Goal: Task Accomplishment & Management: Use online tool/utility

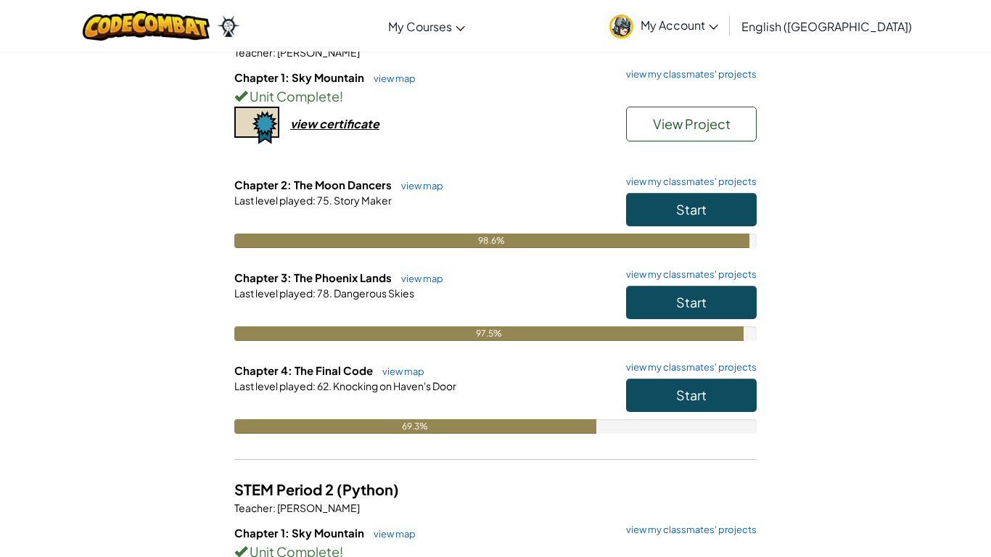
scroll to position [183, 0]
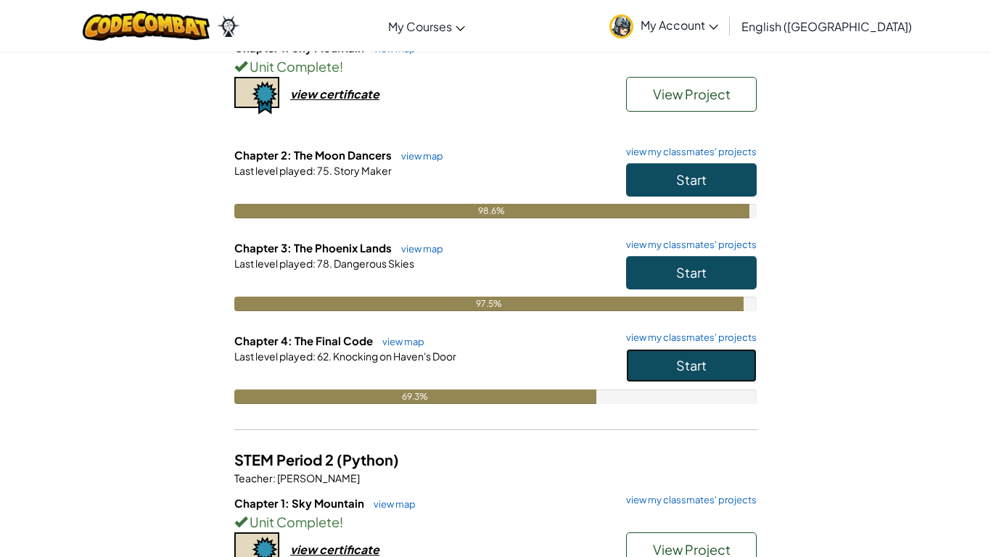
click at [711, 370] on button "Start" at bounding box center [691, 365] width 131 height 33
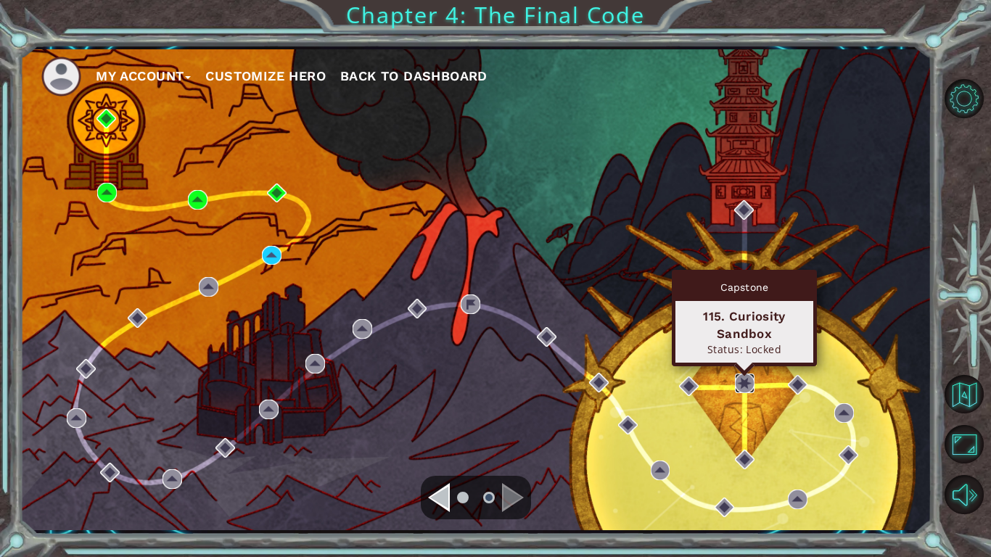
click at [743, 381] on img at bounding box center [745, 384] width 20 height 20
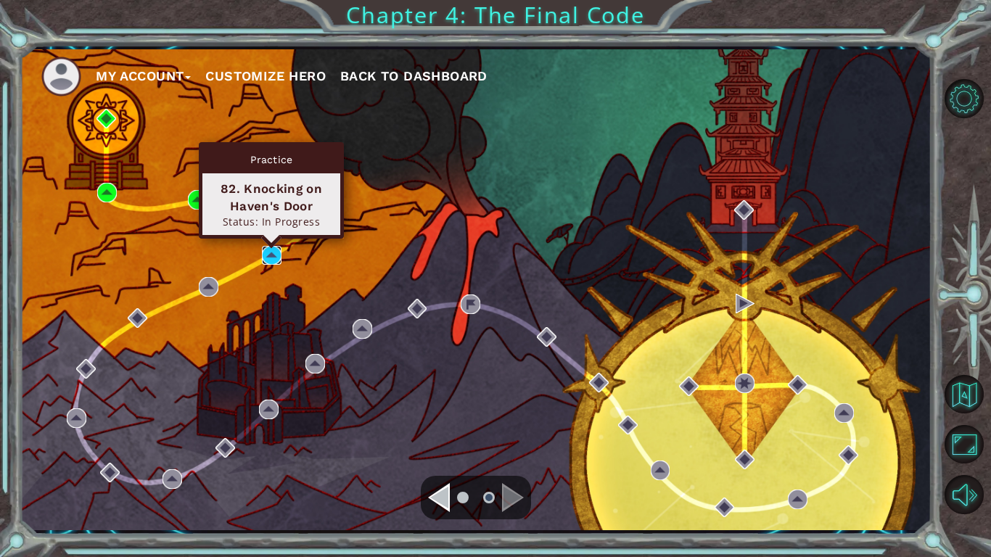
click at [277, 261] on img at bounding box center [272, 256] width 20 height 20
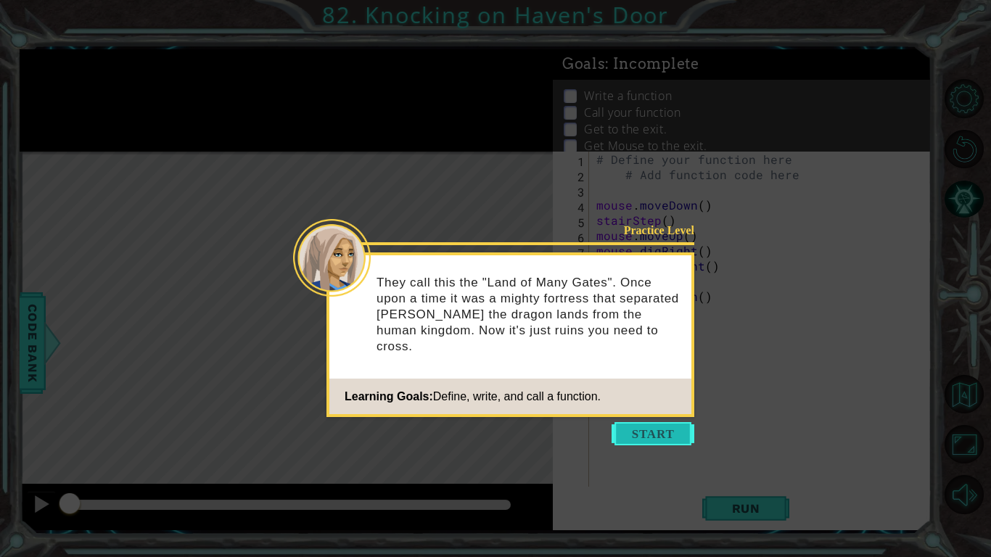
click at [626, 430] on button "Start" at bounding box center [653, 433] width 83 height 23
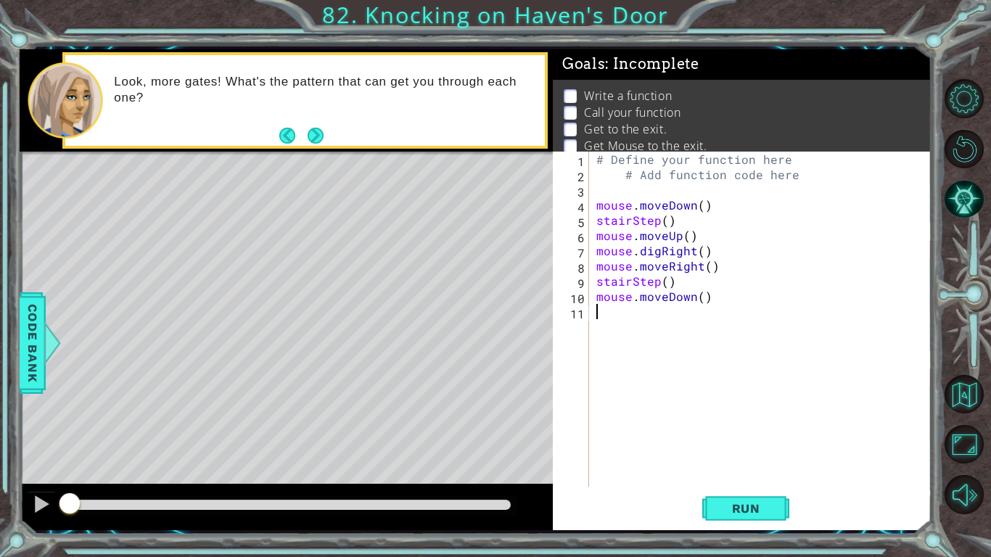
click at [827, 158] on div "# Define your function here # Add function code here mouse . moveDown ( ) stair…" at bounding box center [765, 335] width 342 height 366
type textarea "#"
click at [33, 381] on span "Code Bank" at bounding box center [32, 342] width 23 height 89
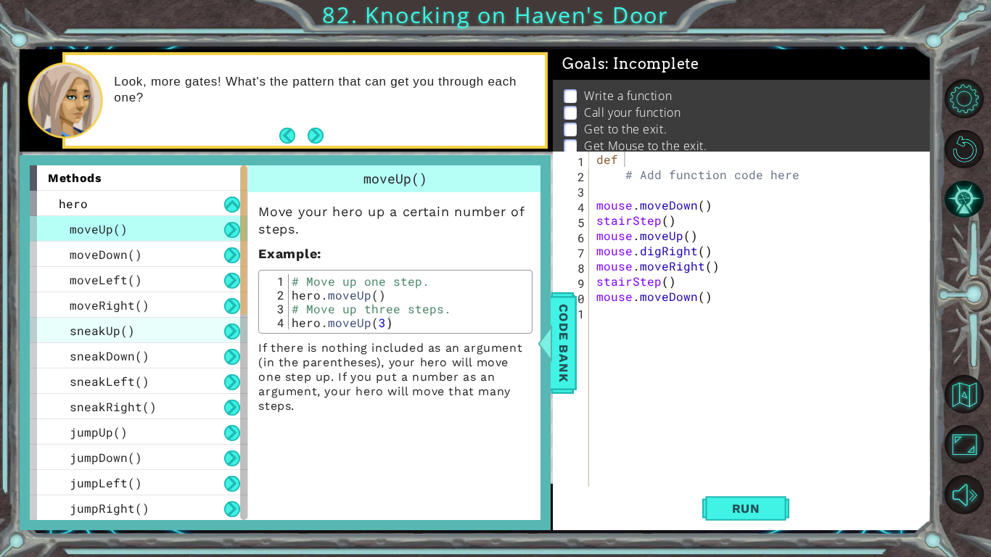
scroll to position [534, 0]
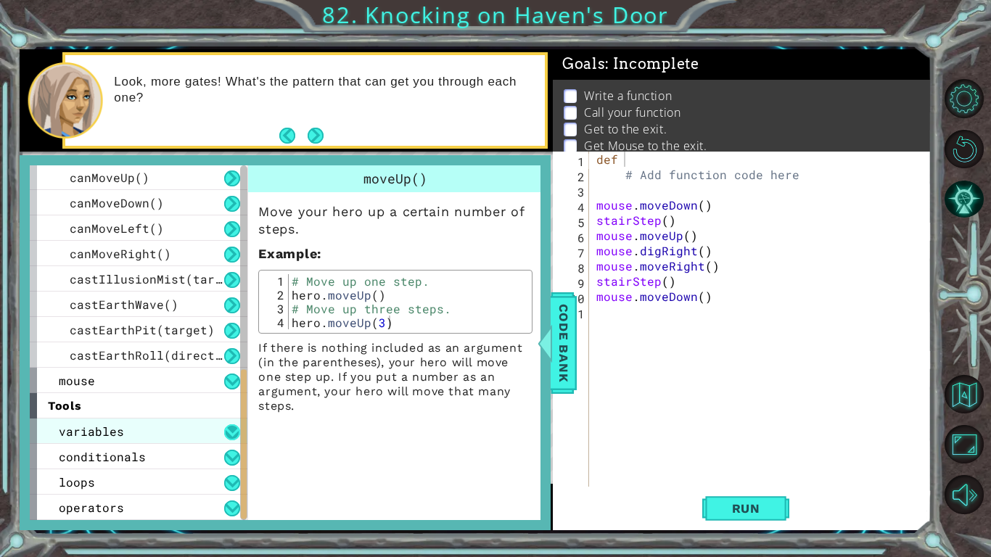
click at [237, 431] on button at bounding box center [232, 433] width 16 height 16
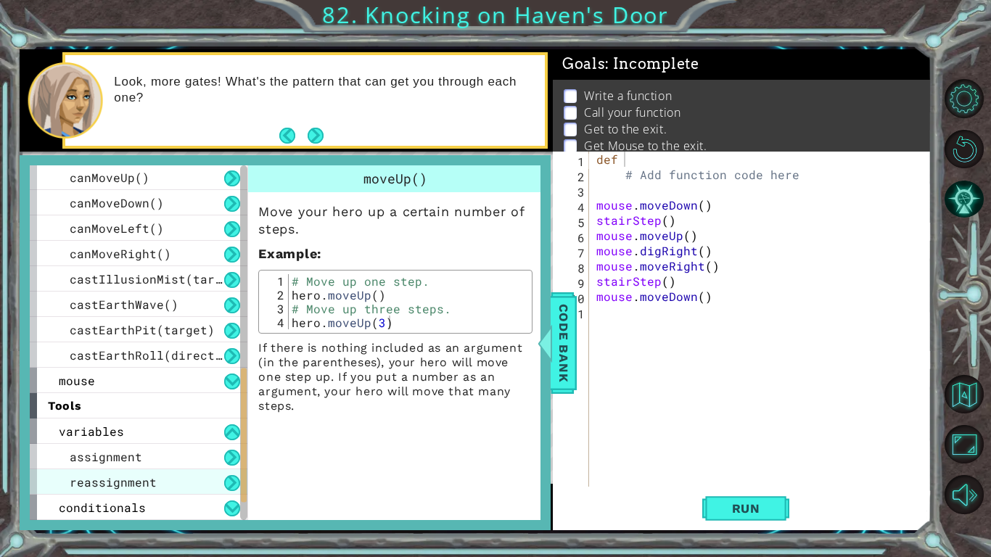
scroll to position [585, 0]
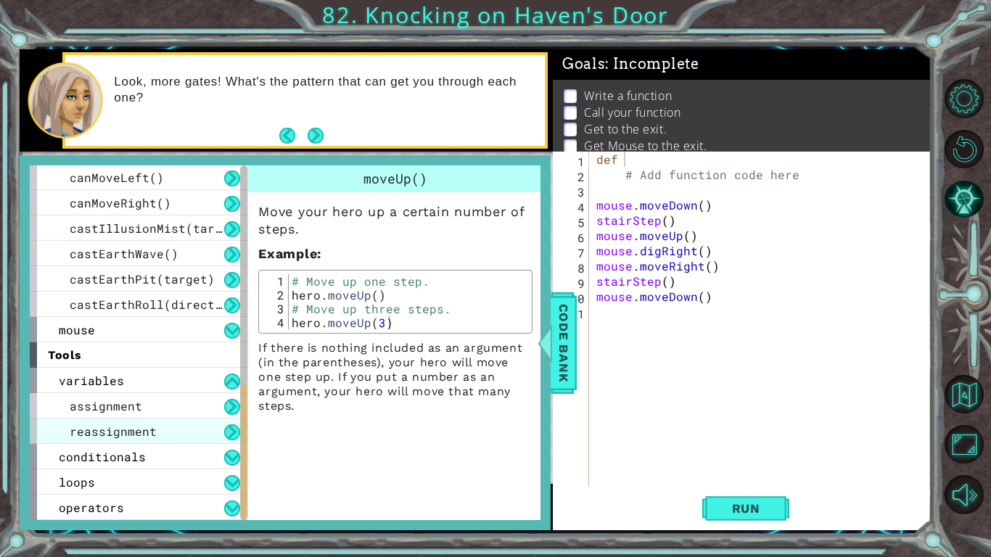
click at [151, 478] on div "loops" at bounding box center [139, 482] width 218 height 25
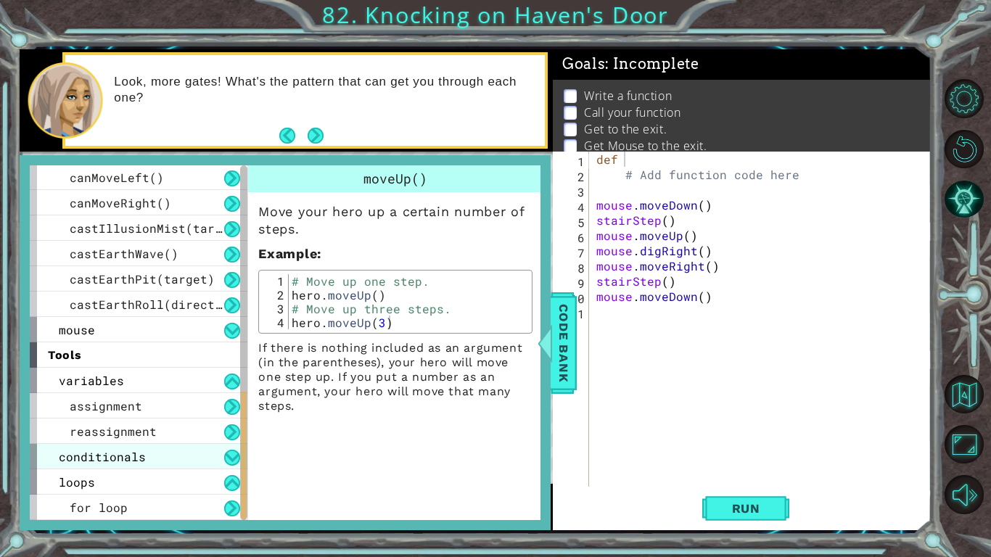
scroll to position [636, 0]
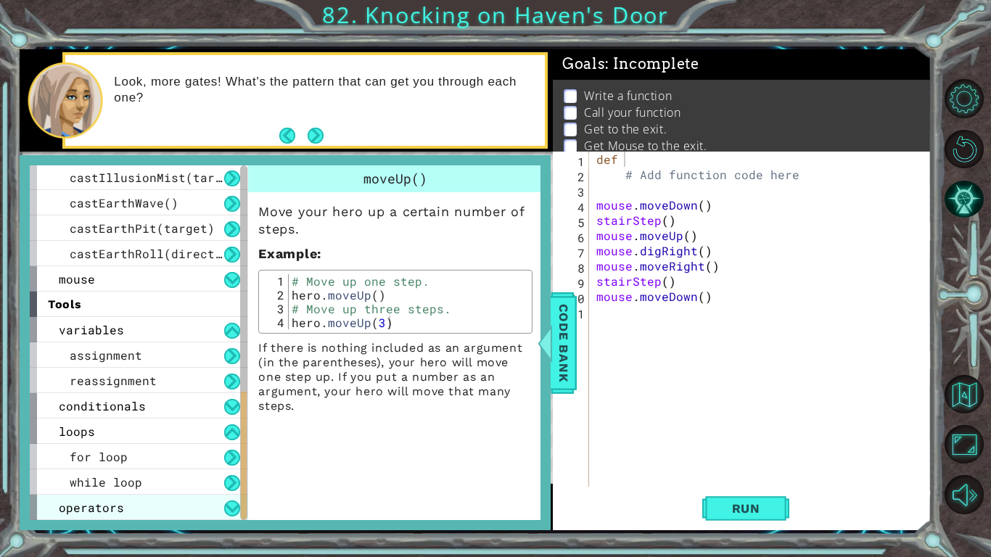
click at [178, 510] on div "operators" at bounding box center [139, 507] width 218 height 25
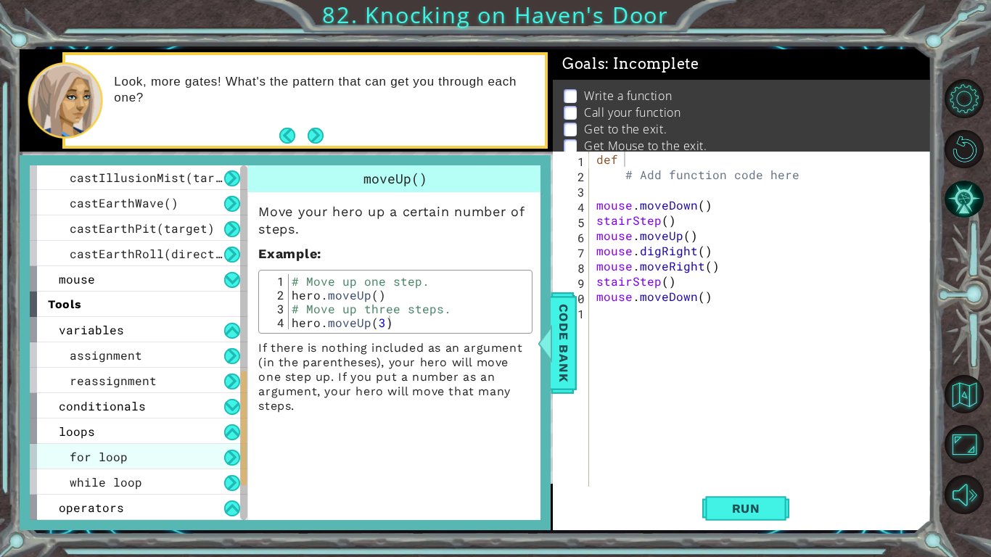
scroll to position [763, 0]
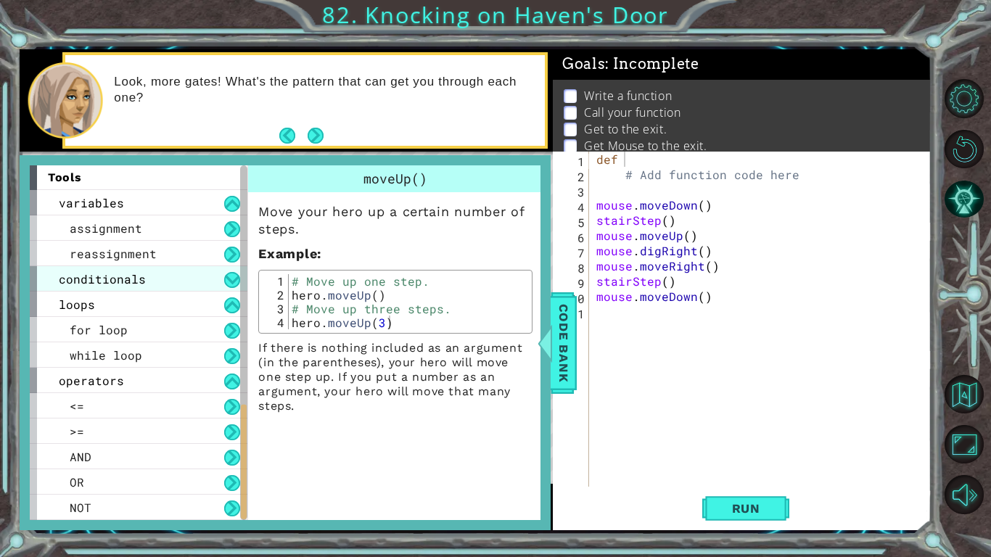
click at [189, 283] on div "conditionals" at bounding box center [139, 278] width 218 height 25
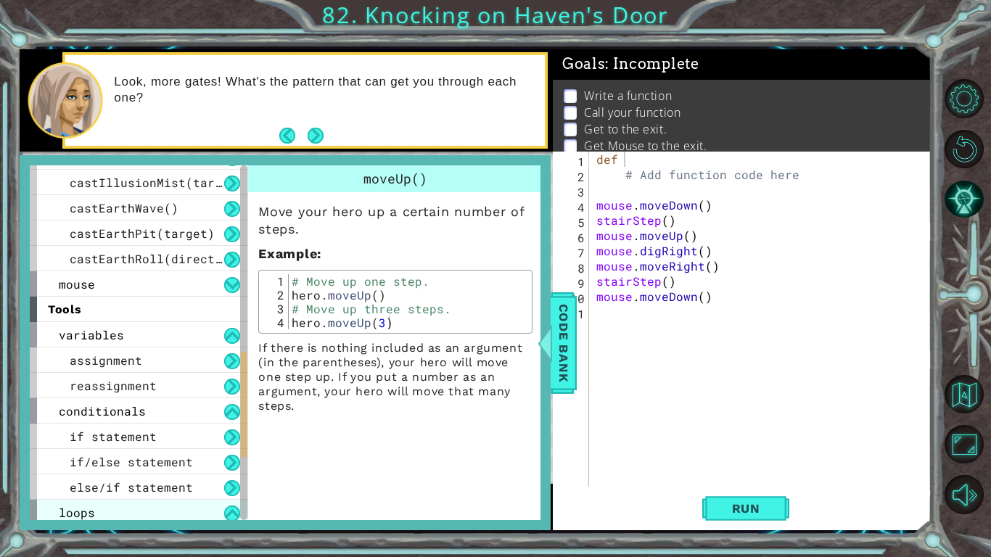
scroll to position [623, 0]
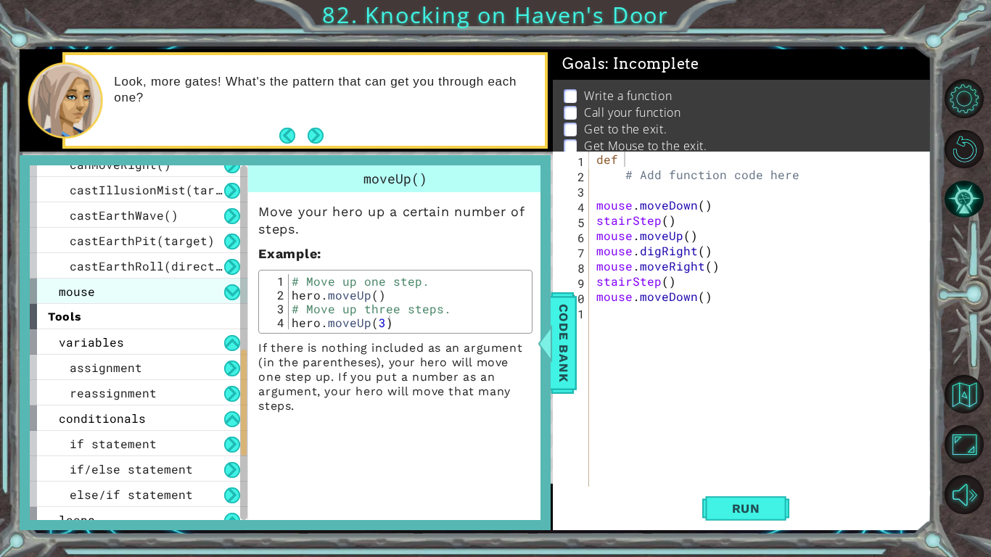
click at [188, 300] on div "mouse" at bounding box center [139, 291] width 218 height 25
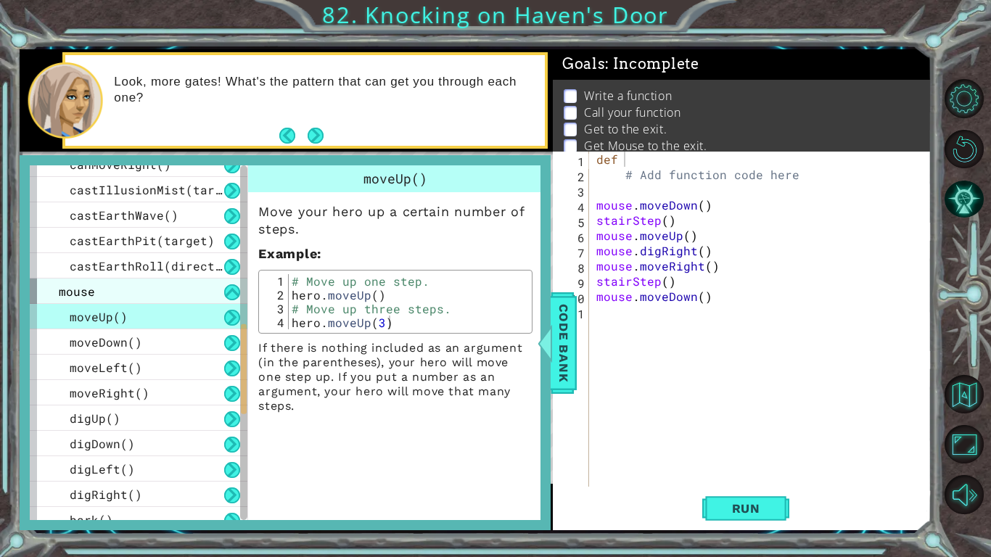
click at [188, 300] on div "mouse" at bounding box center [139, 291] width 218 height 25
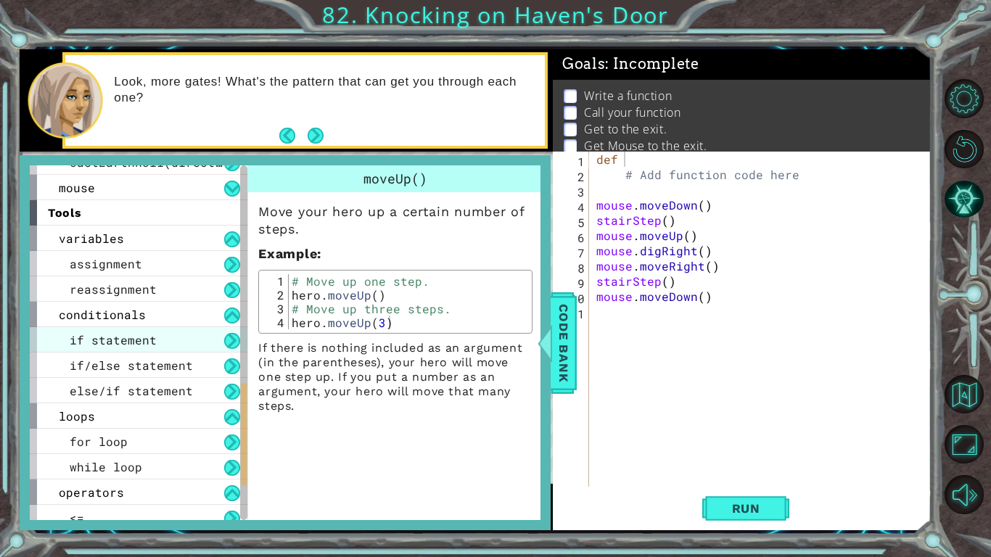
scroll to position [724, 0]
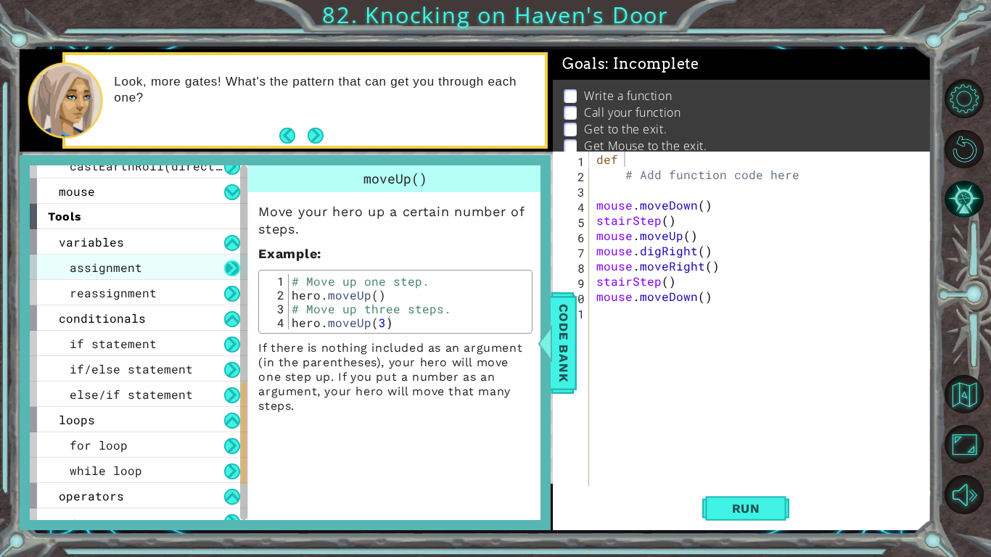
click at [234, 267] on button at bounding box center [232, 269] width 16 height 16
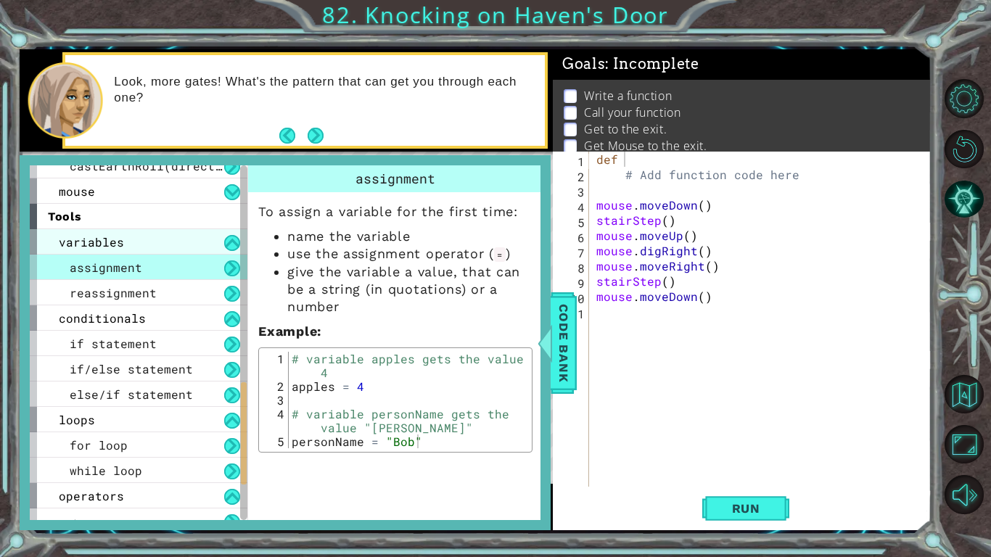
click at [168, 247] on div "variables" at bounding box center [139, 241] width 218 height 25
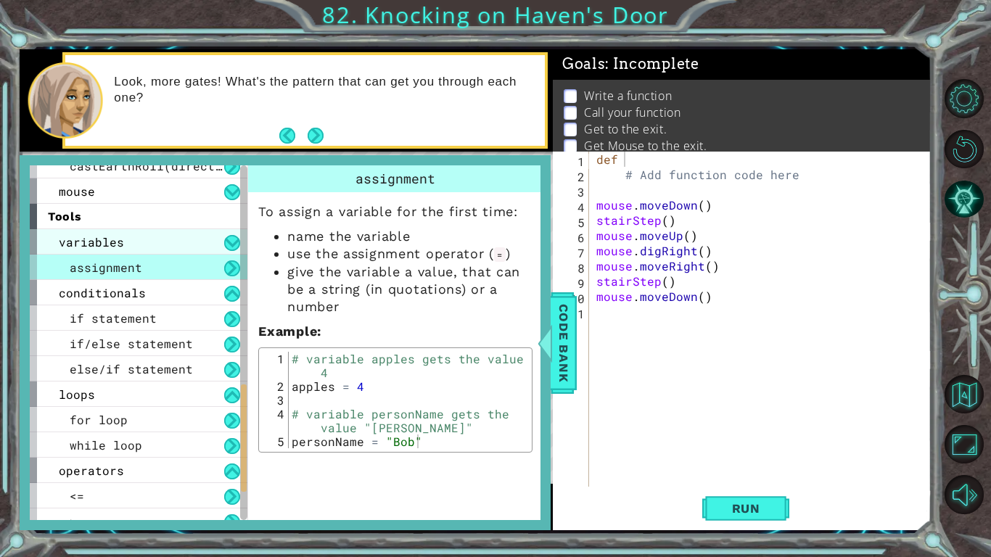
click at [168, 247] on div "variables" at bounding box center [139, 241] width 218 height 25
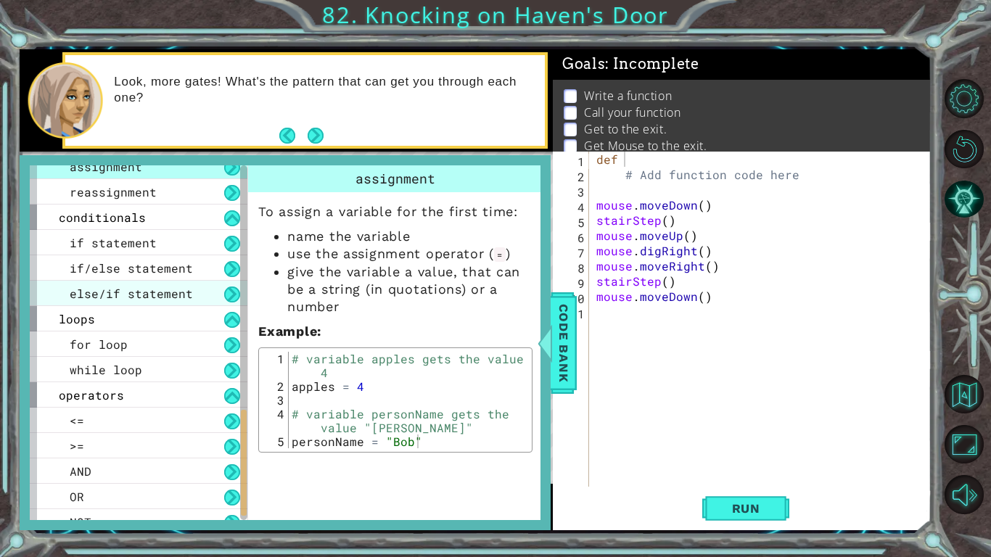
scroll to position [839, 0]
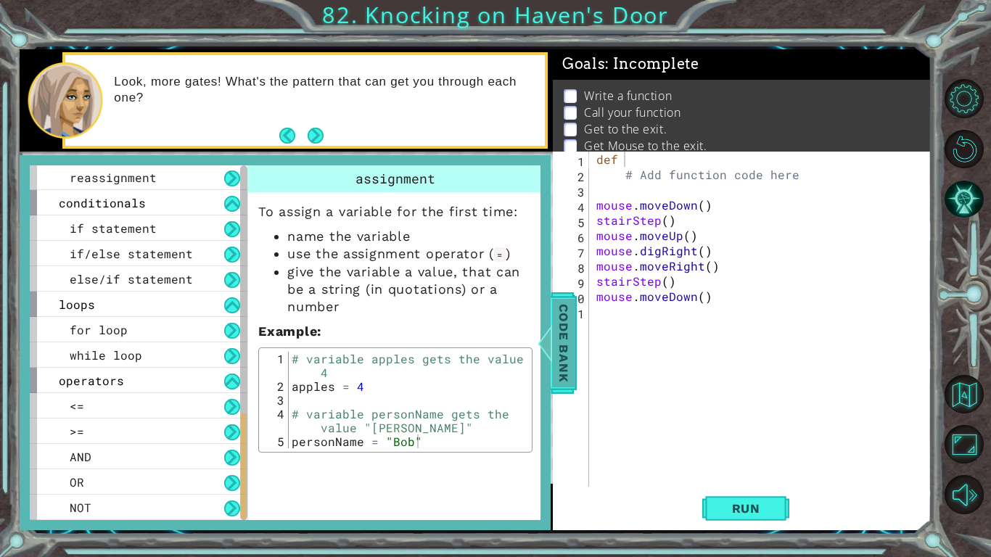
click at [562, 373] on span "Code Bank" at bounding box center [563, 342] width 23 height 89
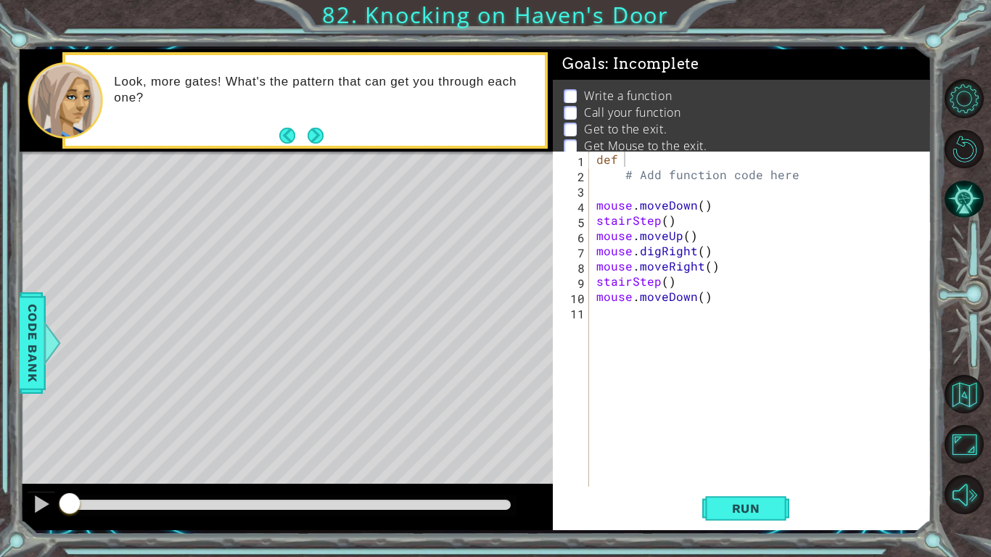
click at [713, 156] on div "def # Add function code here mouse . moveDown ( ) stairStep ( ) mouse . moveUp …" at bounding box center [765, 335] width 342 height 366
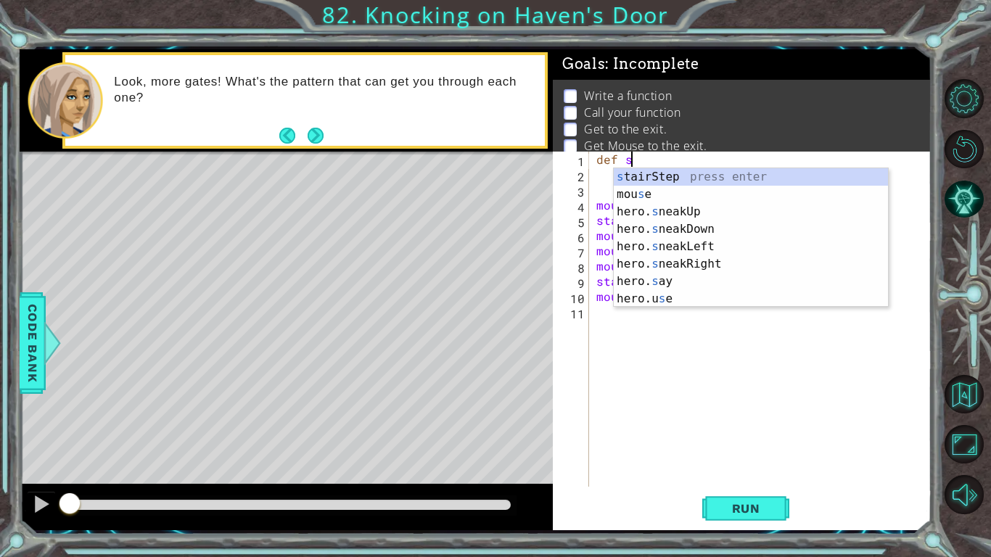
scroll to position [0, 1]
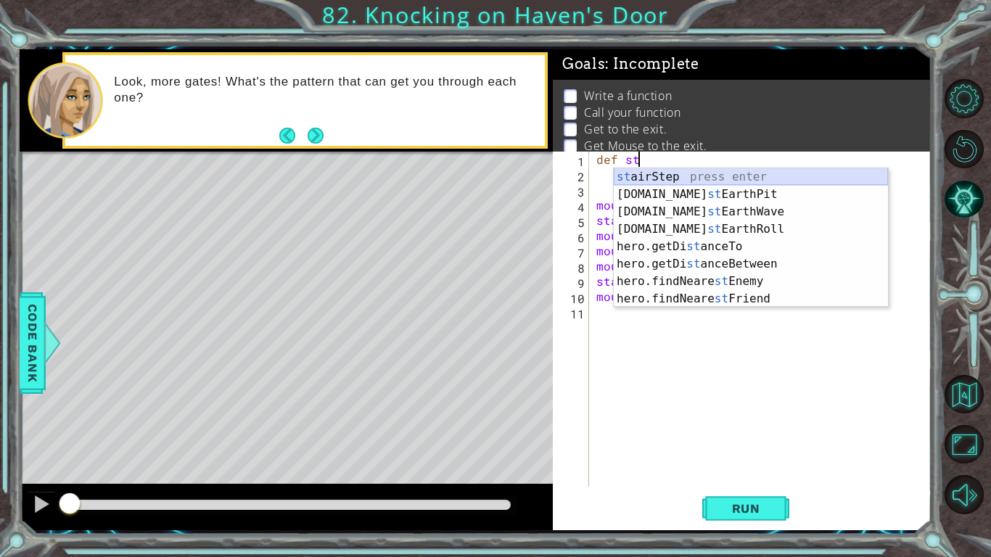
click at [680, 179] on div "st airStep press enter [DOMAIN_NAME] st EarthPit press enter [DOMAIN_NAME] st E…" at bounding box center [751, 255] width 274 height 174
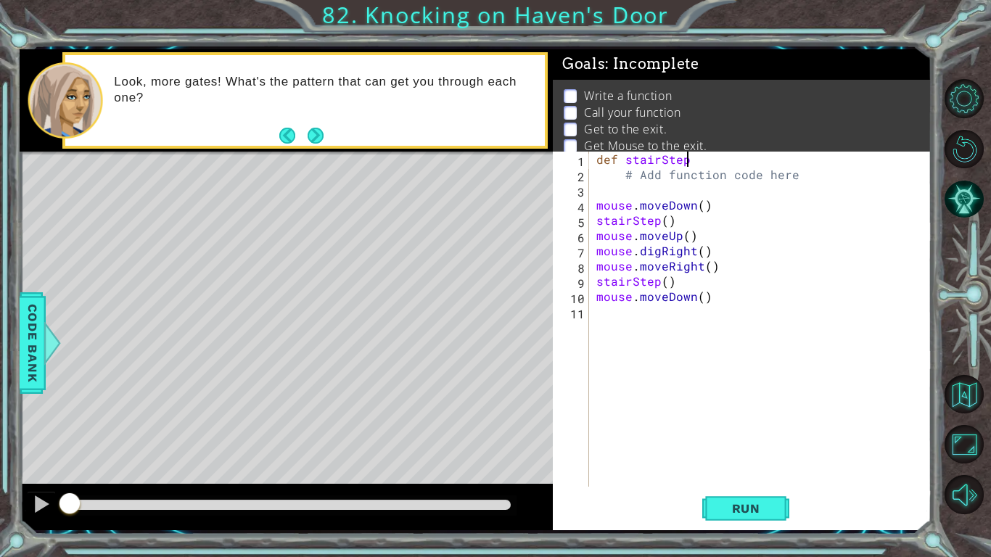
type textarea "def stairStep:"
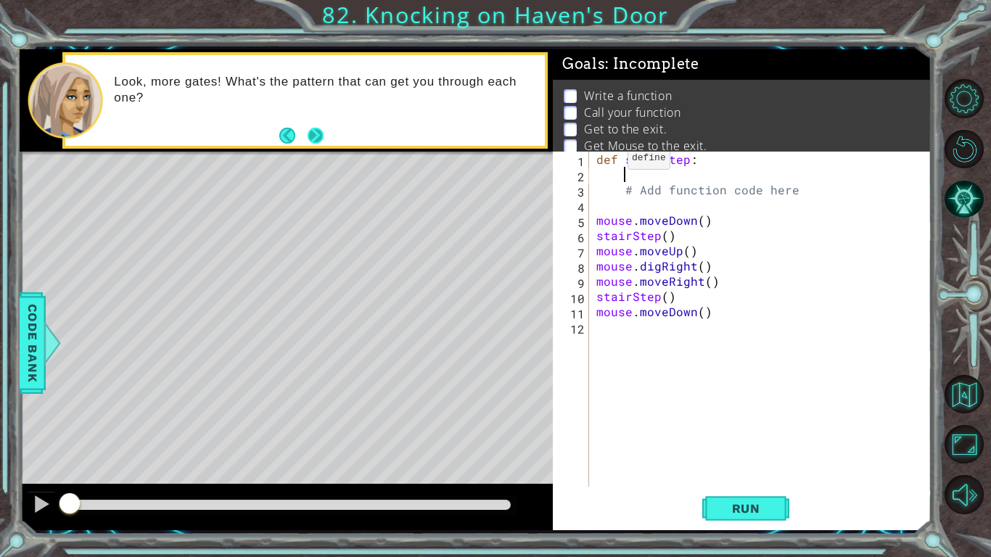
click at [313, 133] on button "Next" at bounding box center [315, 136] width 16 height 16
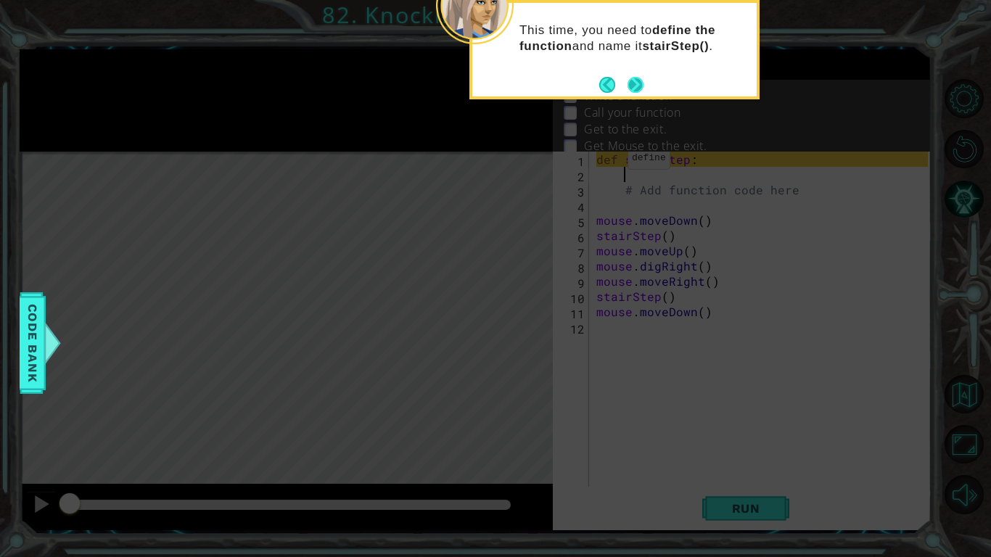
click at [632, 81] on button "Next" at bounding box center [636, 85] width 16 height 16
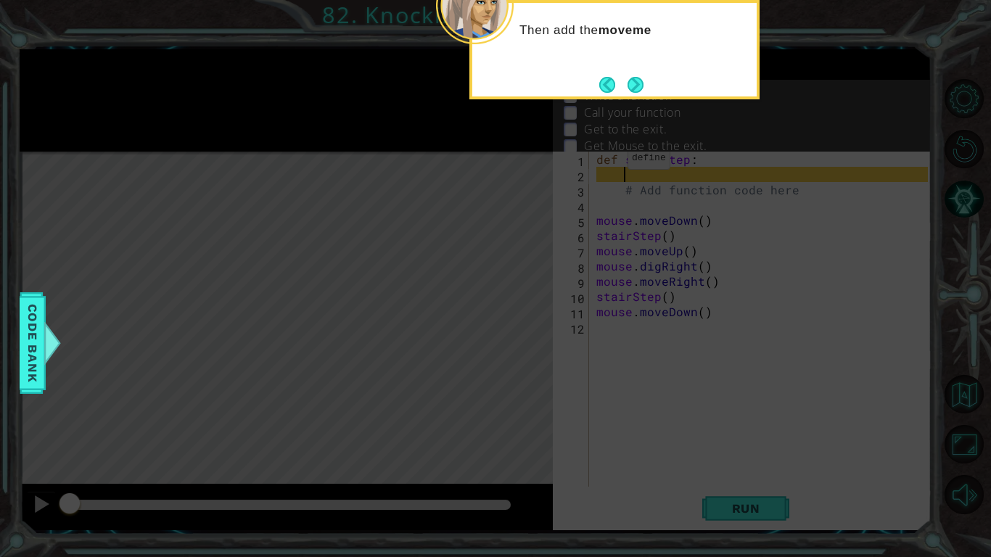
click at [632, 81] on button "Next" at bounding box center [636, 85] width 16 height 16
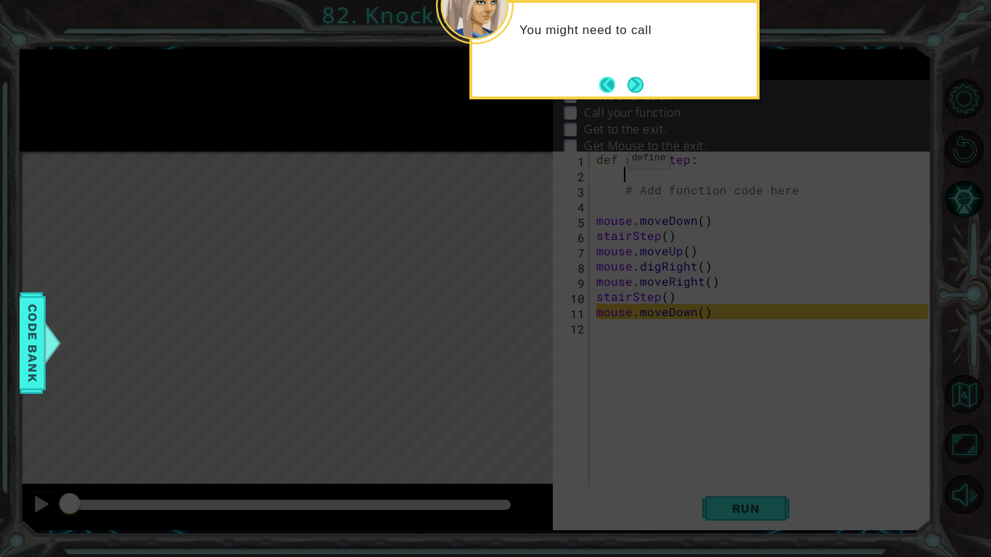
click at [604, 85] on button "Back" at bounding box center [613, 85] width 28 height 16
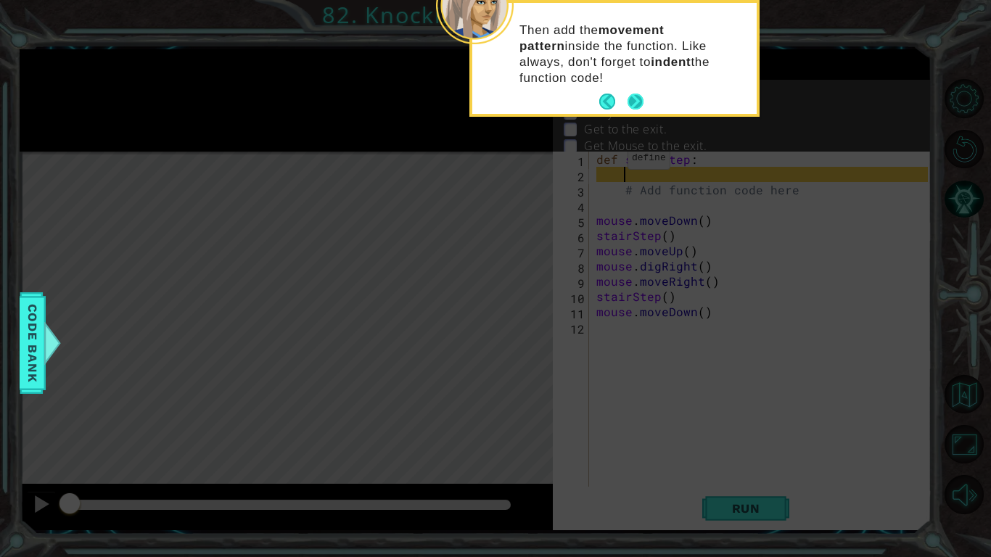
click at [641, 94] on button "Next" at bounding box center [636, 102] width 17 height 17
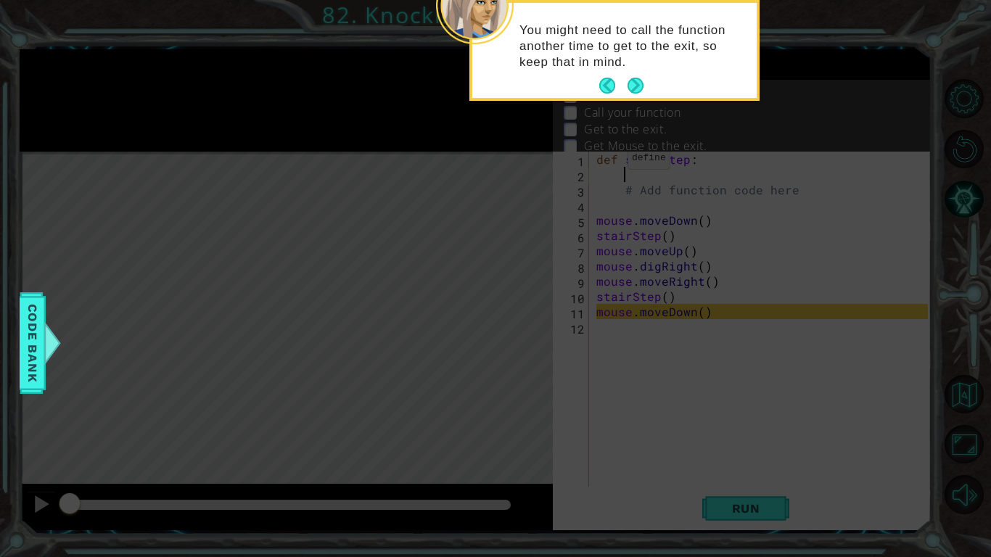
click at [641, 82] on button "Next" at bounding box center [635, 86] width 17 height 17
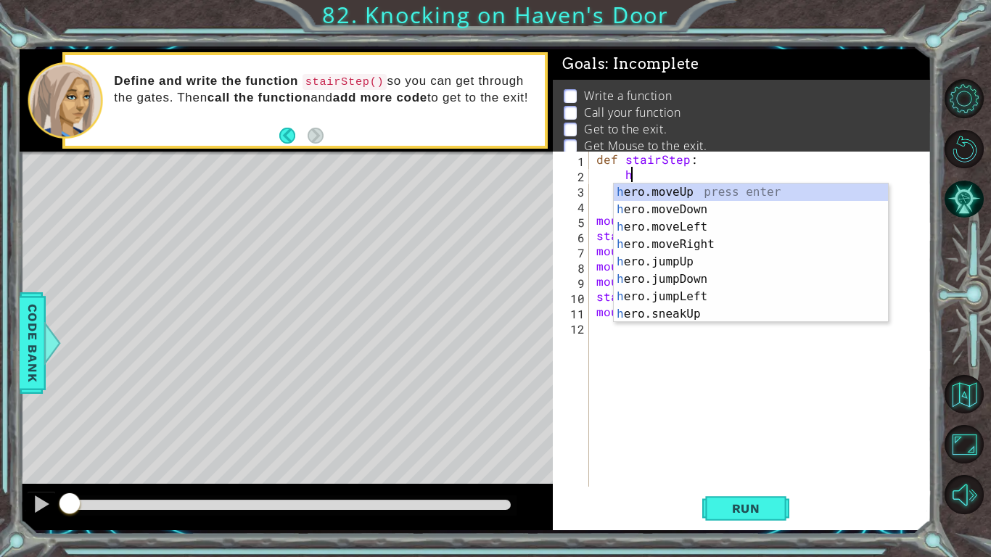
scroll to position [0, 1]
click at [775, 252] on div "h ero.moveUp press enter h ero.moveDown press enter h ero.moveLeft press enter …" at bounding box center [751, 271] width 274 height 174
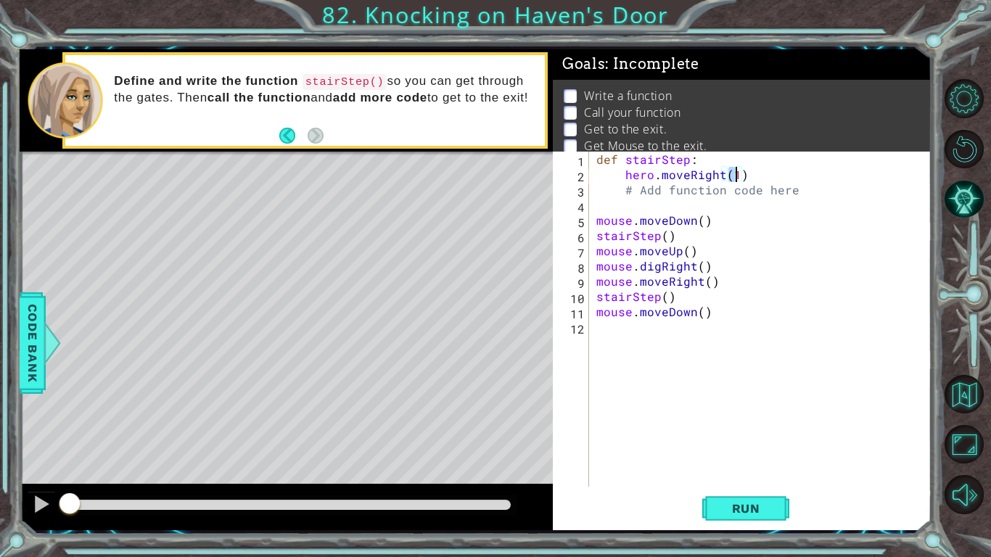
click at [798, 187] on div "def stairStep : hero . moveRight ( 1 ) # Add function code here mouse . moveDow…" at bounding box center [765, 335] width 342 height 366
click at [780, 178] on div "def stairStep : hero . moveRight ( 1 ) # Add function code here mouse . moveDow…" at bounding box center [765, 335] width 342 height 366
type textarea "hero.moveRight(1)"
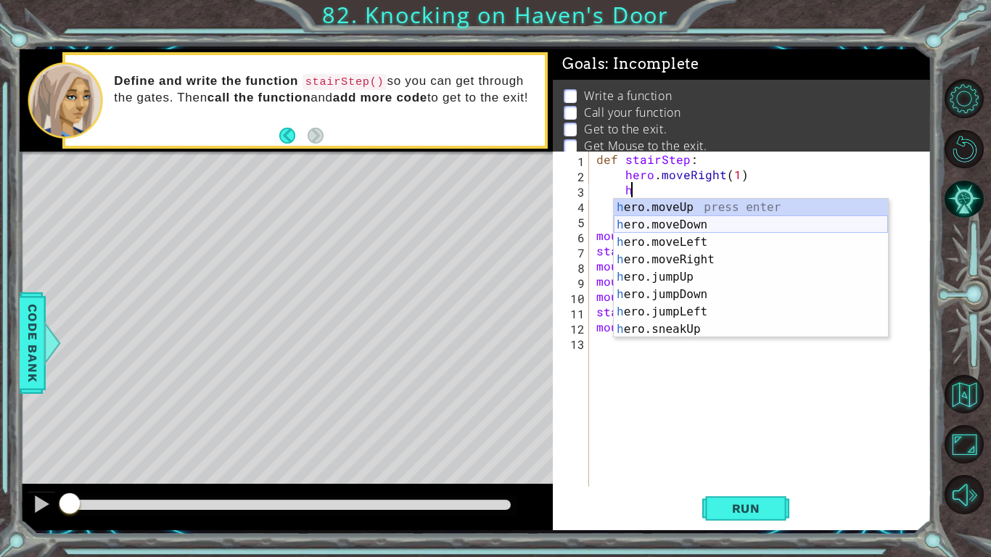
click at [759, 221] on div "h ero.moveUp press enter h ero.moveDown press enter h ero.moveLeft press enter …" at bounding box center [751, 286] width 274 height 174
type textarea "hero.moveDown(1)"
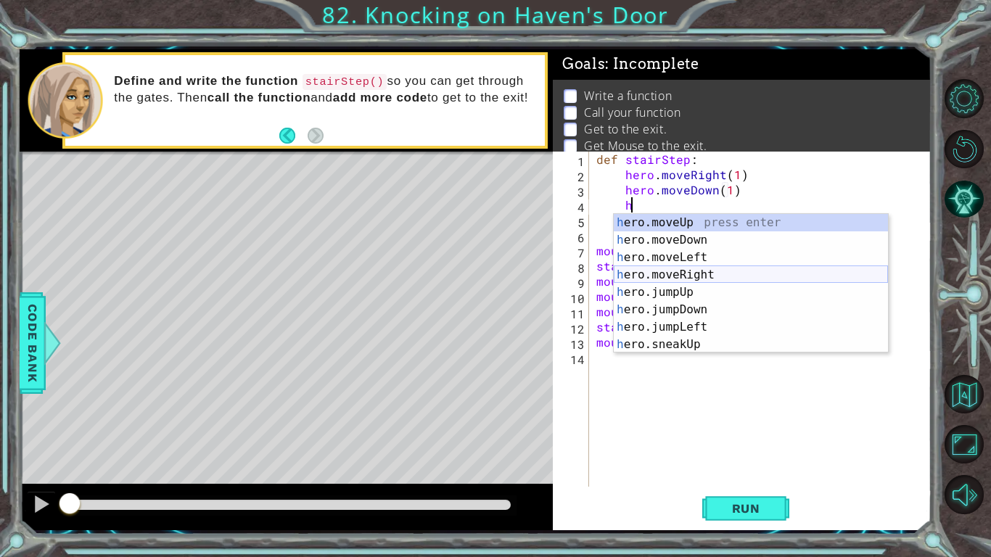
click at [744, 275] on div "h ero.moveUp press enter h ero.moveDown press enter h ero.moveLeft press enter …" at bounding box center [751, 301] width 274 height 174
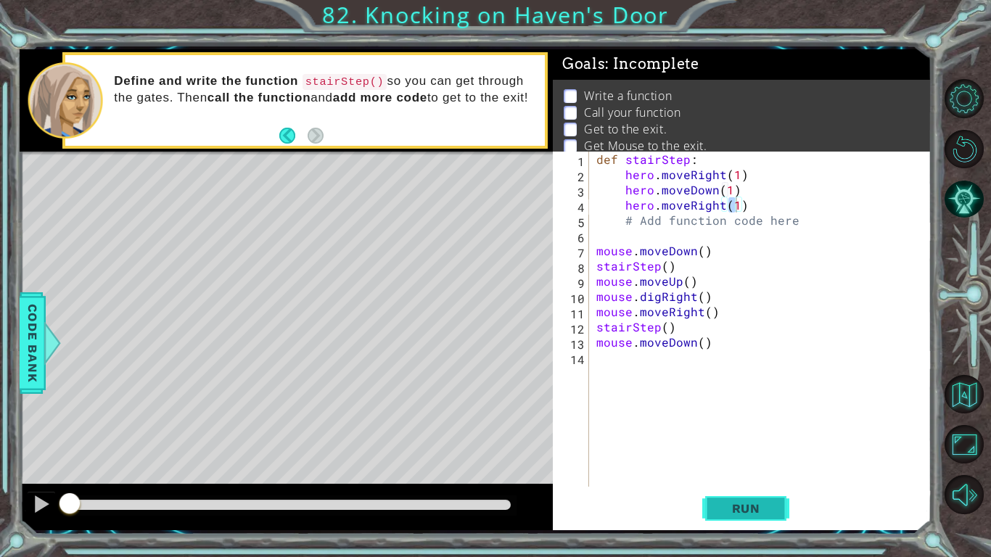
click at [735, 507] on span "Run" at bounding box center [746, 508] width 57 height 15
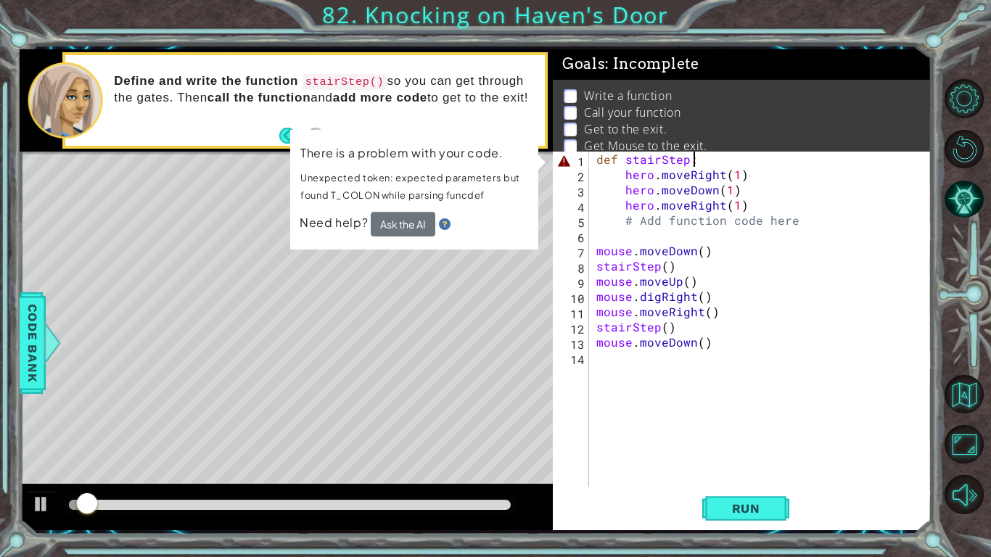
click at [692, 163] on div "def stairStep : hero . moveRight ( 1 ) hero . moveDown ( 1 ) hero . moveRight (…" at bounding box center [765, 335] width 342 height 366
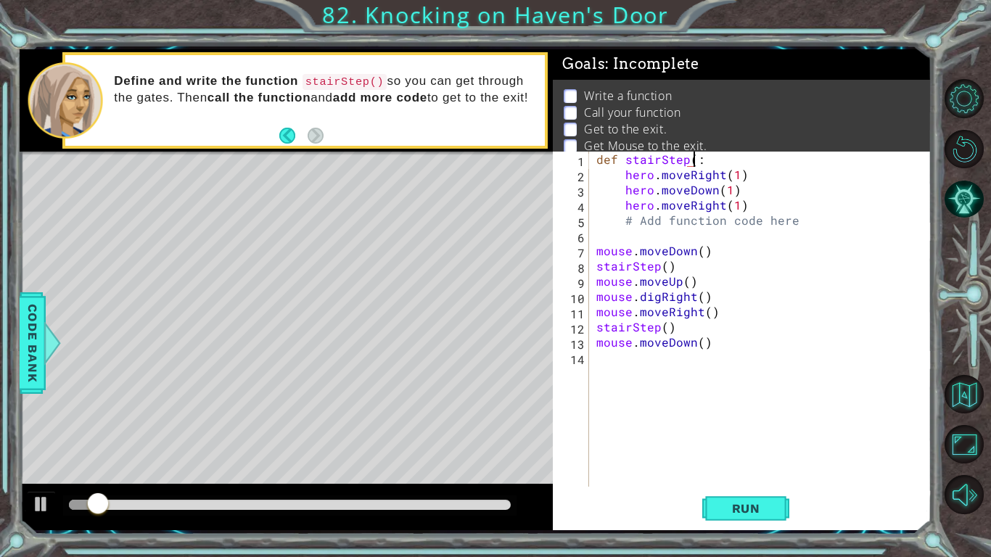
scroll to position [0, 6]
type textarea "def stairStep():"
click at [736, 502] on span "Run" at bounding box center [746, 508] width 57 height 15
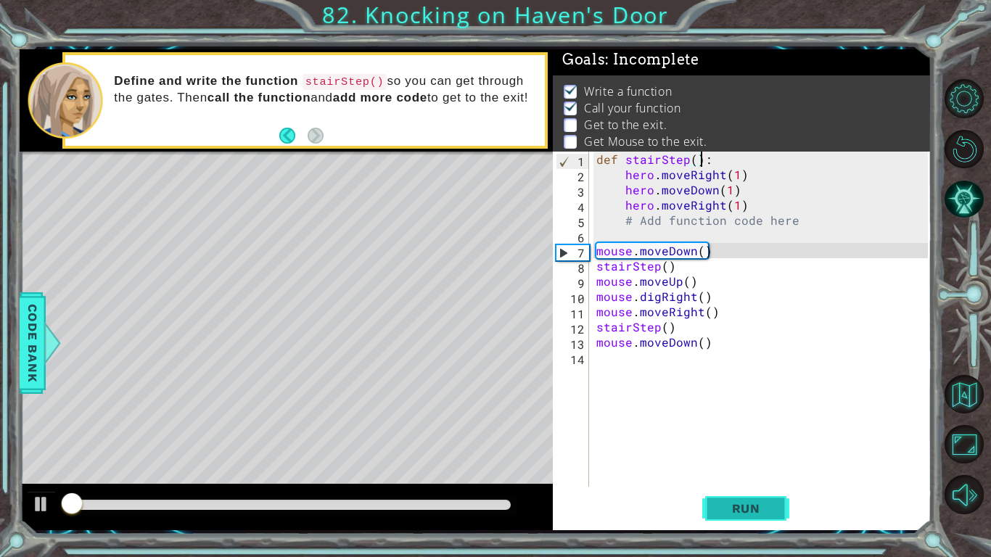
scroll to position [5, 0]
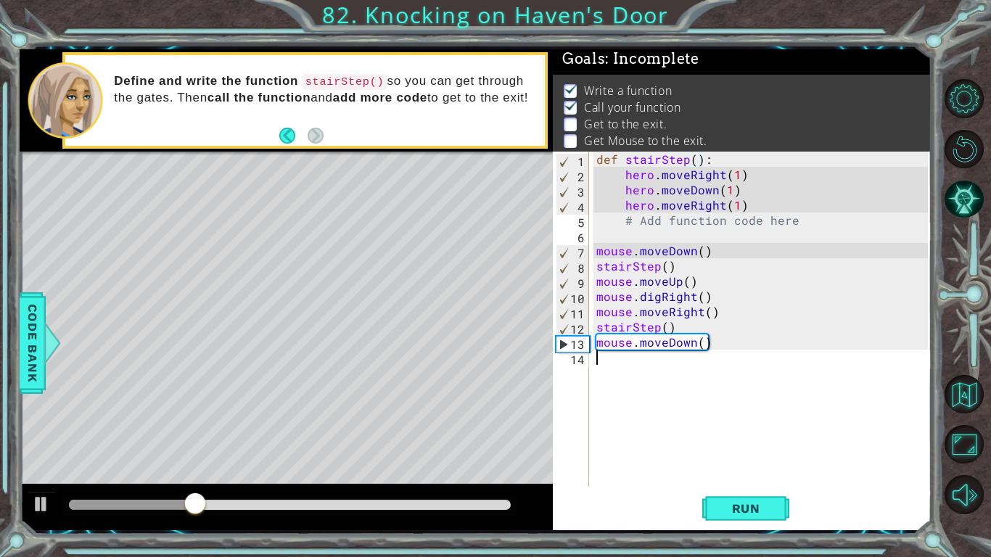
click at [633, 371] on div "def stairStep ( ) : hero . moveRight ( 1 ) hero . moveDown ( 1 ) hero . moveRig…" at bounding box center [765, 335] width 342 height 366
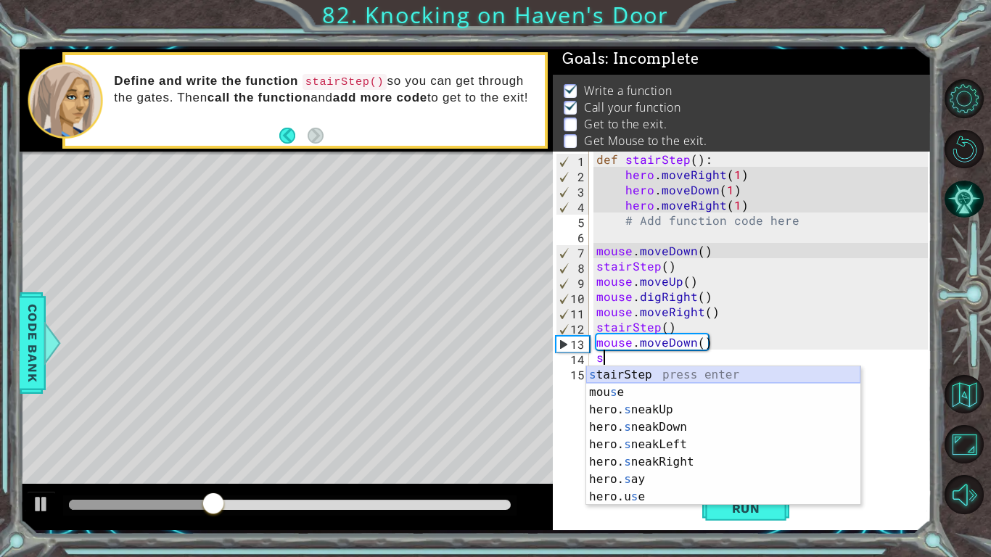
click at [647, 377] on div "s tairStep press enter mou s e press enter hero. s neakUp press enter hero. s n…" at bounding box center [723, 453] width 274 height 174
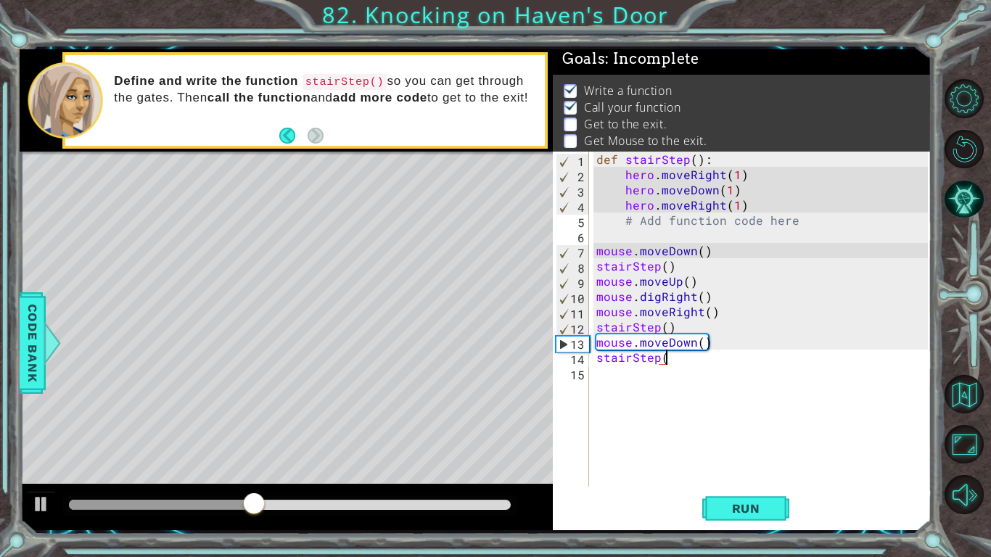
type textarea "stairStep()"
click at [667, 382] on div "def stairStep ( ) : hero . moveRight ( 1 ) hero . moveDown ( 1 ) hero . moveRig…" at bounding box center [765, 335] width 342 height 366
click at [725, 508] on span "Run" at bounding box center [746, 508] width 57 height 15
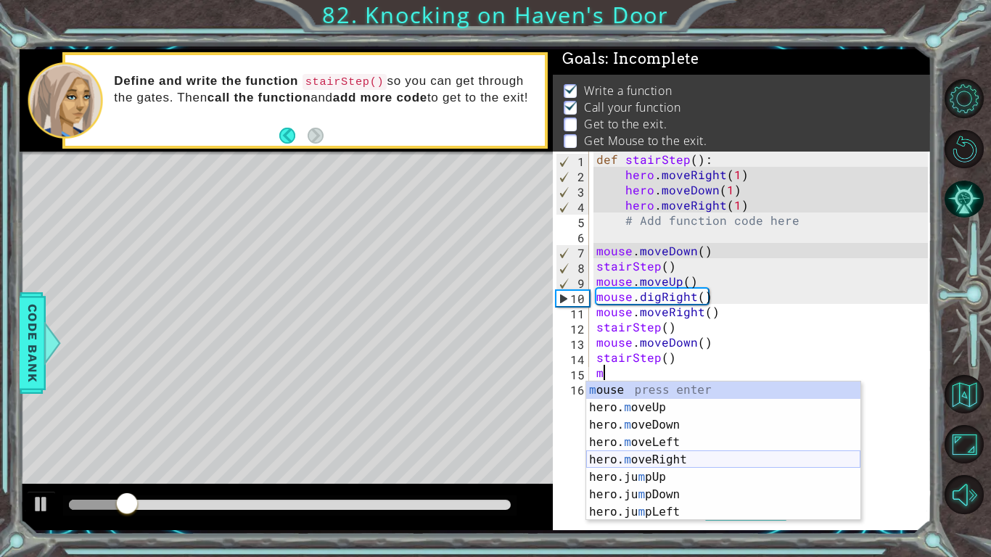
click at [722, 456] on div "m ouse press enter hero. m oveUp press enter hero. m oveDown press enter hero. …" at bounding box center [723, 469] width 274 height 174
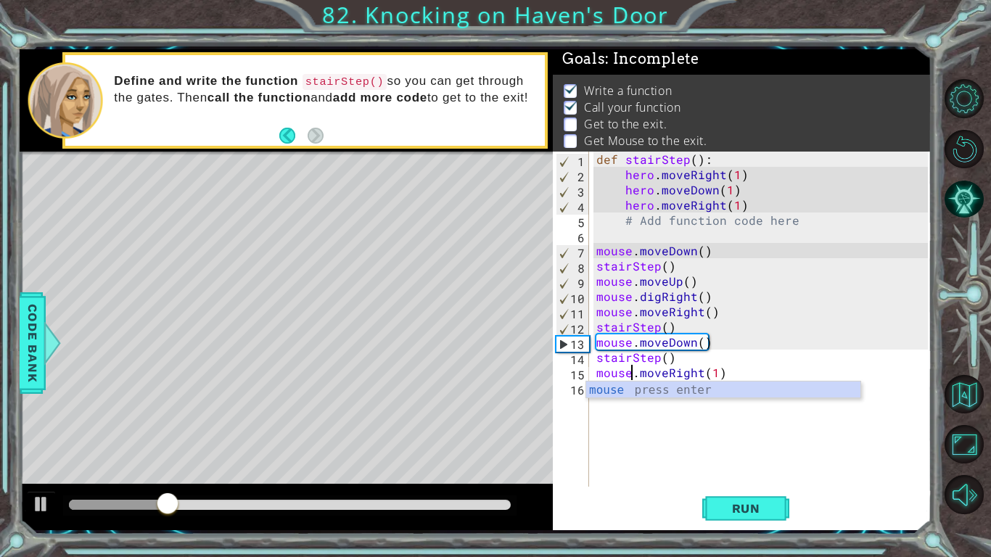
scroll to position [0, 2]
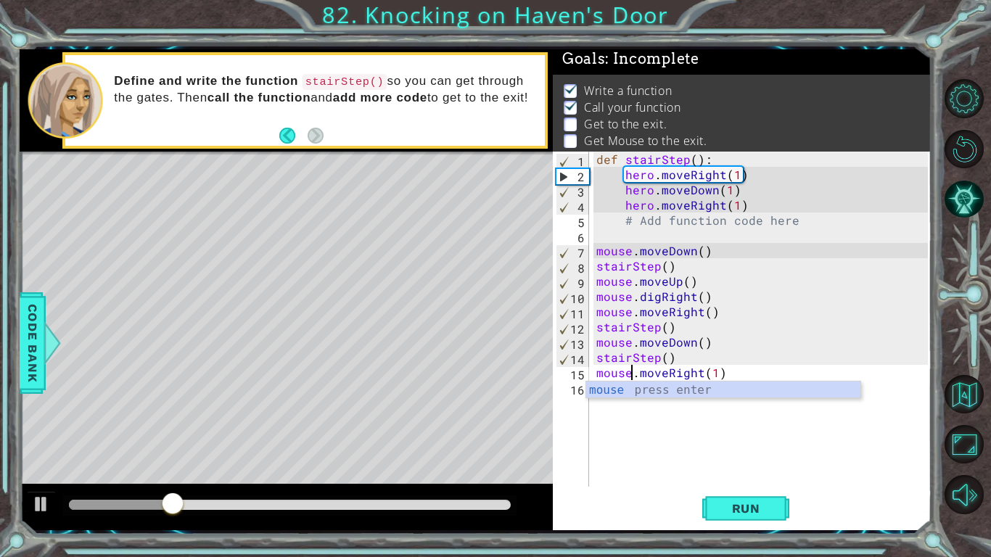
click at [773, 364] on div "def stairStep ( ) : hero . moveRight ( 1 ) hero . moveDown ( 1 ) hero . moveRig…" at bounding box center [765, 335] width 342 height 366
type textarea "stairStep()"
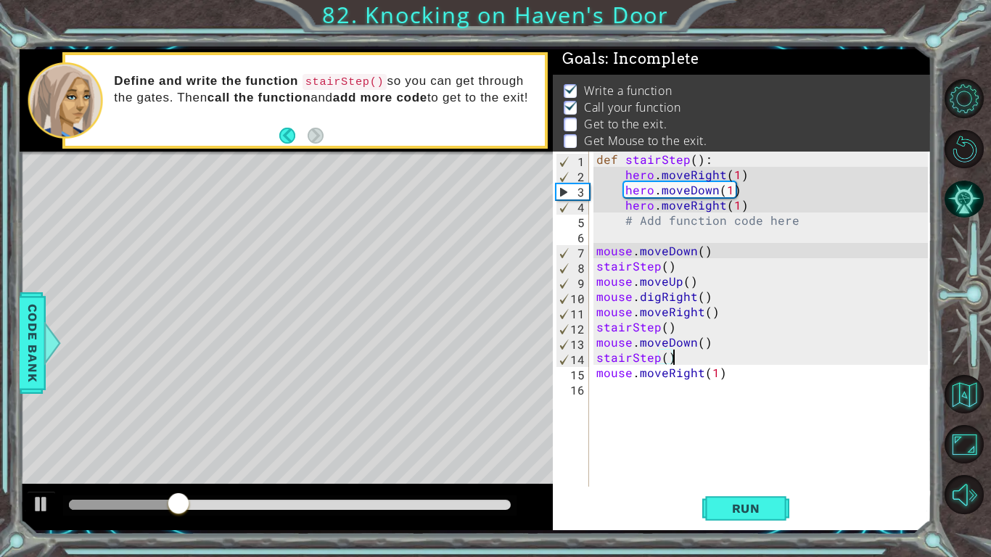
click at [664, 394] on div "def stairStep ( ) : hero . moveRight ( 1 ) hero . moveDown ( 1 ) hero . moveRig…" at bounding box center [765, 335] width 342 height 366
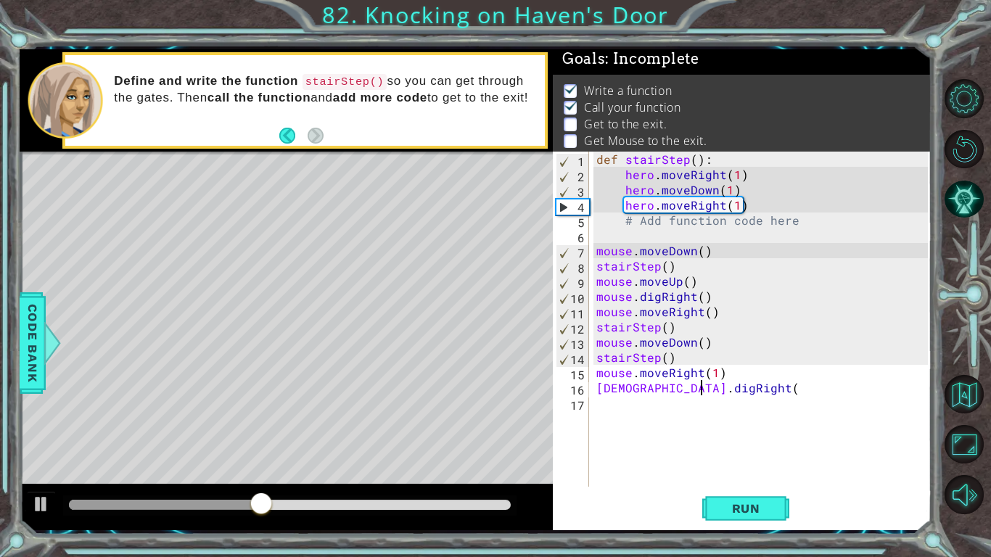
scroll to position [0, 6]
click at [713, 503] on button "Run" at bounding box center [745, 509] width 87 height 38
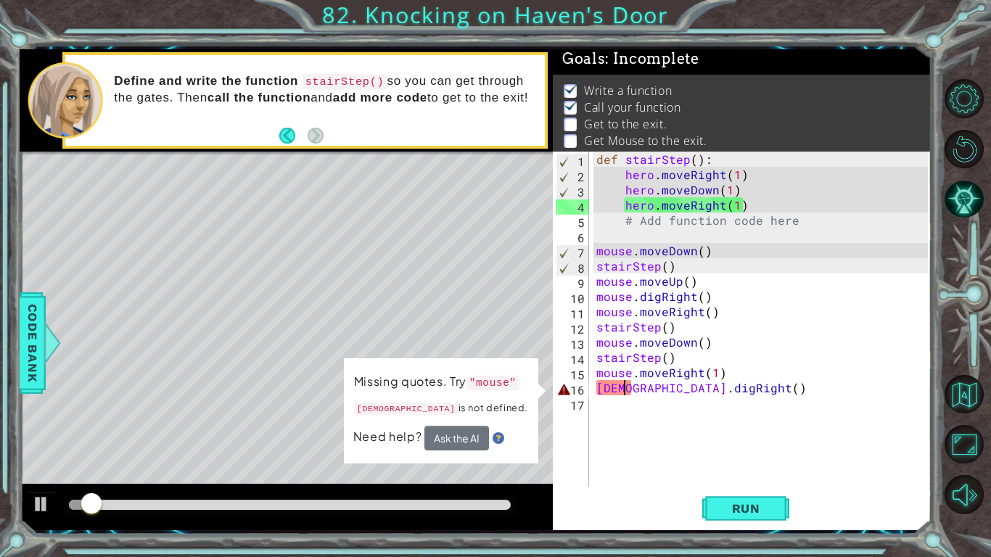
click at [621, 391] on div "def stairStep ( ) : hero . moveRight ( 1 ) hero . moveDown ( 1 ) hero . moveRig…" at bounding box center [765, 335] width 342 height 366
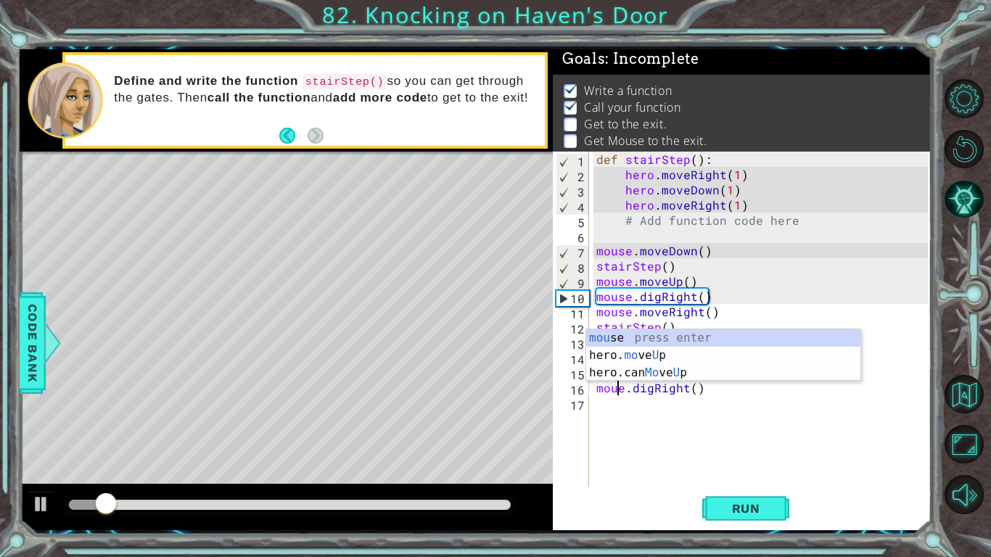
scroll to position [0, 1]
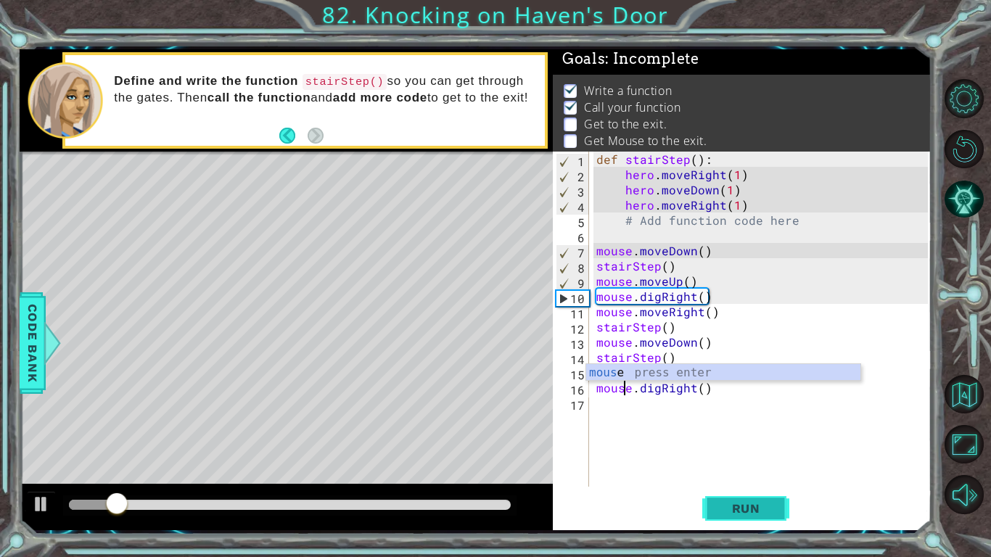
type textarea "mouse.digRight()"
click at [741, 503] on span "Run" at bounding box center [746, 508] width 57 height 15
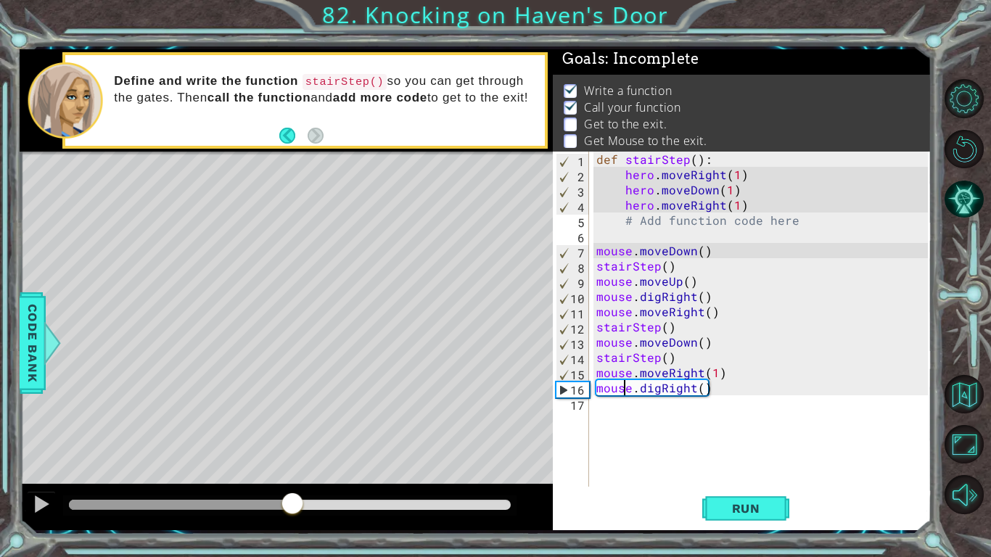
drag, startPoint x: 92, startPoint y: 503, endPoint x: 293, endPoint y: 501, distance: 201.0
click at [293, 501] on div at bounding box center [292, 505] width 26 height 26
click at [631, 409] on div "def stairStep ( ) : hero . moveRight ( 1 ) hero . moveDown ( 1 ) hero . moveRig…" at bounding box center [765, 335] width 342 height 366
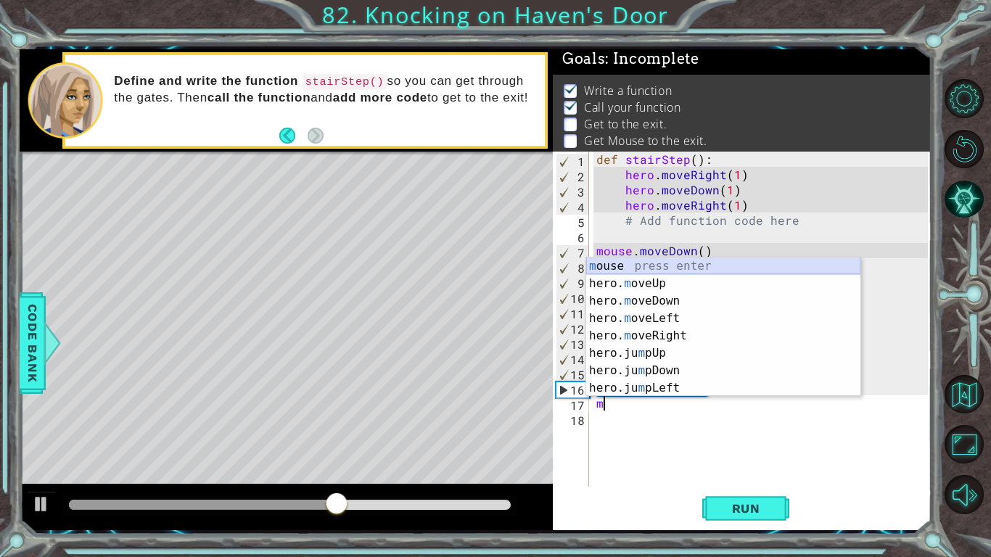
scroll to position [0, 0]
click at [710, 338] on div "m ouse press enter hero. m oveUp press enter hero. m oveDown press enter hero. …" at bounding box center [723, 345] width 274 height 174
type textarea "hero.moveRight(1)"
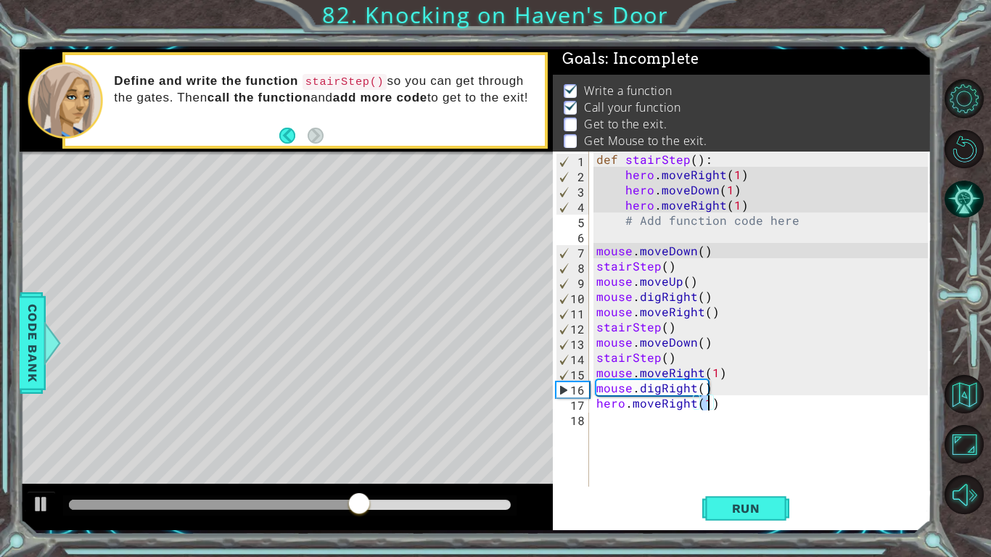
click at [665, 420] on div "def stairStep ( ) : hero . moveRight ( 1 ) hero . moveDown ( 1 ) hero . moveRig…" at bounding box center [765, 335] width 342 height 366
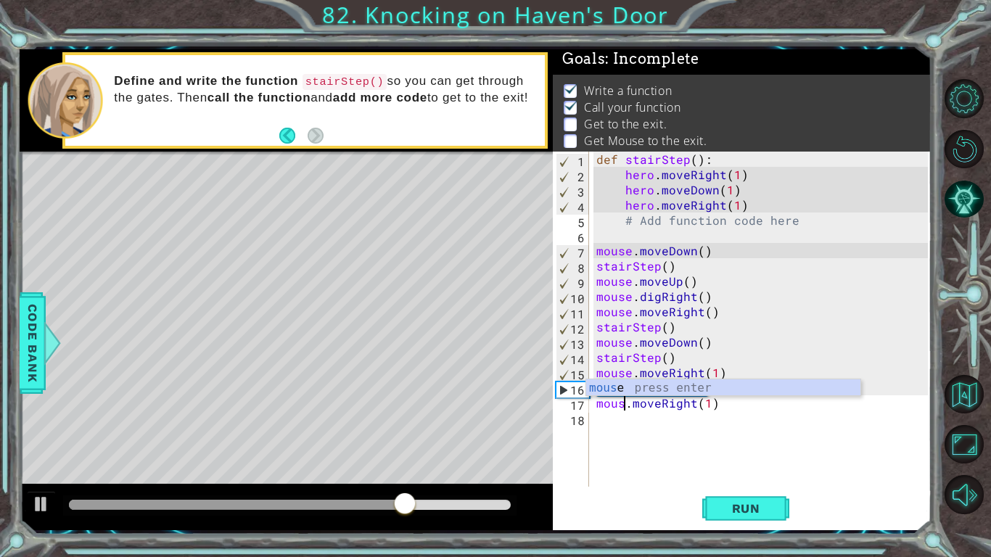
type textarea "mouse.moveRight(1)"
click at [644, 427] on div "def stairStep ( ) : hero . moveRight ( 1 ) hero . moveDown ( 1 ) hero . moveRig…" at bounding box center [765, 335] width 342 height 366
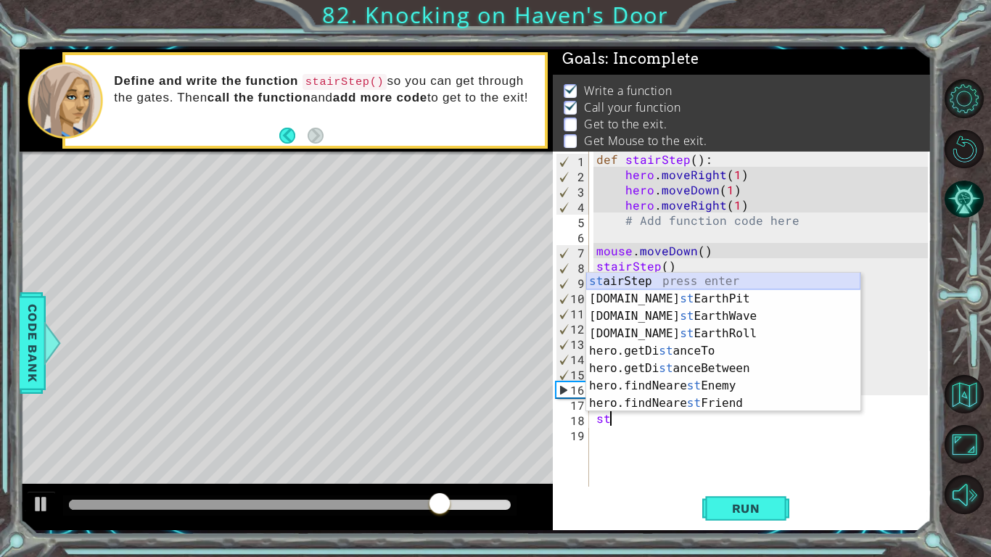
click at [641, 279] on div "st airStep press enter [DOMAIN_NAME] st EarthPit press enter [DOMAIN_NAME] st E…" at bounding box center [723, 360] width 274 height 174
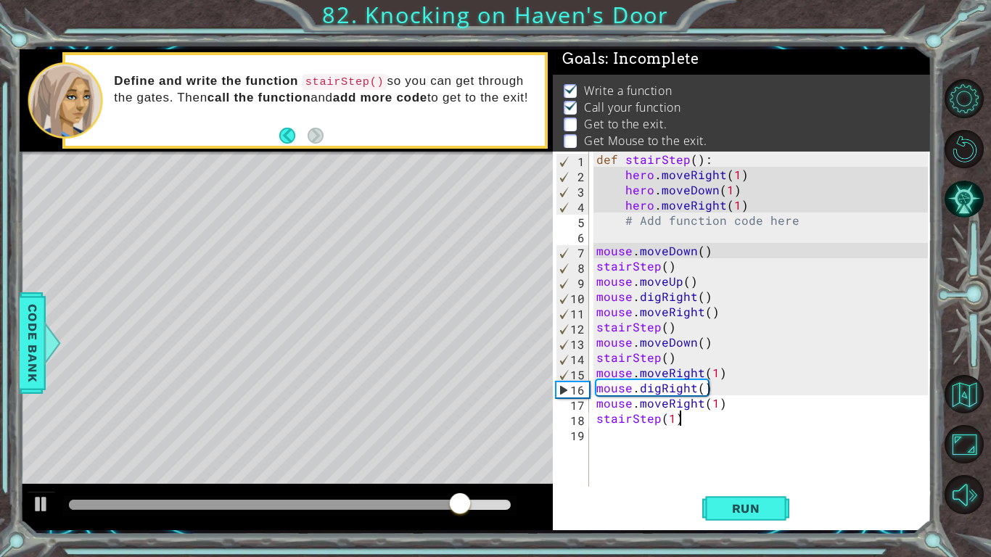
scroll to position [0, 4]
type textarea "stairStep(1)"
click at [745, 504] on span "Run" at bounding box center [746, 508] width 57 height 15
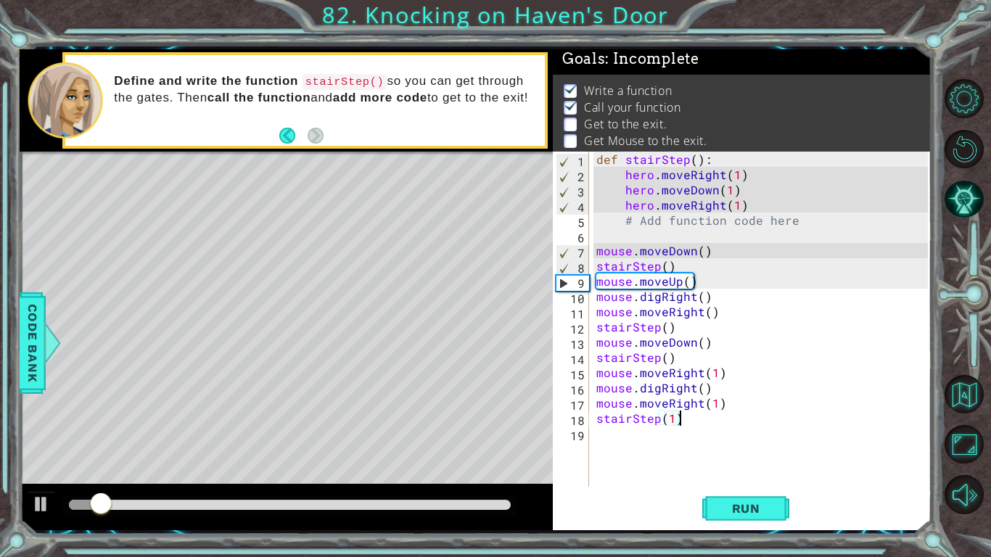
click at [623, 436] on div "def stairStep ( ) : hero . moveRight ( 1 ) hero . moveDown ( 1 ) hero . moveRig…" at bounding box center [765, 335] width 342 height 366
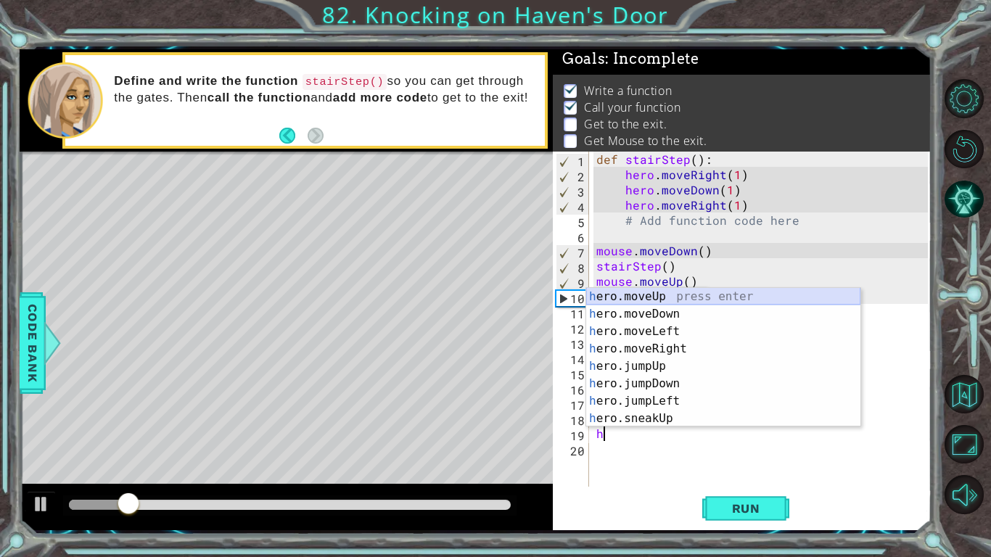
click at [715, 290] on div "h ero.moveUp press enter h ero.moveDown press enter h ero.moveLeft press enter …" at bounding box center [723, 375] width 274 height 174
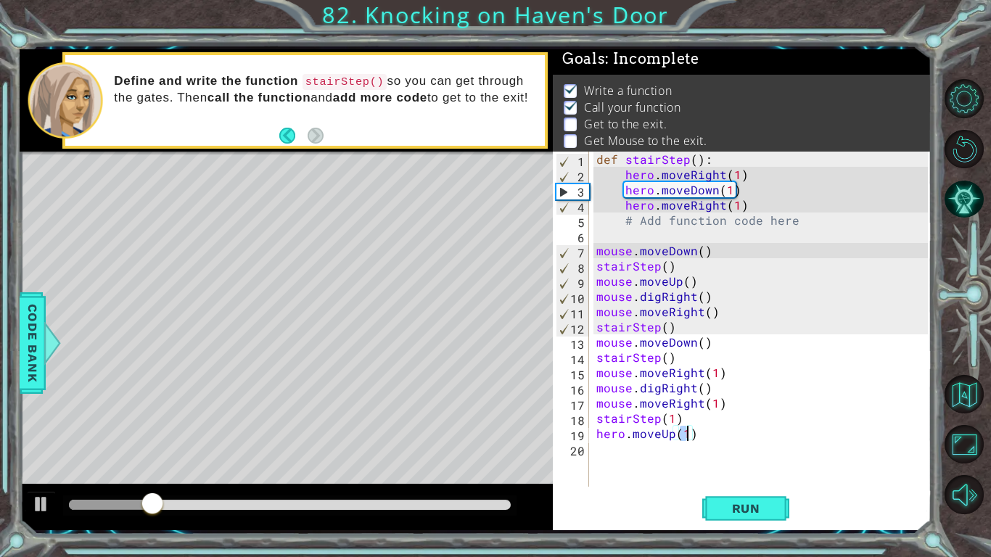
type textarea "hero.moveUp(4)"
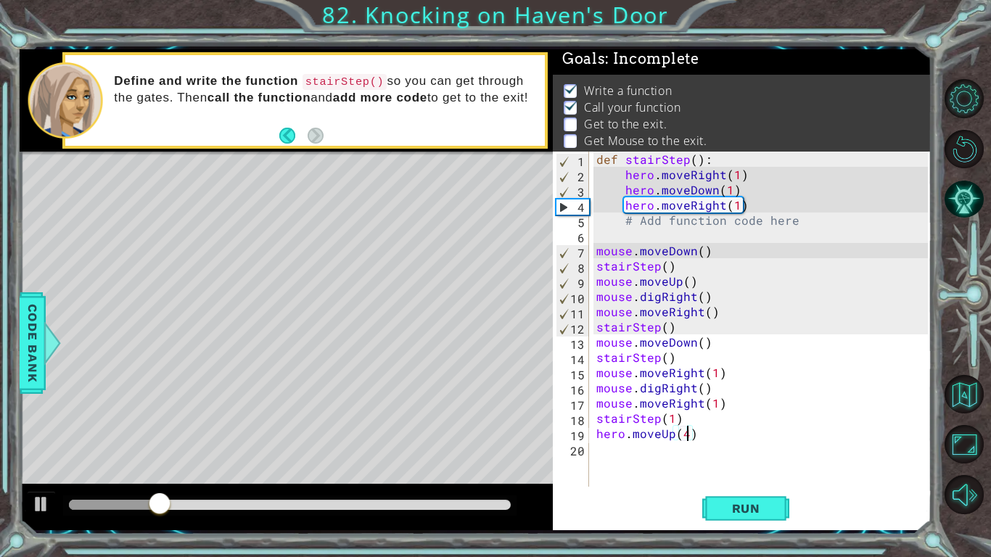
click at [658, 452] on div "def stairStep ( ) : hero . moveRight ( 1 ) hero . moveDown ( 1 ) hero . moveRig…" at bounding box center [765, 335] width 342 height 366
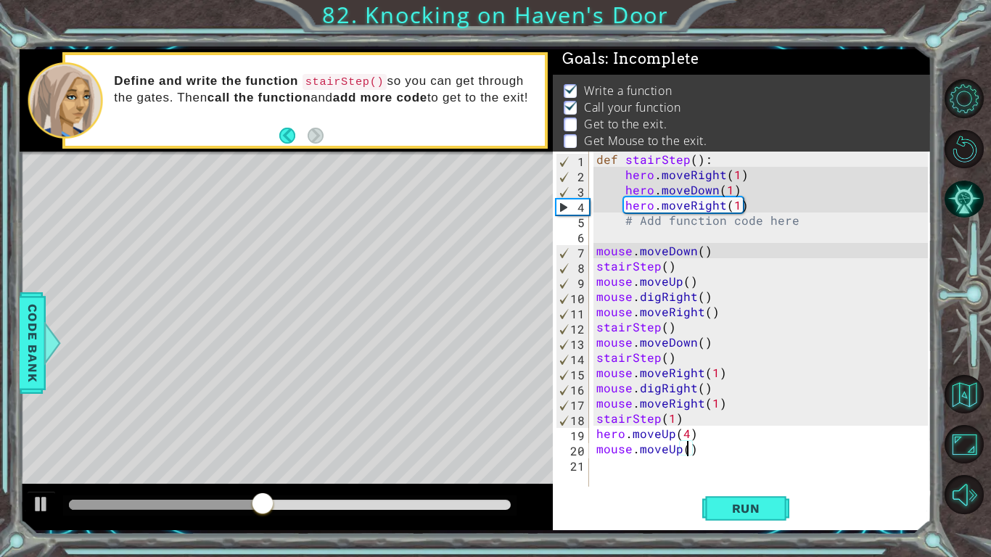
scroll to position [0, 6]
type textarea "mouse.moveUp(5)"
click at [721, 504] on span "Run" at bounding box center [746, 508] width 57 height 15
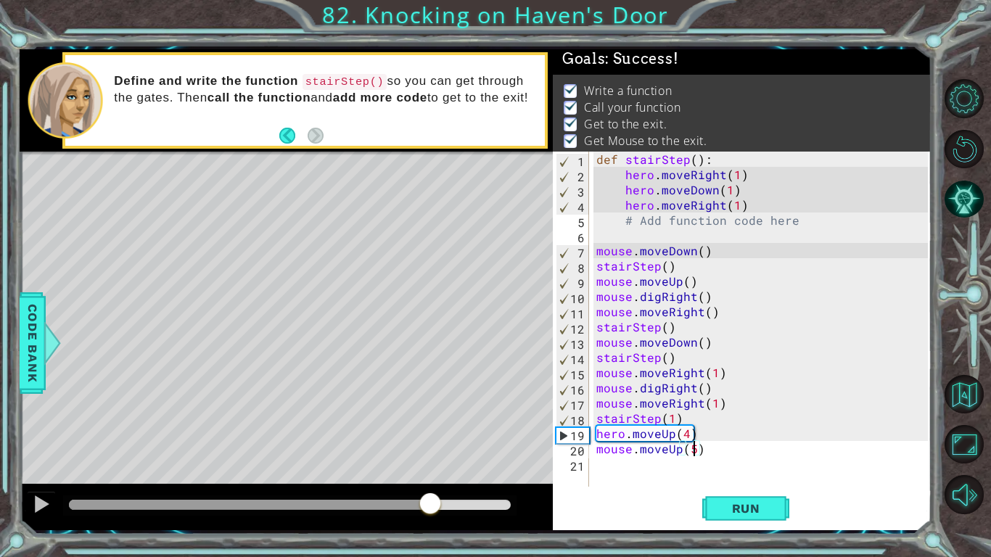
drag, startPoint x: 118, startPoint y: 499, endPoint x: 431, endPoint y: 496, distance: 312.8
click at [431, 496] on div at bounding box center [430, 505] width 26 height 26
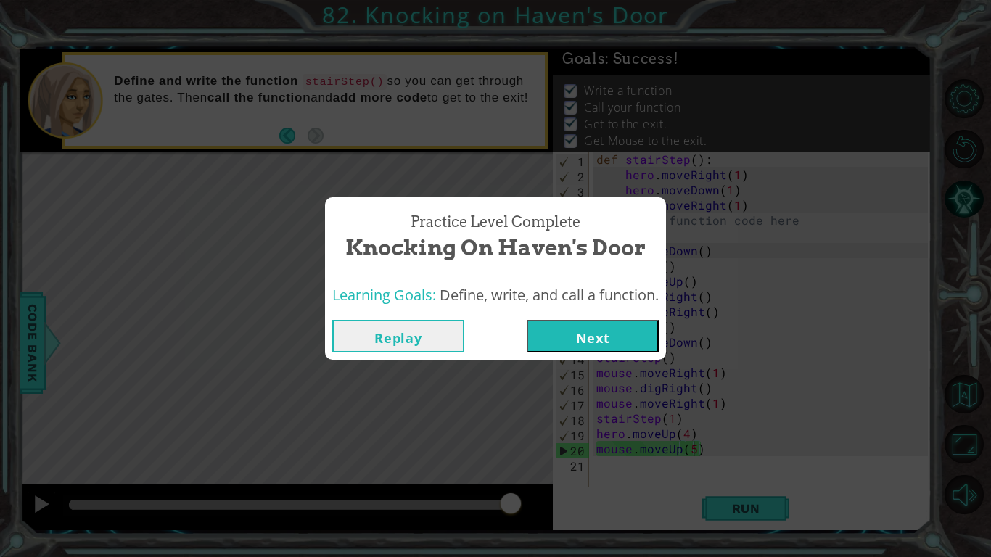
click at [623, 333] on button "Next" at bounding box center [593, 336] width 132 height 33
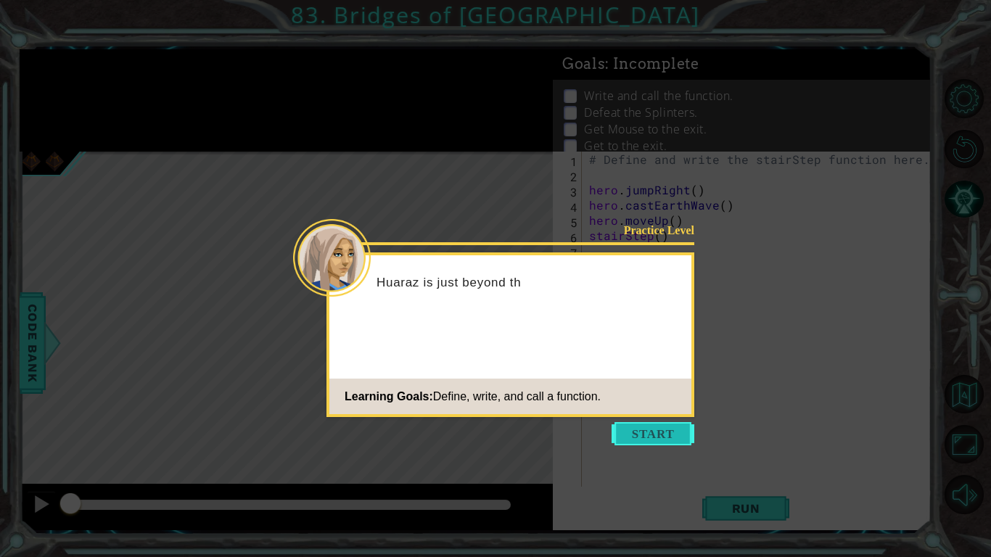
click at [645, 434] on button "Start" at bounding box center [653, 433] width 83 height 23
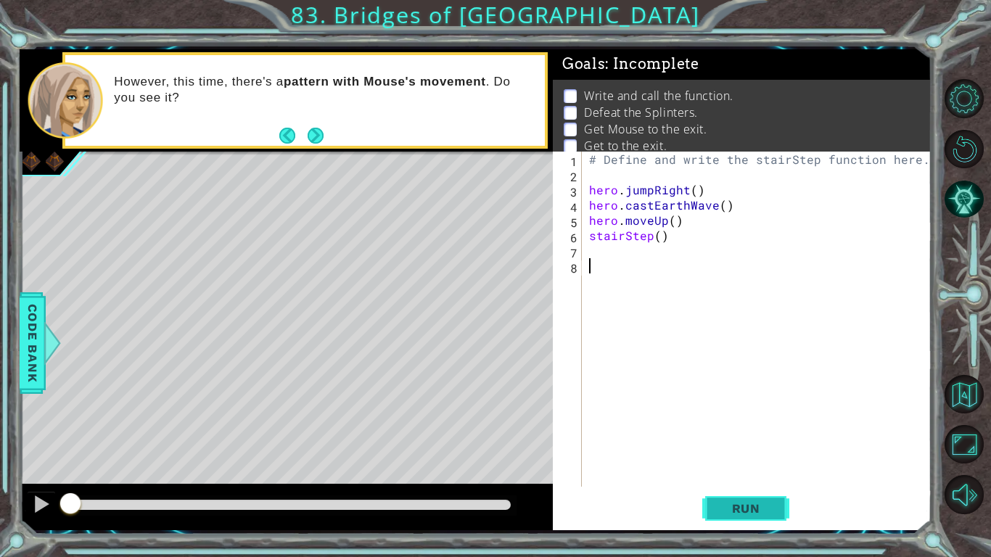
click at [726, 518] on button "Run" at bounding box center [745, 509] width 87 height 38
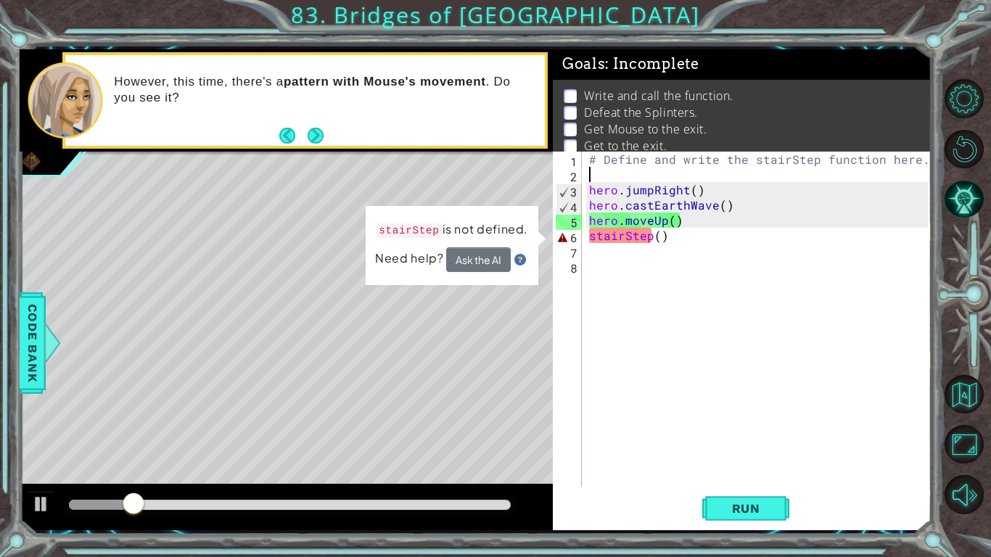
click at [688, 171] on div "# Define and write the stairStep function here. hero . jumpRight ( ) hero . cas…" at bounding box center [760, 335] width 349 height 366
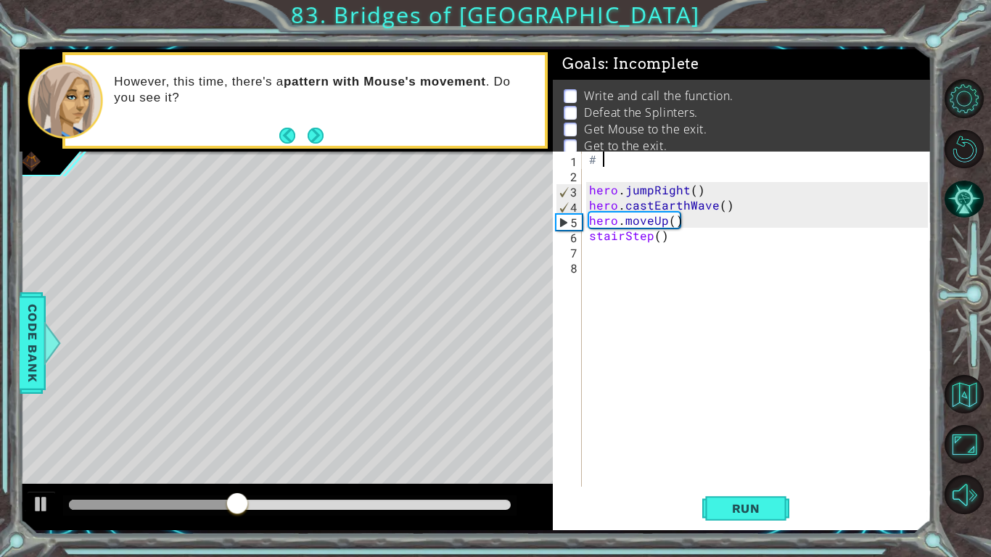
type textarea "#"
type textarea "def stairStep():"
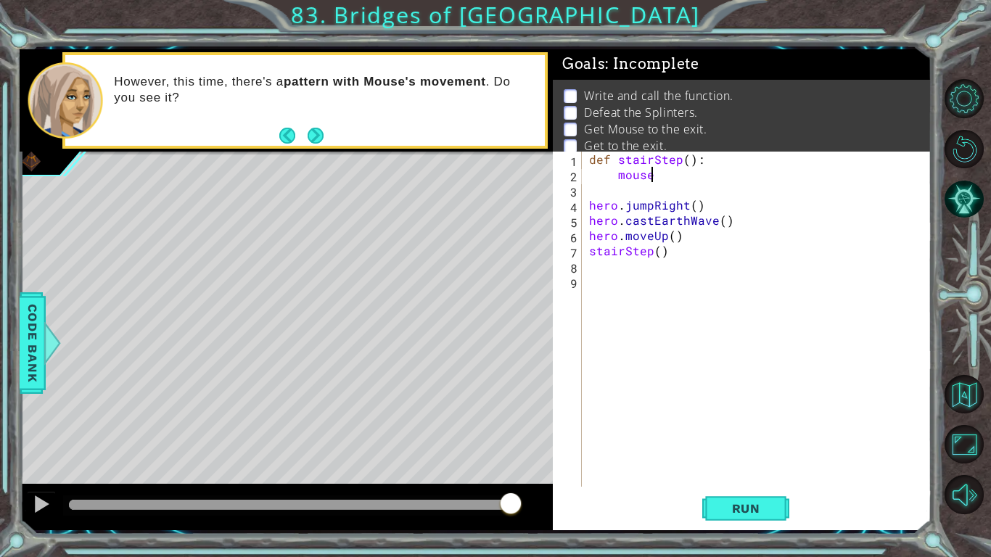
scroll to position [0, 3]
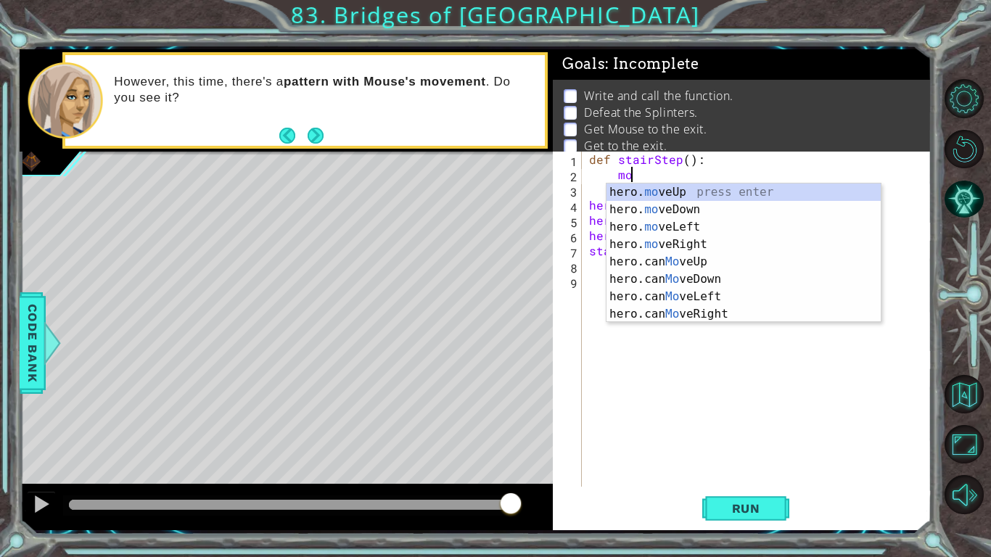
type textarea "m"
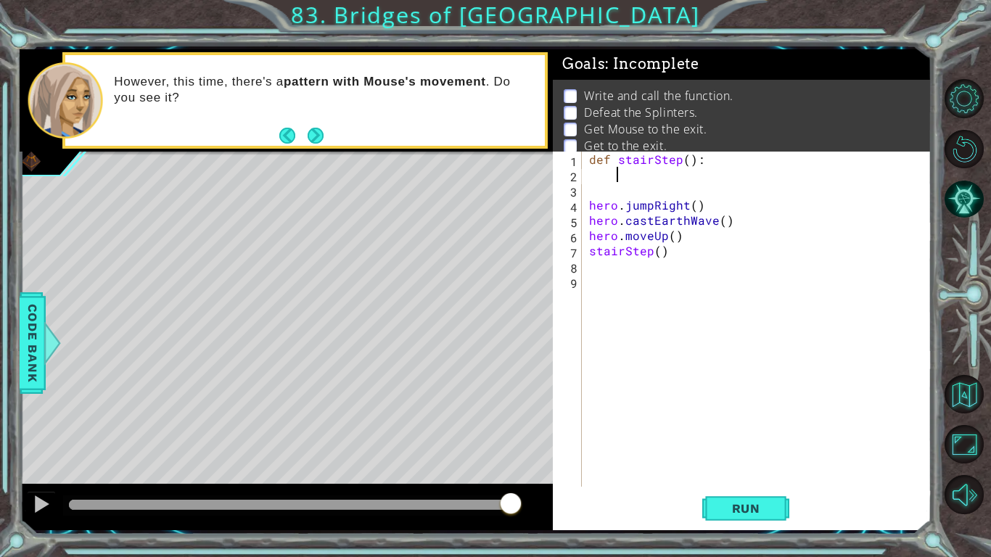
scroll to position [0, 1]
click at [740, 508] on span "Run" at bounding box center [746, 508] width 57 height 15
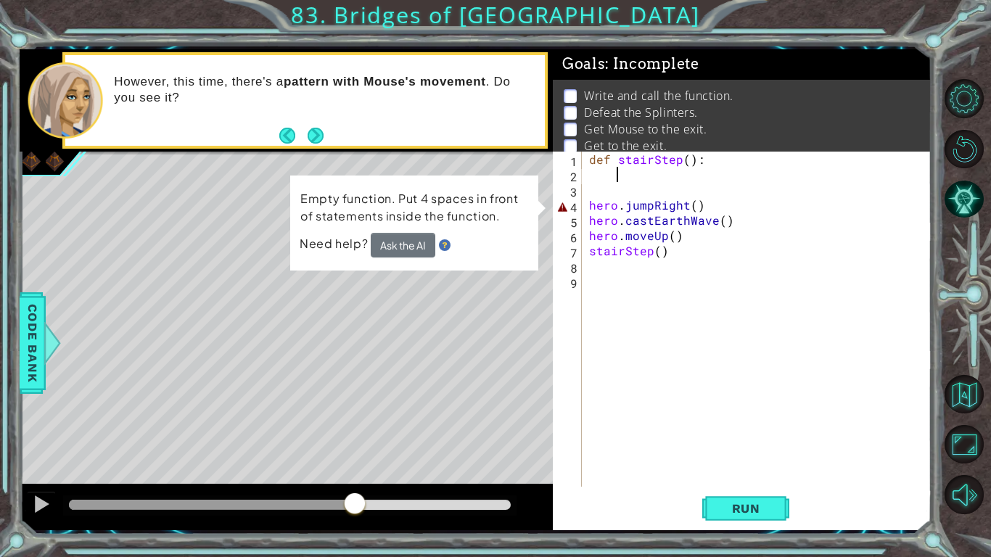
drag, startPoint x: 101, startPoint y: 499, endPoint x: 364, endPoint y: 486, distance: 263.0
click at [364, 486] on div at bounding box center [286, 507] width 533 height 46
click at [47, 506] on div at bounding box center [41, 504] width 19 height 19
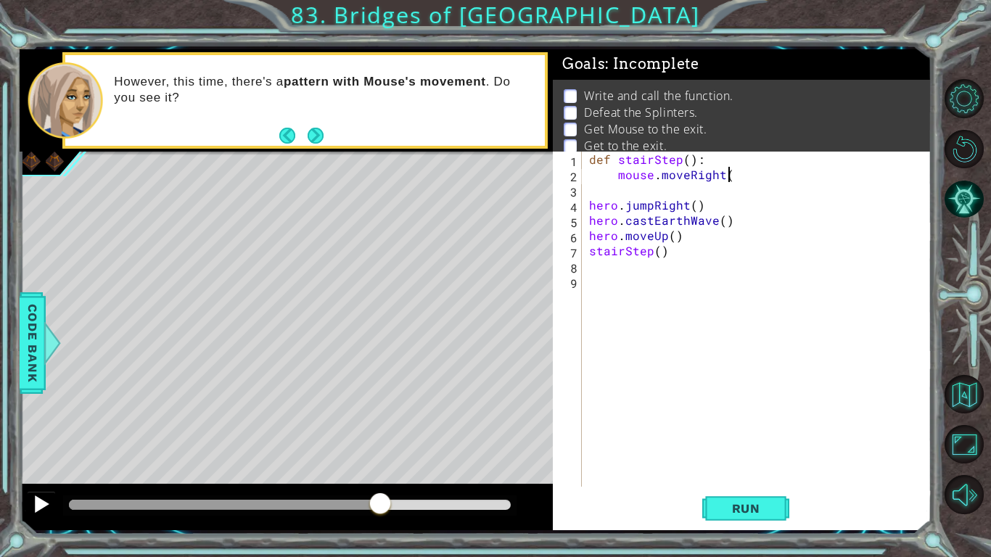
scroll to position [0, 8]
type textarea "mouse.moveRight(3)"
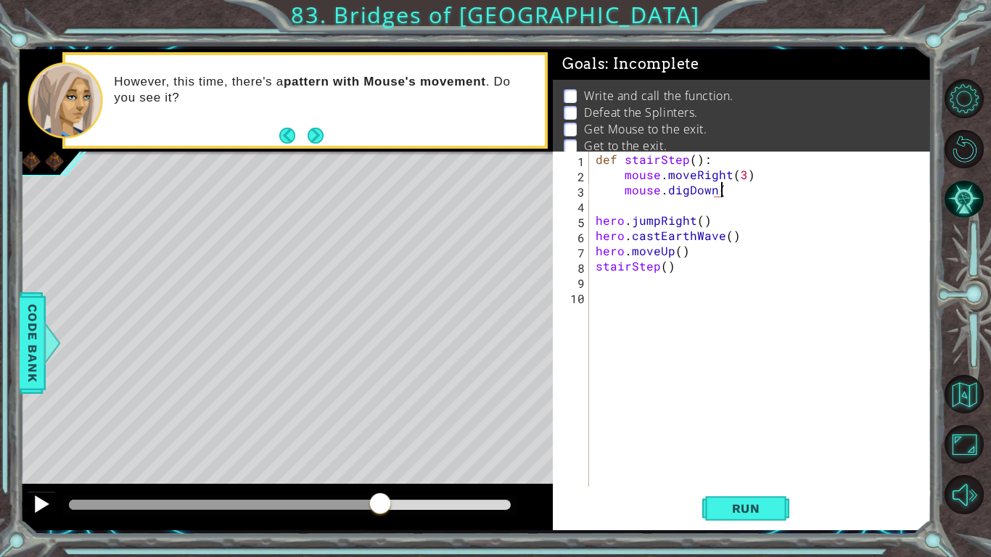
scroll to position [0, 7]
type textarea "mouse.digDown()"
click at [713, 504] on button "Run" at bounding box center [745, 509] width 87 height 38
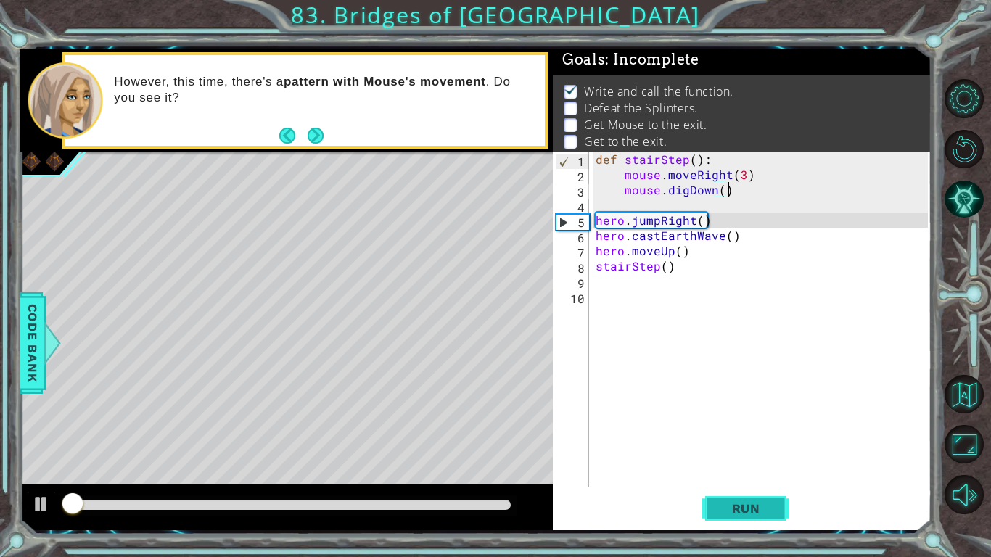
scroll to position [5, 0]
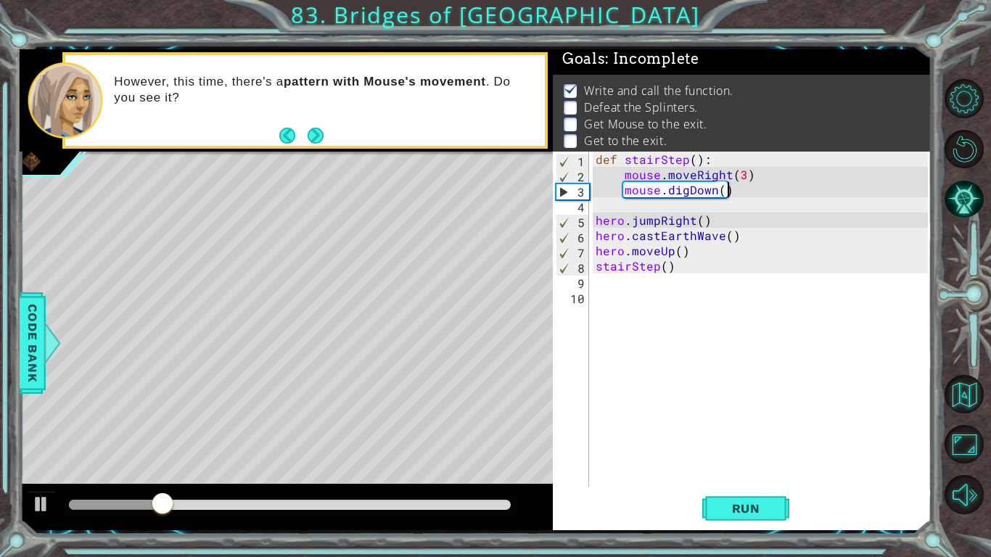
click at [614, 282] on div "def stairStep ( ) : mouse . moveRight ( 3 ) mouse . digDown ( ) hero . jumpRigh…" at bounding box center [764, 335] width 343 height 366
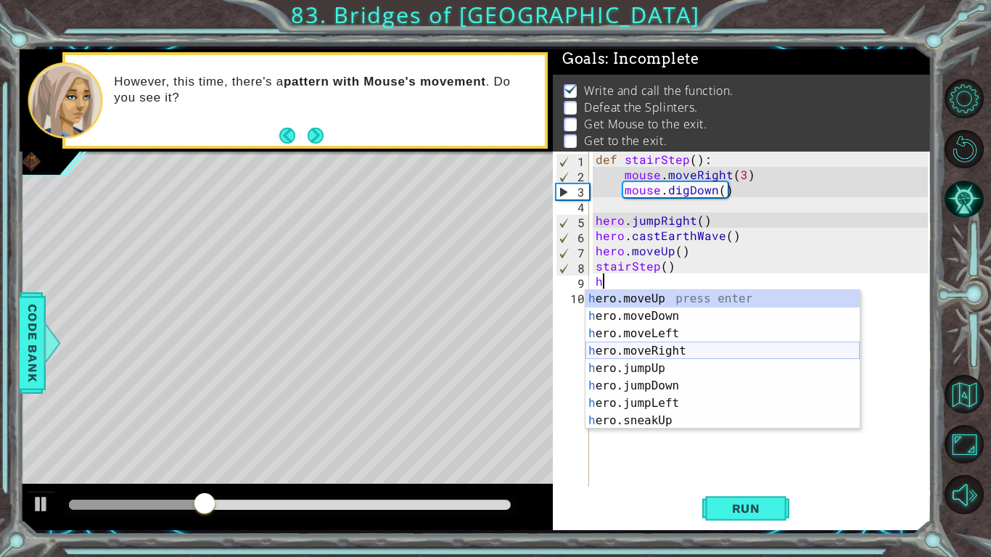
click at [699, 351] on div "h ero.moveUp press enter h ero.moveDown press enter h ero.moveLeft press enter …" at bounding box center [723, 377] width 274 height 174
type textarea "hero.moveRight(1)"
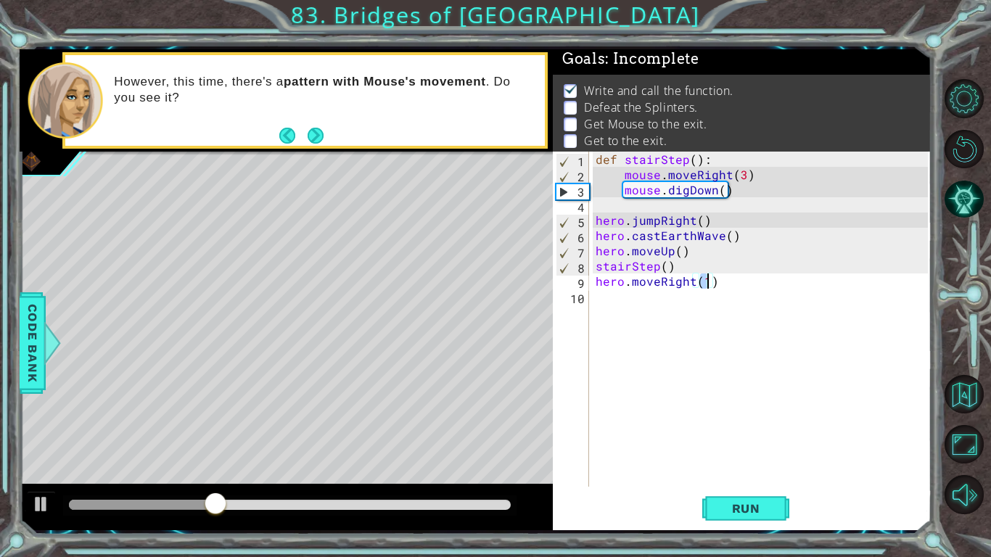
click at [618, 295] on div "def stairStep ( ) : mouse . moveRight ( 3 ) mouse . digDown ( ) hero . jumpRigh…" at bounding box center [764, 335] width 343 height 366
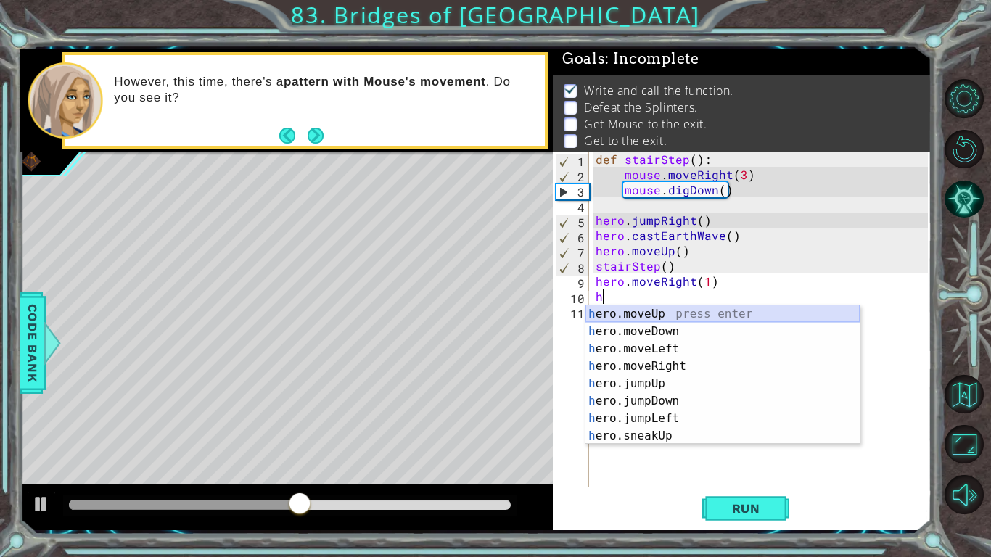
click at [650, 311] on div "h ero.moveUp press enter h ero.moveDown press enter h ero.moveLeft press enter …" at bounding box center [723, 393] width 274 height 174
type textarea "hero.moveUp(1)"
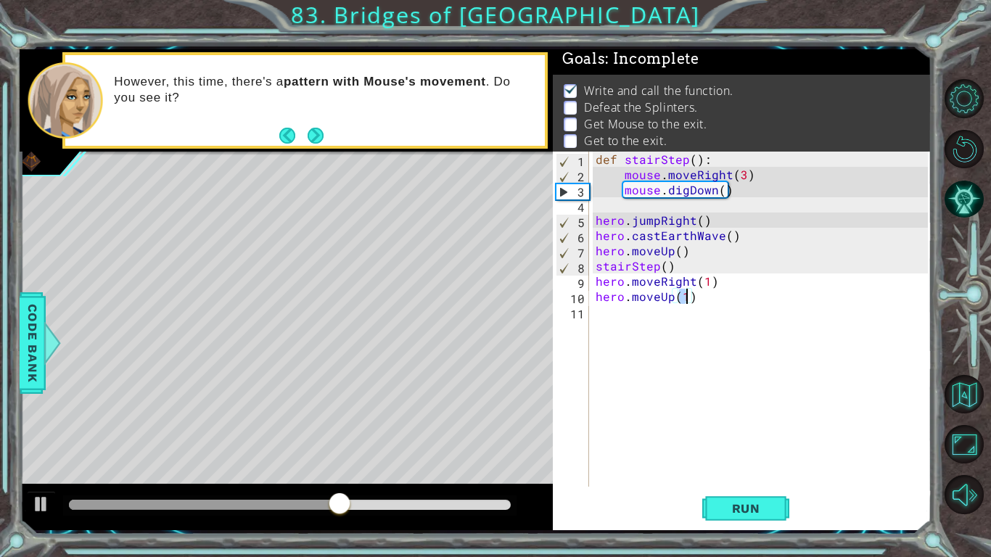
click at [641, 318] on div "def stairStep ( ) : mouse . moveRight ( 3 ) mouse . digDown ( ) hero . jumpRigh…" at bounding box center [764, 335] width 343 height 366
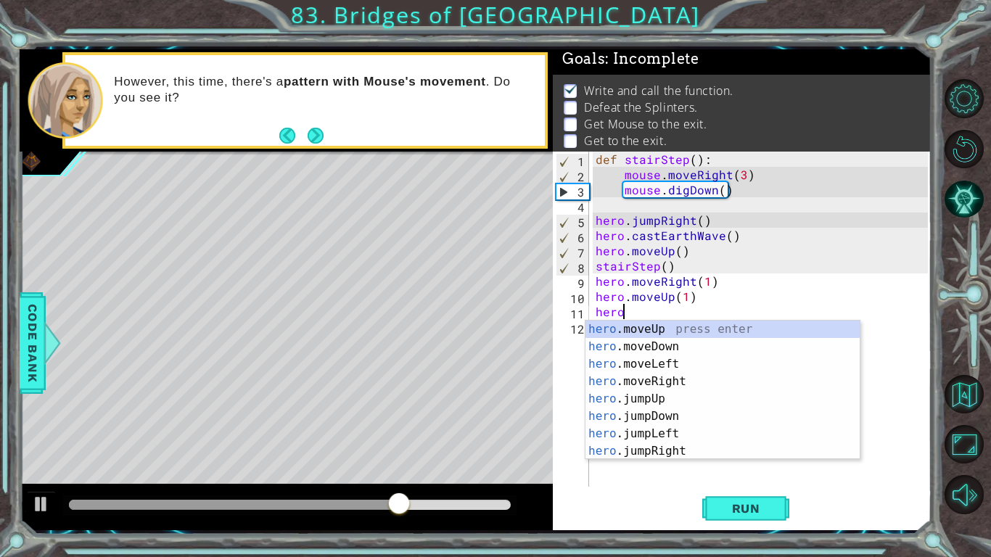
scroll to position [0, 1]
type textarea "hero.c"
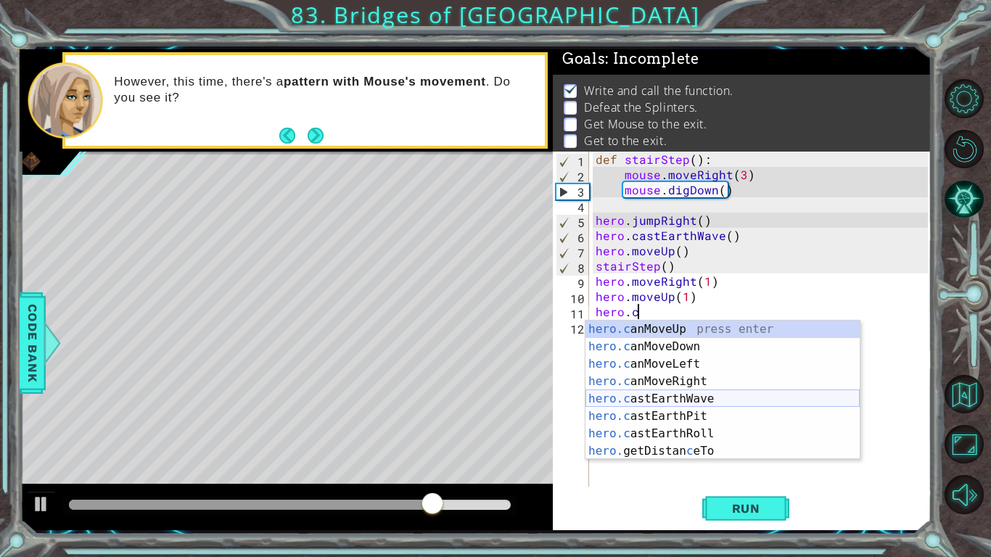
click at [723, 401] on div "hero.c anMoveUp press enter hero.c anMoveDown press enter hero.c anMoveLeft pre…" at bounding box center [723, 408] width 274 height 174
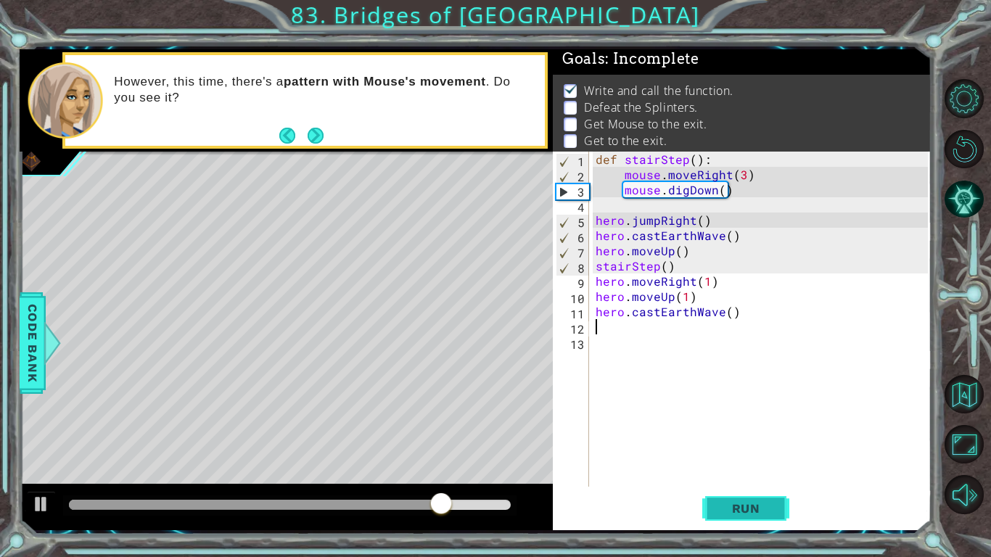
click at [741, 496] on button "Run" at bounding box center [745, 509] width 87 height 38
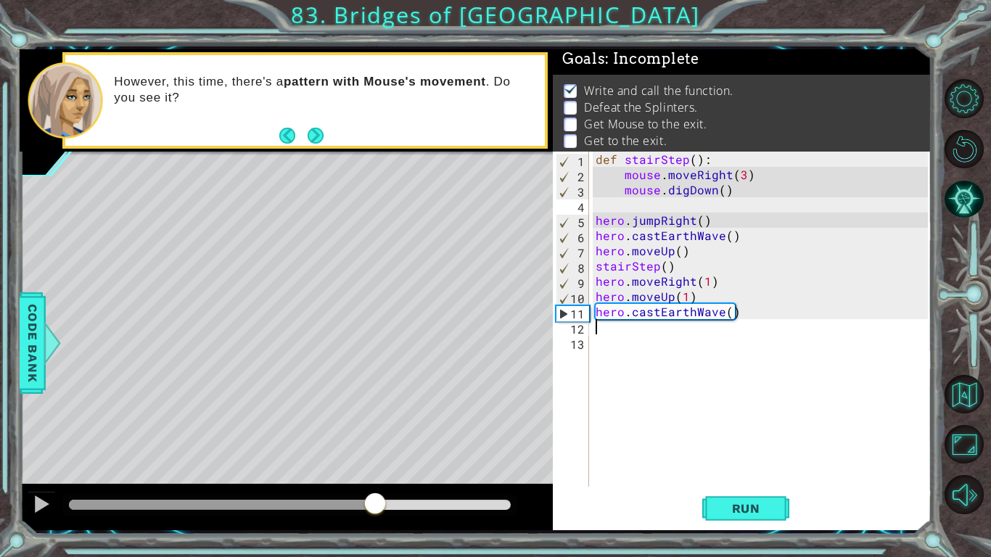
drag, startPoint x: 86, startPoint y: 499, endPoint x: 376, endPoint y: 497, distance: 290.3
click at [376, 497] on div at bounding box center [375, 505] width 26 height 26
click at [718, 314] on div "def stairStep ( ) : mouse . moveRight ( 3 ) mouse . digDown ( ) hero . jumpRigh…" at bounding box center [764, 335] width 343 height 366
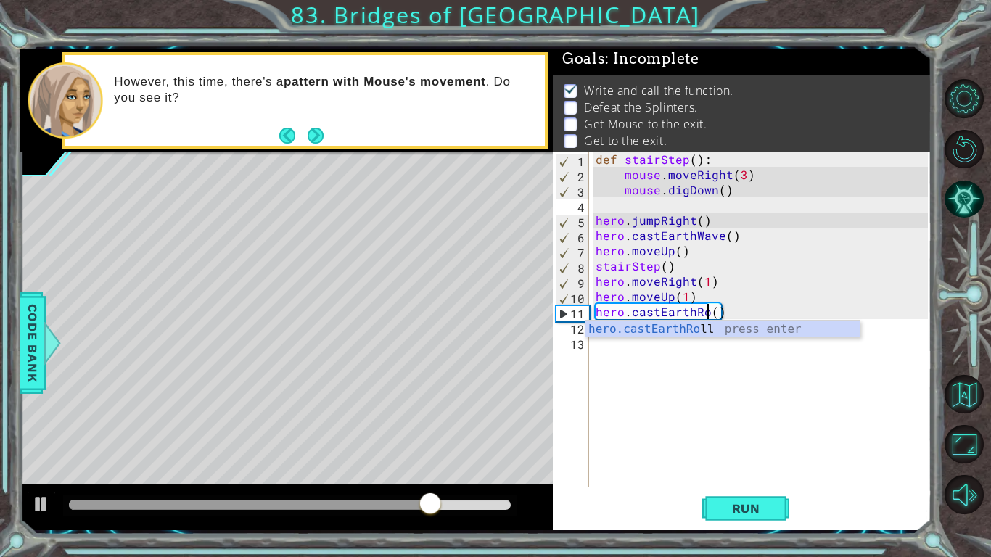
scroll to position [0, 7]
click at [766, 517] on button "Run" at bounding box center [745, 509] width 87 height 38
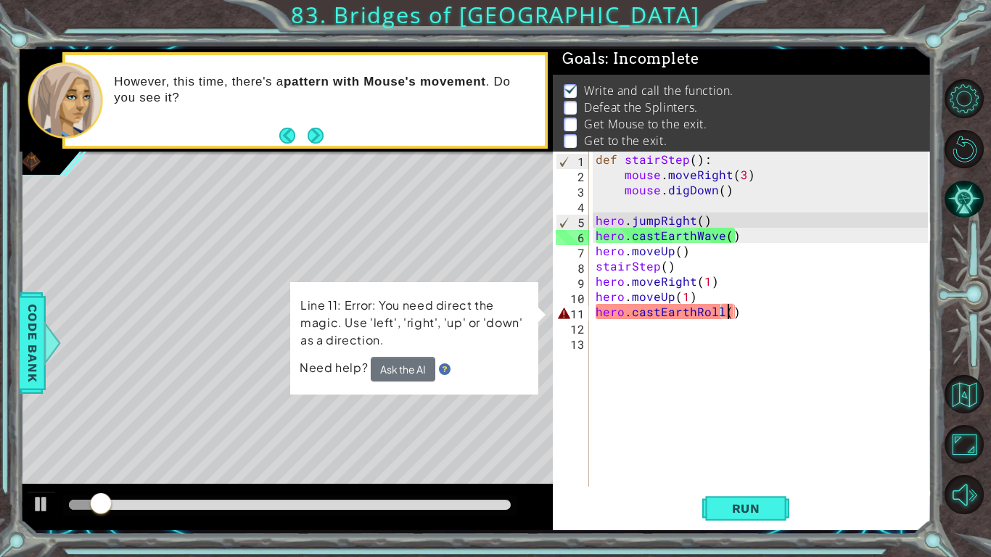
click at [729, 311] on div "def stairStep ( ) : mouse . moveRight ( 3 ) mouse . digDown ( ) hero . jumpRigh…" at bounding box center [764, 335] width 343 height 366
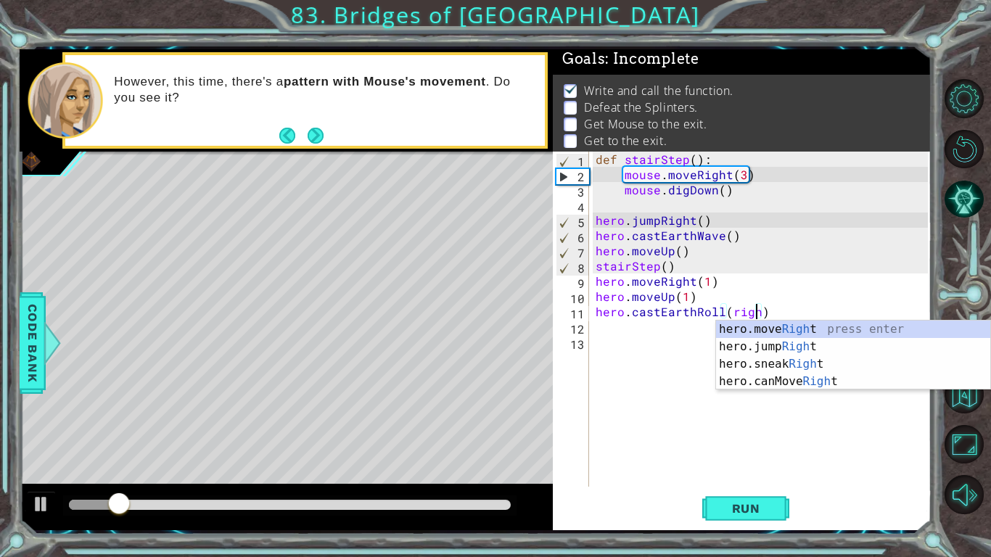
scroll to position [0, 10]
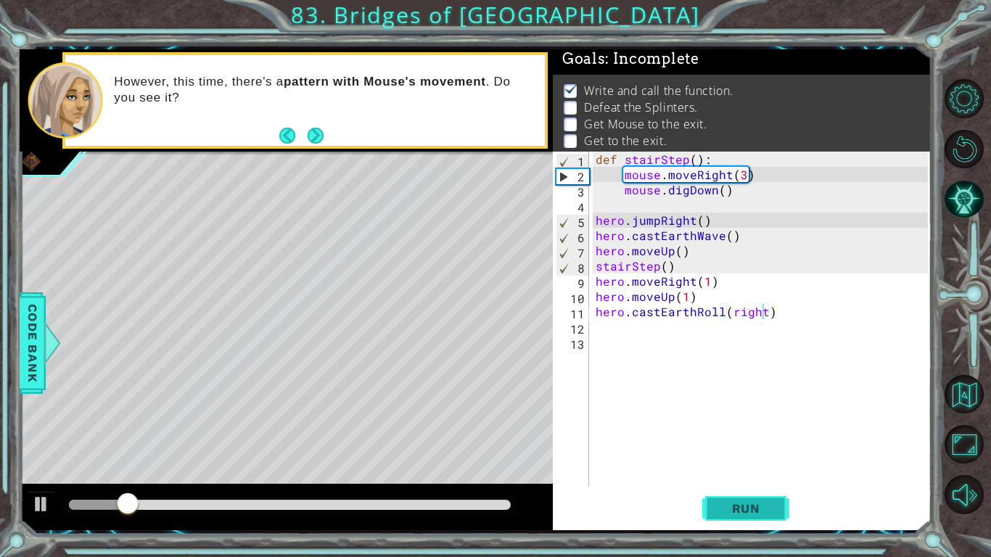
click at [758, 499] on button "Run" at bounding box center [745, 509] width 87 height 38
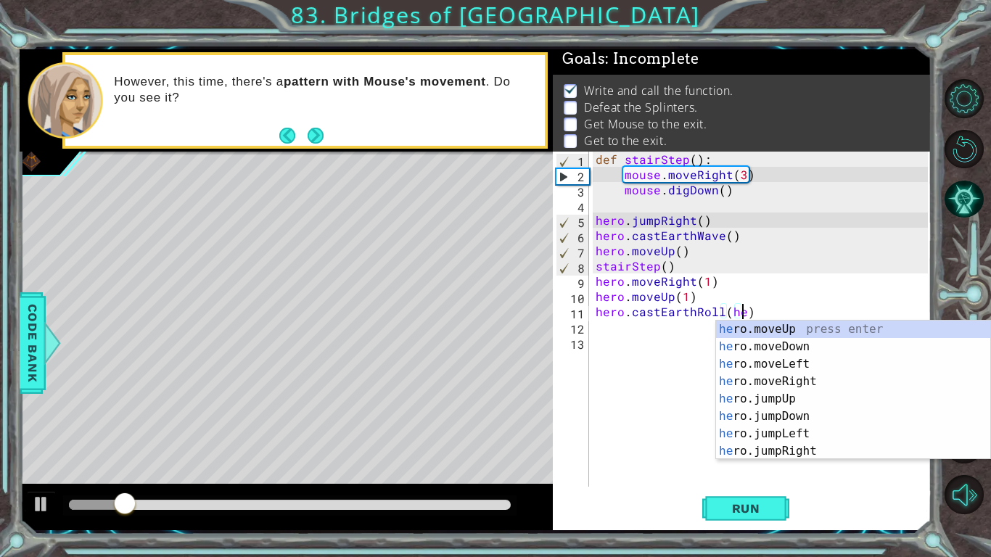
scroll to position [0, 9]
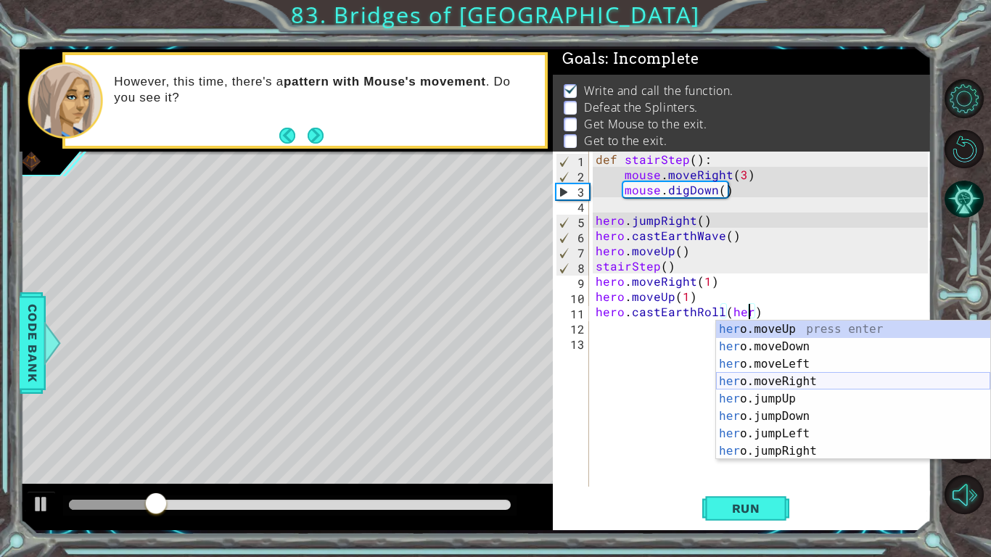
click at [865, 379] on div "her o.moveUp press enter her o.moveDown press enter her o.moveLeft press enter …" at bounding box center [853, 408] width 274 height 174
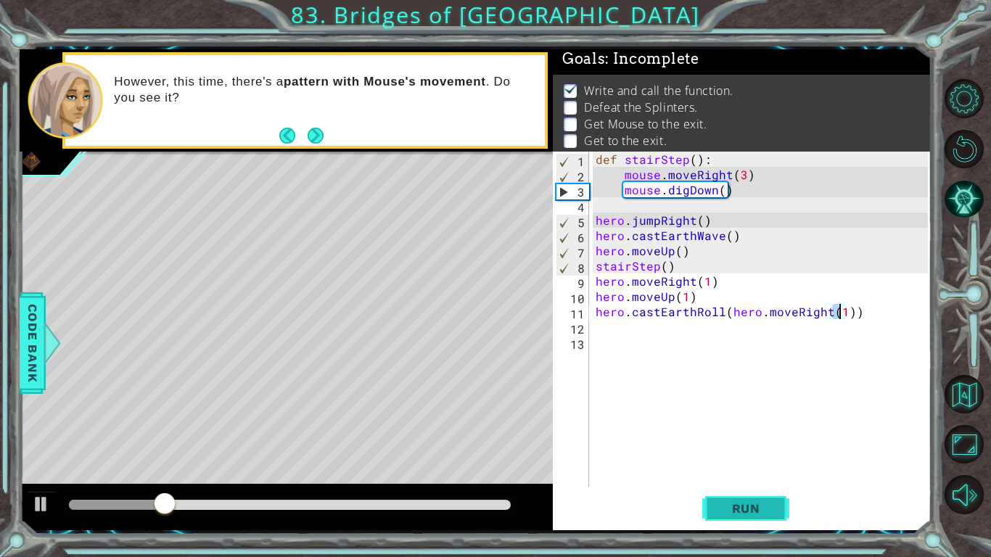
click at [761, 505] on span "Run" at bounding box center [746, 508] width 57 height 15
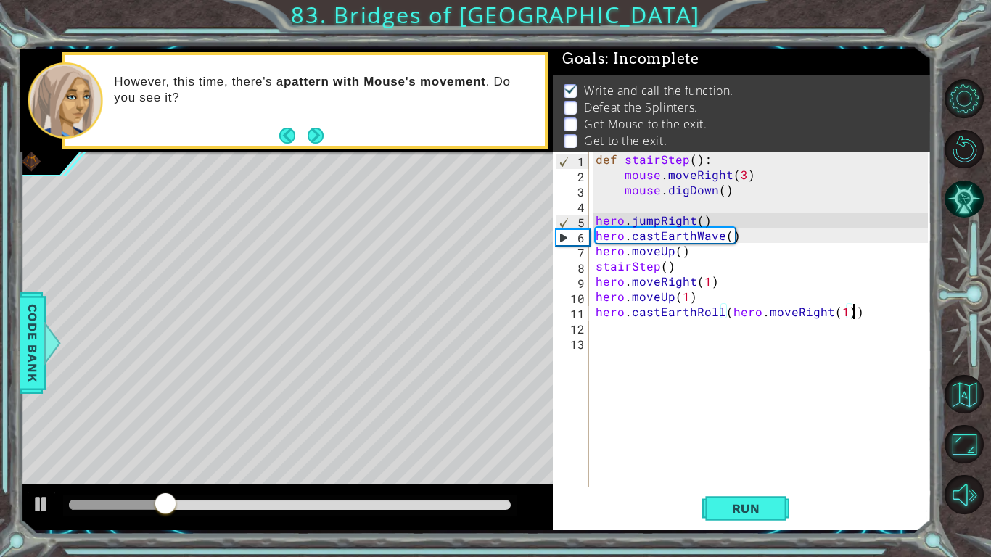
click at [863, 315] on div "def stairStep ( ) : mouse . moveRight ( 3 ) mouse . digDown ( ) hero . jumpRigh…" at bounding box center [764, 335] width 343 height 366
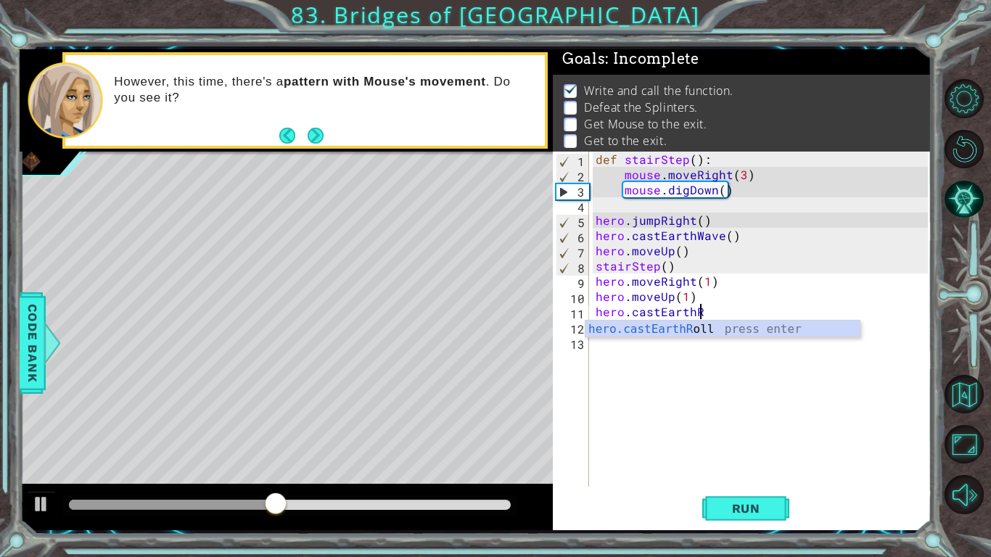
type textarea "hero.castEarth"
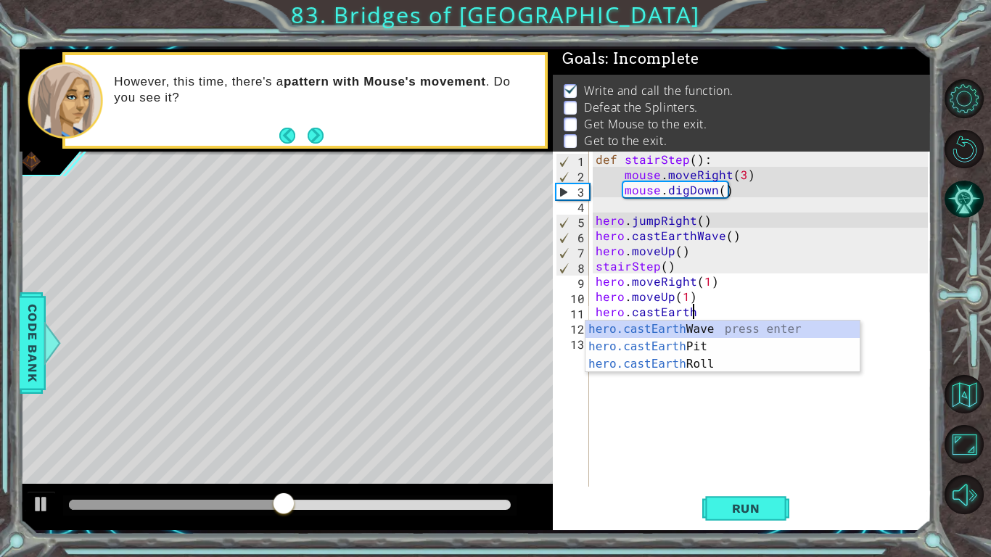
scroll to position [0, 5]
click at [832, 328] on div "hero.castEarth Wave press enter hero.castEarth Pit press enter hero.castEarth R…" at bounding box center [723, 364] width 274 height 87
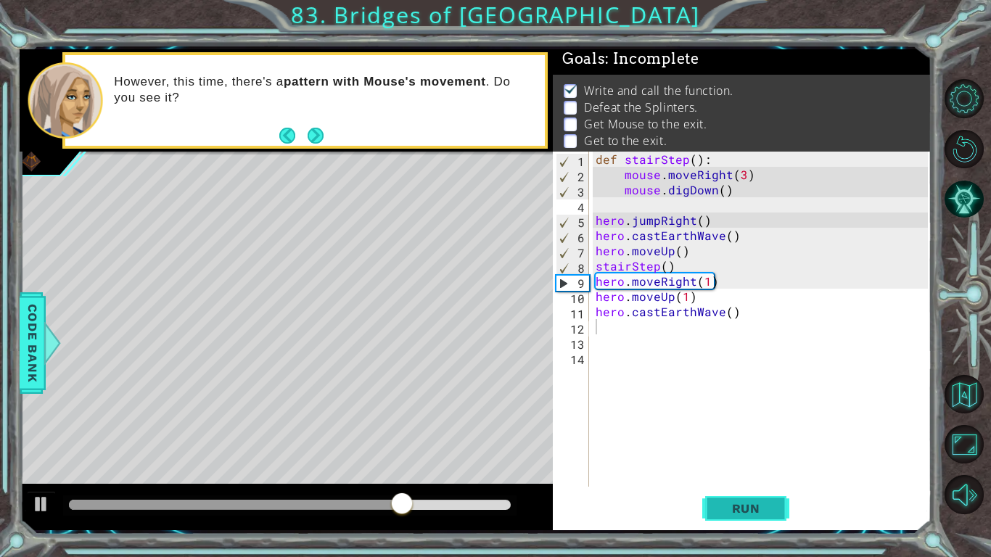
click at [734, 507] on span "Run" at bounding box center [746, 508] width 57 height 15
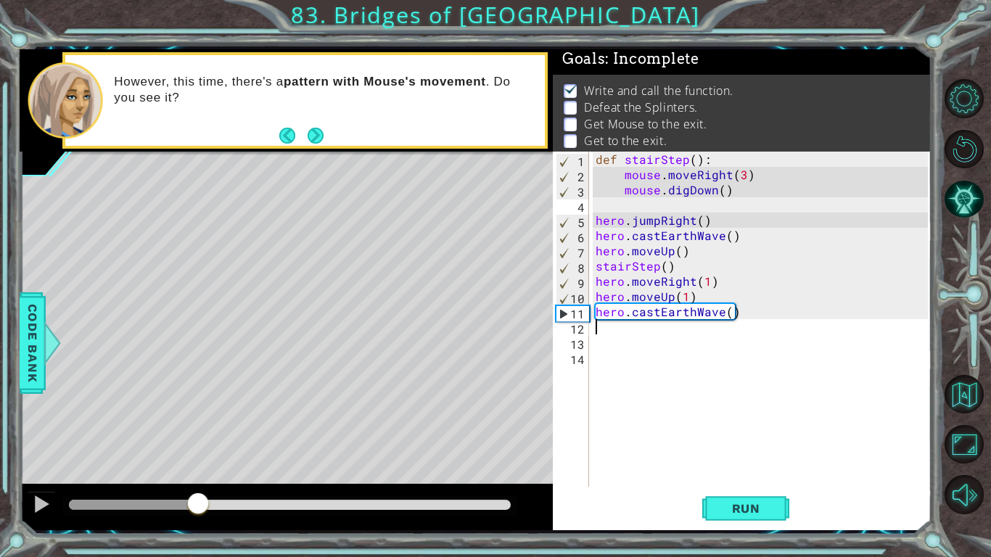
drag, startPoint x: 85, startPoint y: 504, endPoint x: 197, endPoint y: 501, distance: 112.5
click at [197, 501] on div at bounding box center [198, 505] width 26 height 26
click at [718, 307] on div "def stairStep ( ) : mouse . moveRight ( 3 ) mouse . digDown ( ) hero . jumpRigh…" at bounding box center [764, 335] width 343 height 366
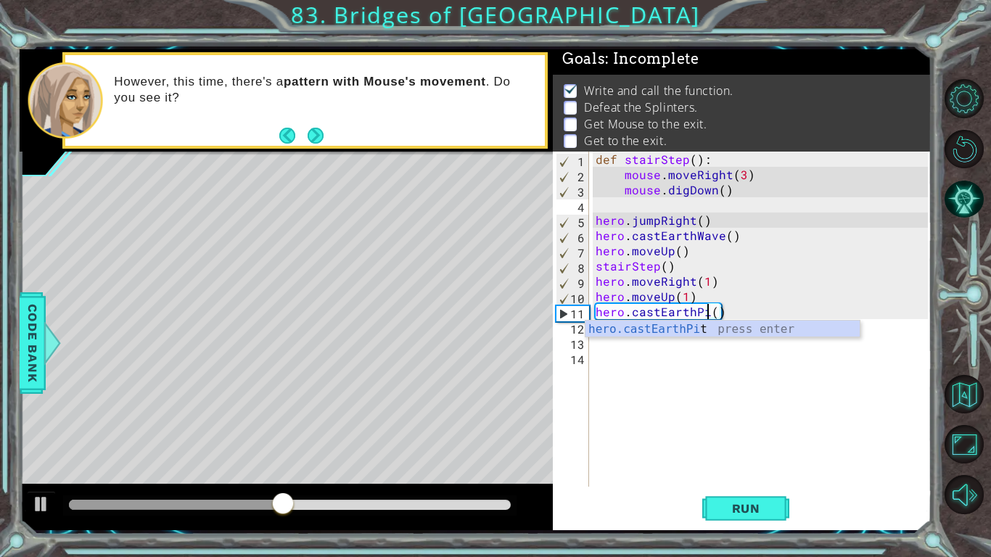
scroll to position [0, 7]
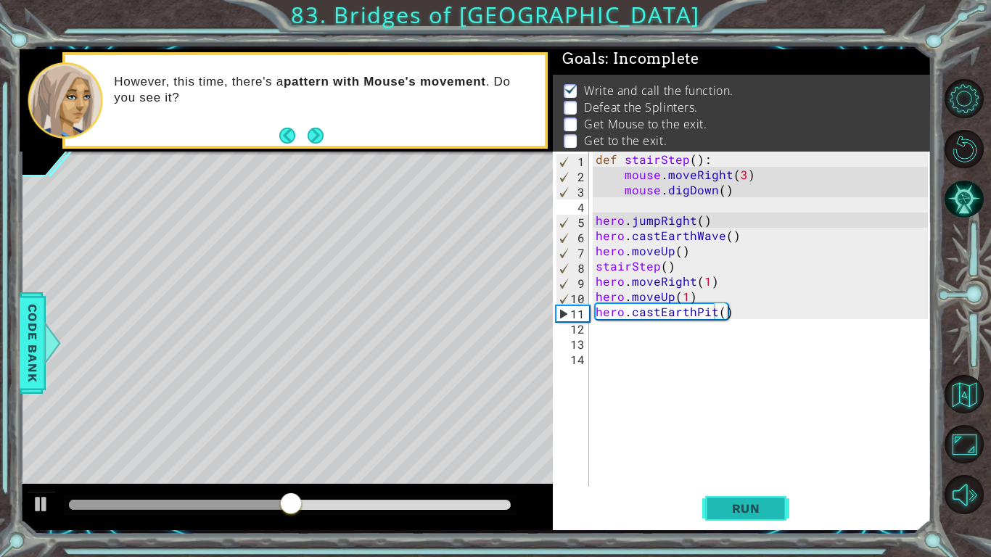
click at [746, 502] on span "Run" at bounding box center [746, 508] width 57 height 15
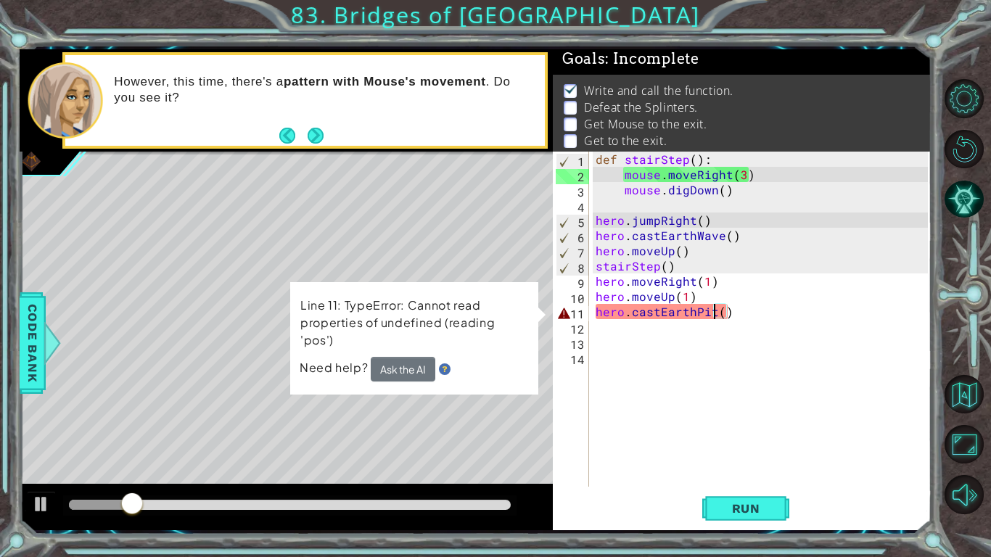
click at [770, 262] on div "def stairStep ( ) : mouse . moveRight ( 3 ) mouse . digDown ( ) hero . jumpRigh…" at bounding box center [764, 335] width 343 height 366
type textarea "stairStep()"
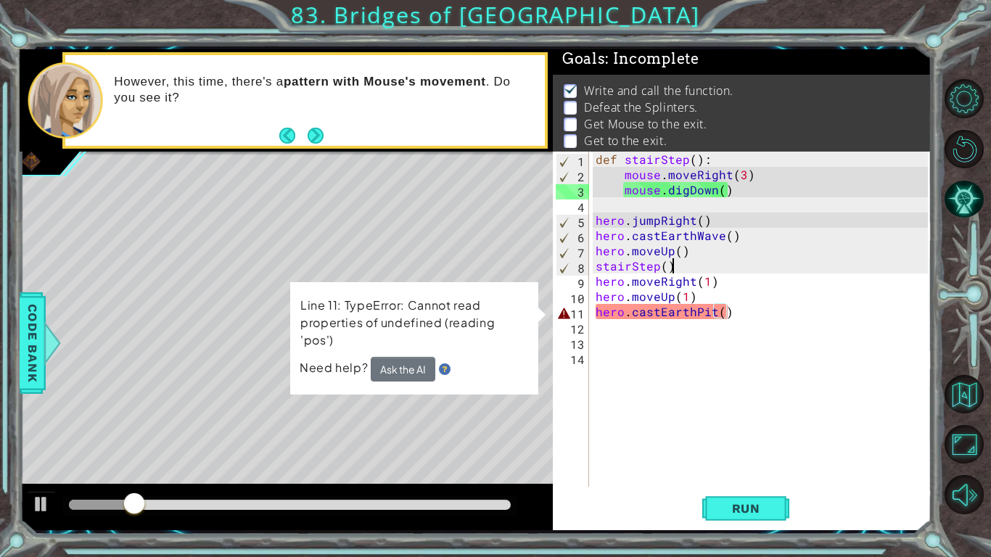
scroll to position [0, 4]
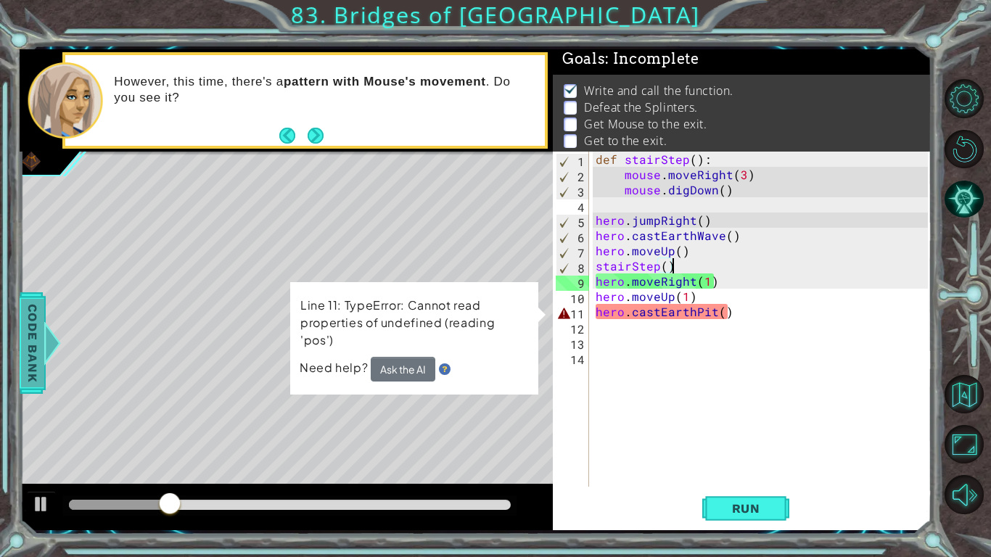
click at [41, 345] on span "Code Bank" at bounding box center [32, 342] width 23 height 89
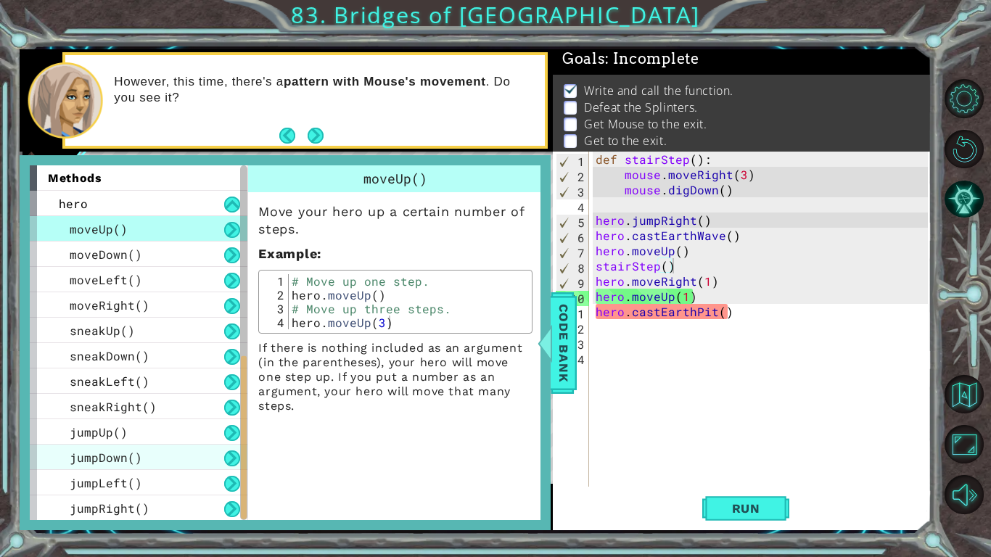
scroll to position [534, 0]
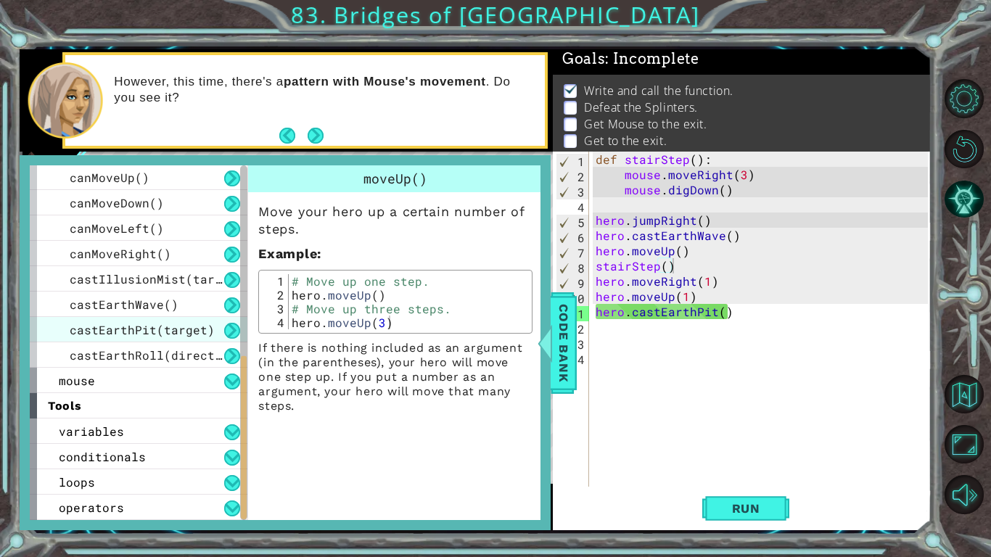
click at [160, 337] on span "castEarthPit(target)" at bounding box center [142, 329] width 145 height 15
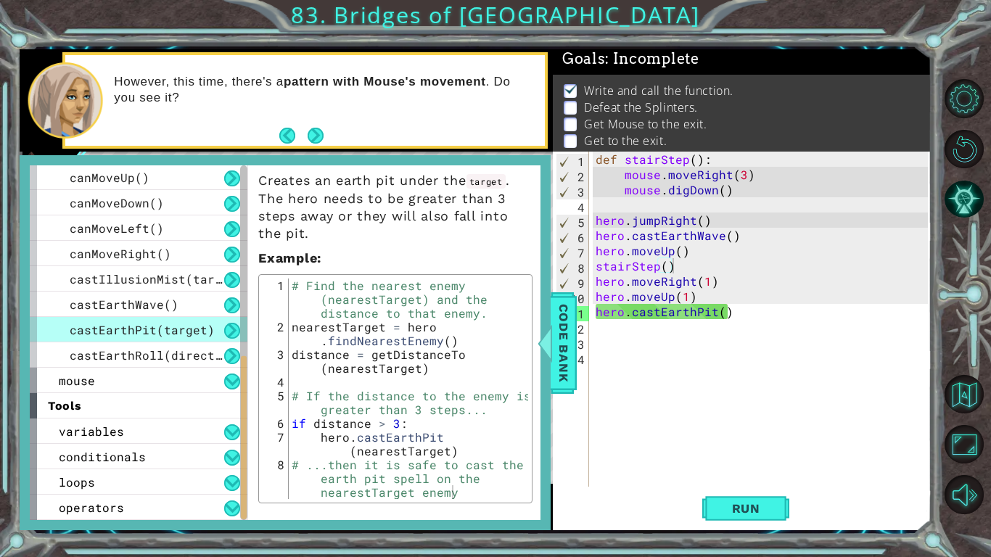
scroll to position [36, 0]
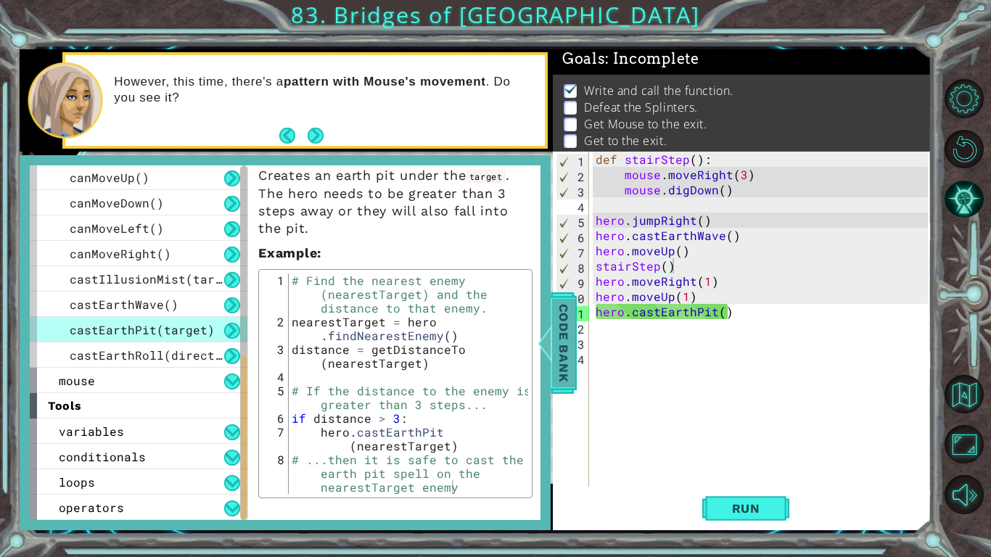
click at [552, 368] on span "Code Bank" at bounding box center [563, 342] width 23 height 89
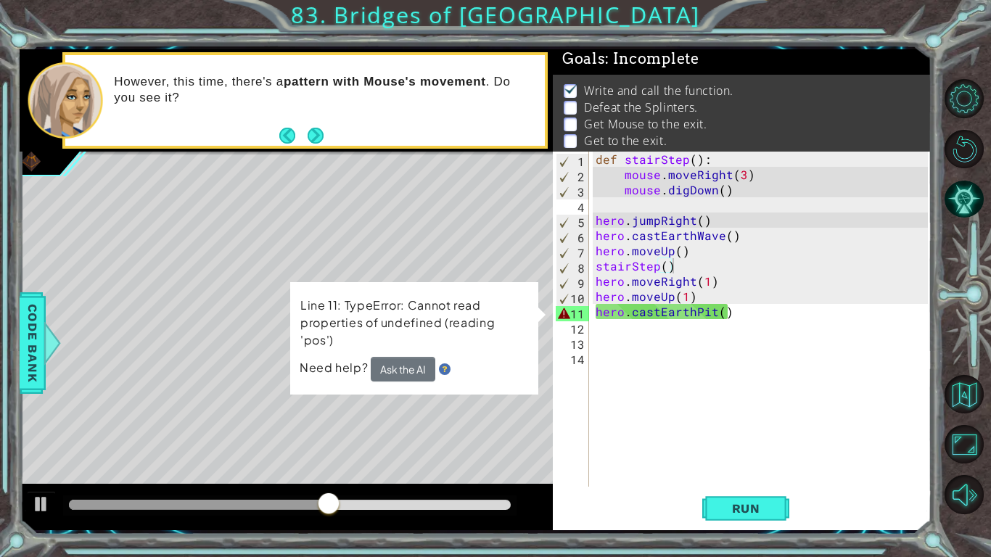
scroll to position [0, 0]
click at [742, 326] on div "def stairStep ( ) : mouse . moveRight ( 3 ) mouse . digDown ( ) hero . jumpRigh…" at bounding box center [764, 335] width 343 height 366
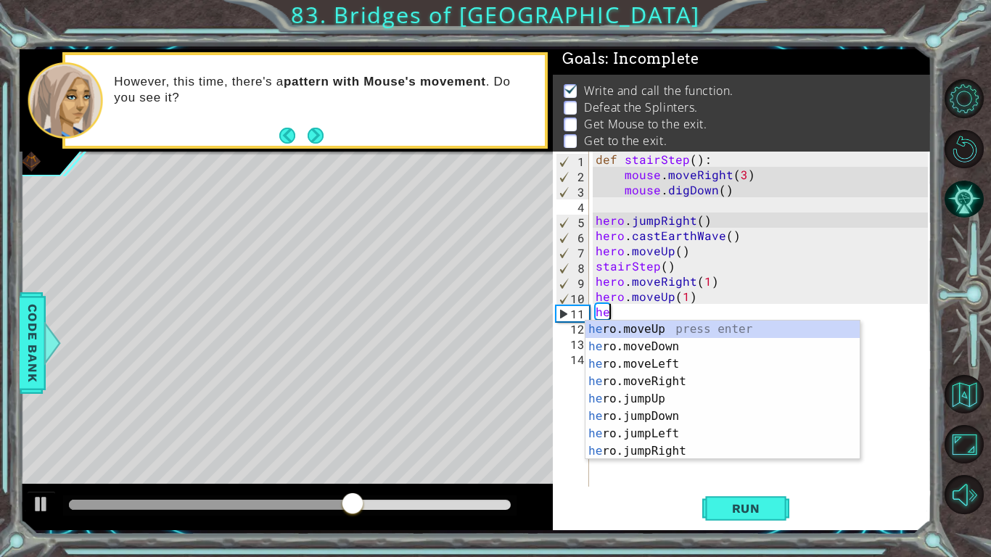
type textarea "h"
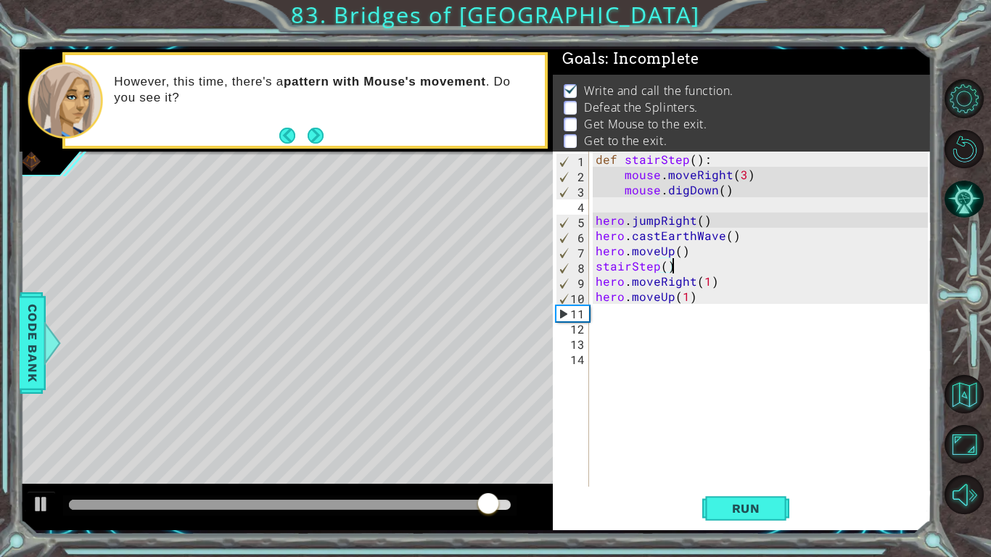
click at [697, 265] on div "def stairStep ( ) : mouse . moveRight ( 3 ) mouse . digDown ( ) hero . jumpRigh…" at bounding box center [764, 335] width 343 height 366
type textarea "stairStep()"
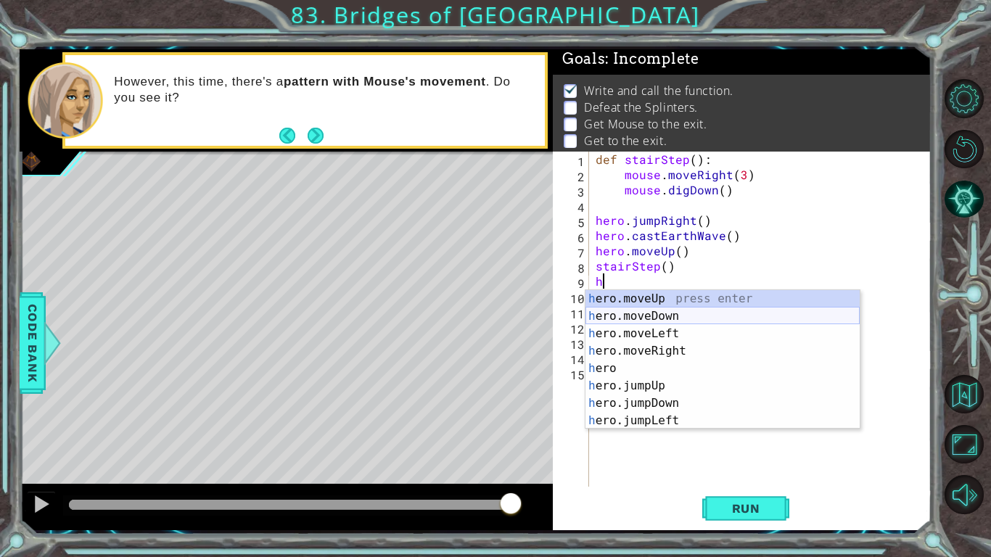
click at [713, 308] on div "h ero.moveUp press enter h ero.moveDown press enter h ero.moveLeft press enter …" at bounding box center [723, 377] width 274 height 174
type textarea "hero.moveDown(1)"
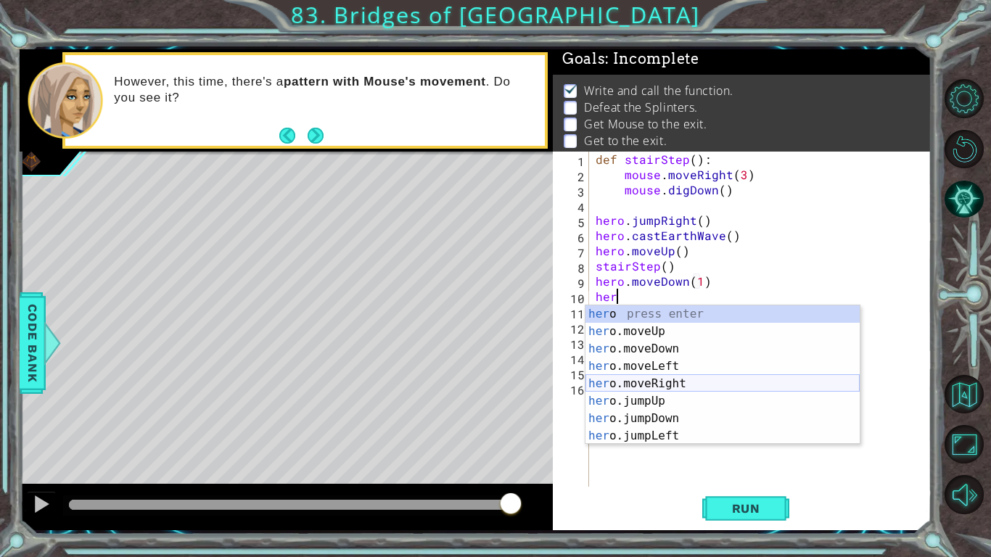
click at [629, 380] on div "her o press enter her o.moveUp press enter her o.moveDown press enter her o.mov…" at bounding box center [723, 393] width 274 height 174
type textarea "hero.moveRight(1)"
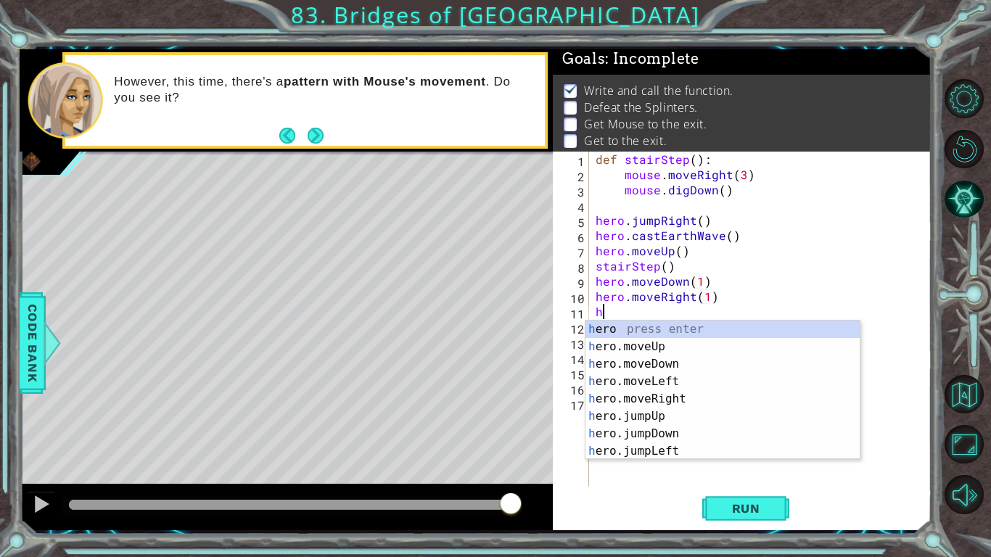
type textarea "he"
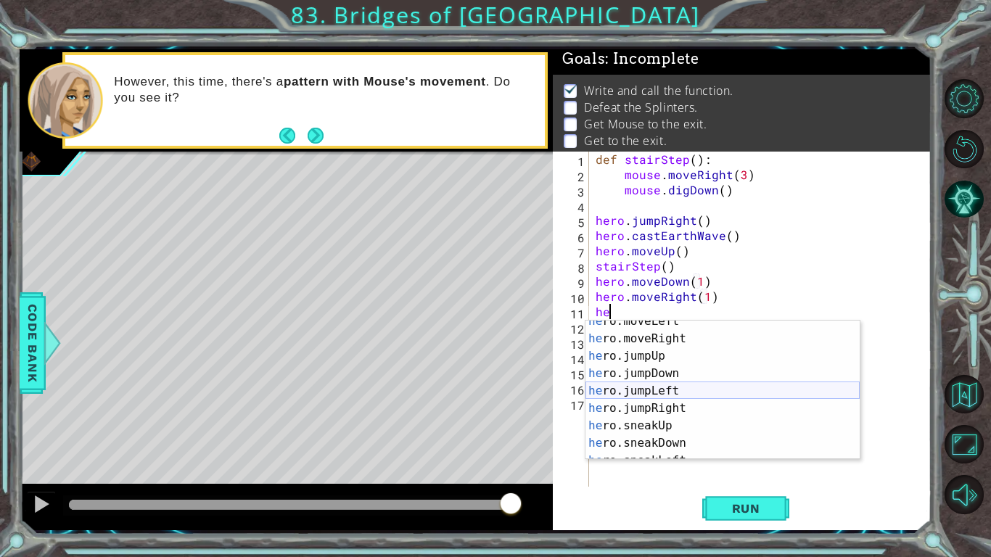
scroll to position [60, 0]
click at [710, 403] on div "he ro.moveLeft press enter he ro.moveRight press enter he ro.jumpUp press enter…" at bounding box center [723, 400] width 274 height 174
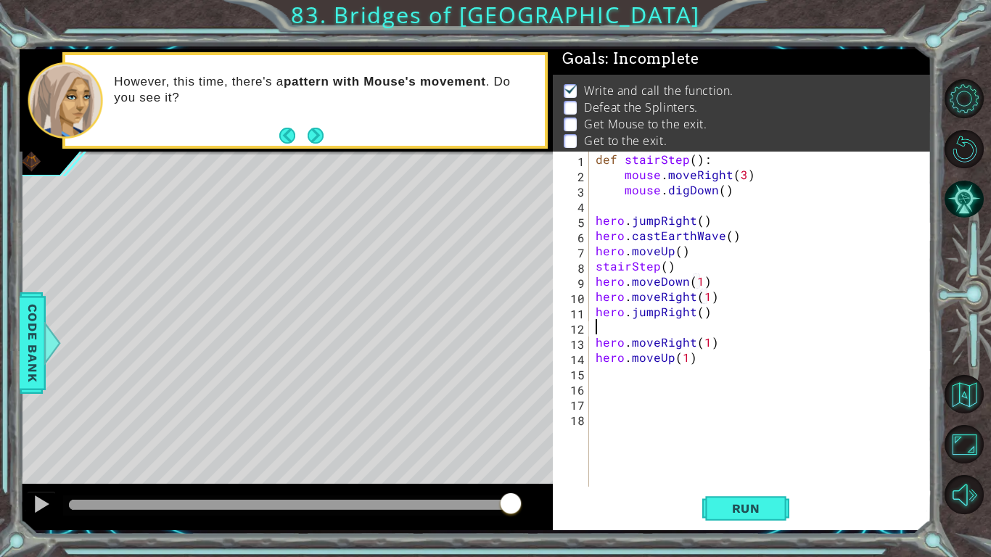
scroll to position [0, 0]
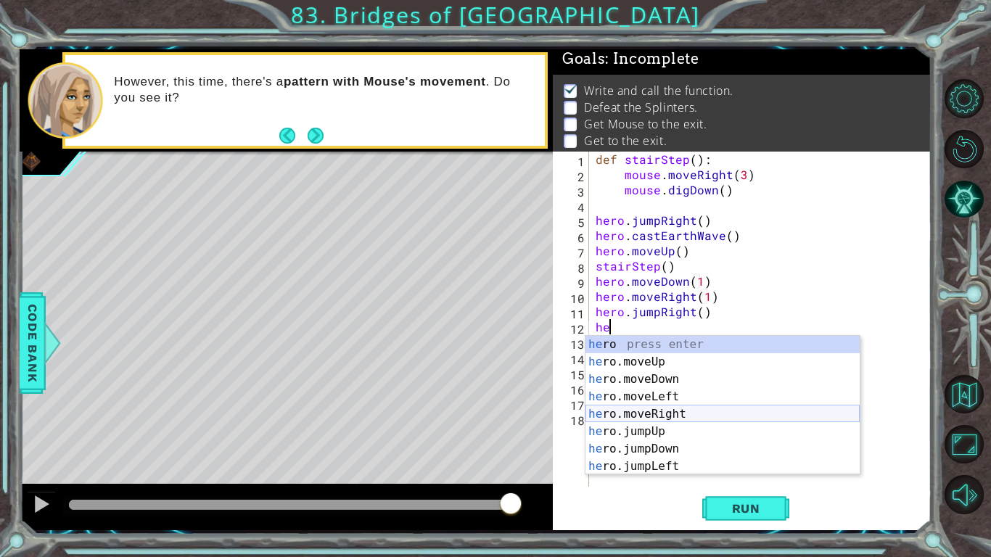
click at [724, 414] on div "he ro press enter he ro.moveUp press enter he ro.moveDown press enter he ro.mov…" at bounding box center [723, 423] width 274 height 174
type textarea "hero.moveRight(1)"
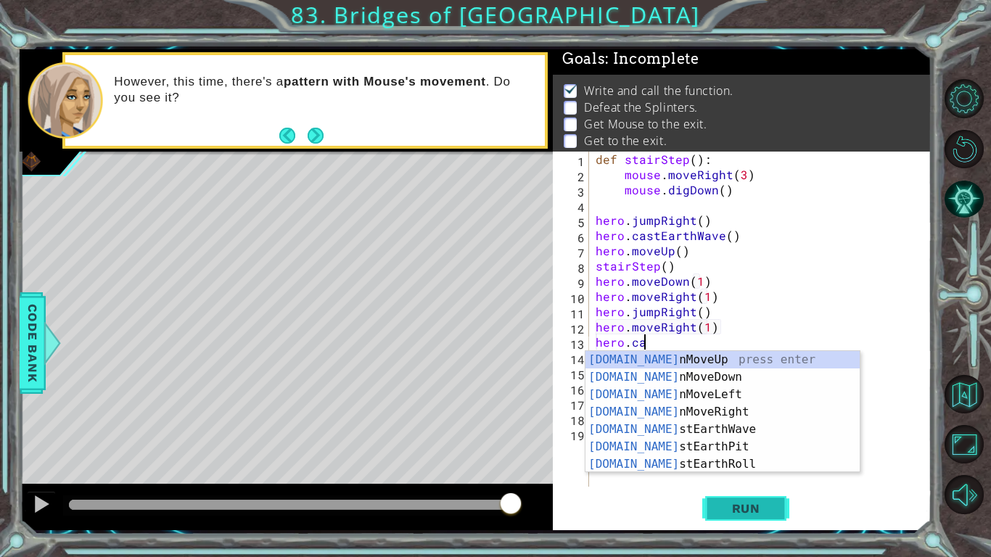
scroll to position [0, 2]
type textarea "hero.cas"
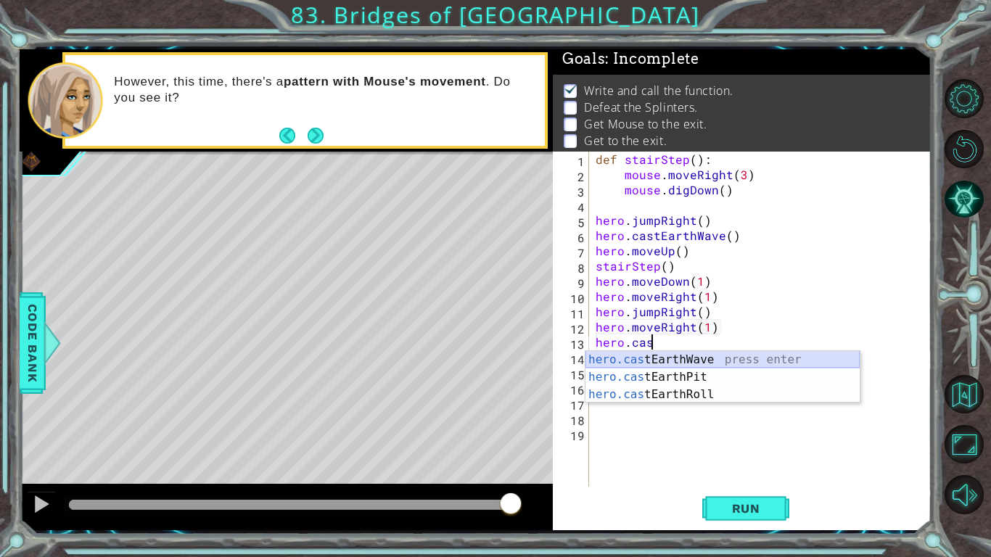
click at [778, 356] on div "hero.cas tEarthWave press enter hero.cas tEarthPit press enter hero.cas tEarthR…" at bounding box center [723, 394] width 274 height 87
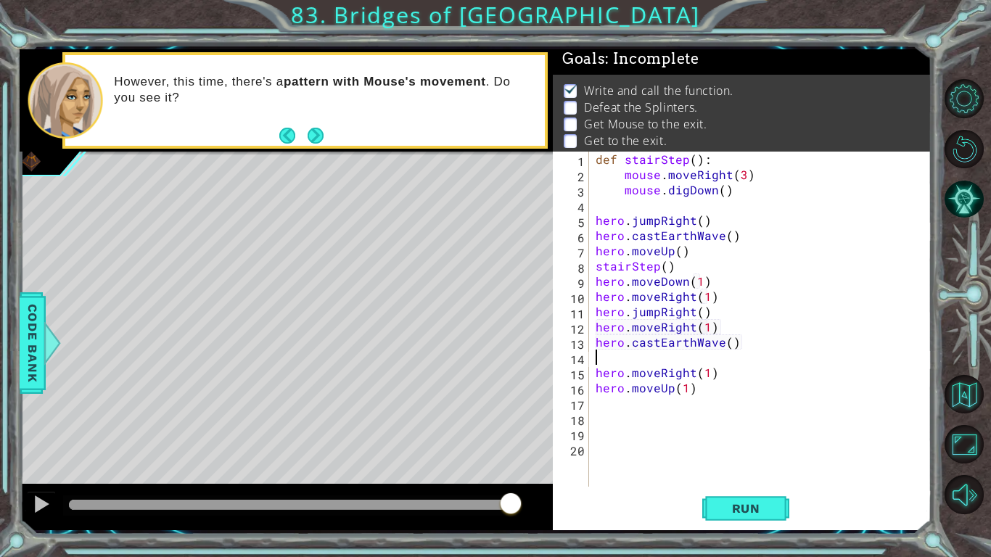
scroll to position [0, 0]
click at [750, 494] on button "Run" at bounding box center [745, 509] width 87 height 38
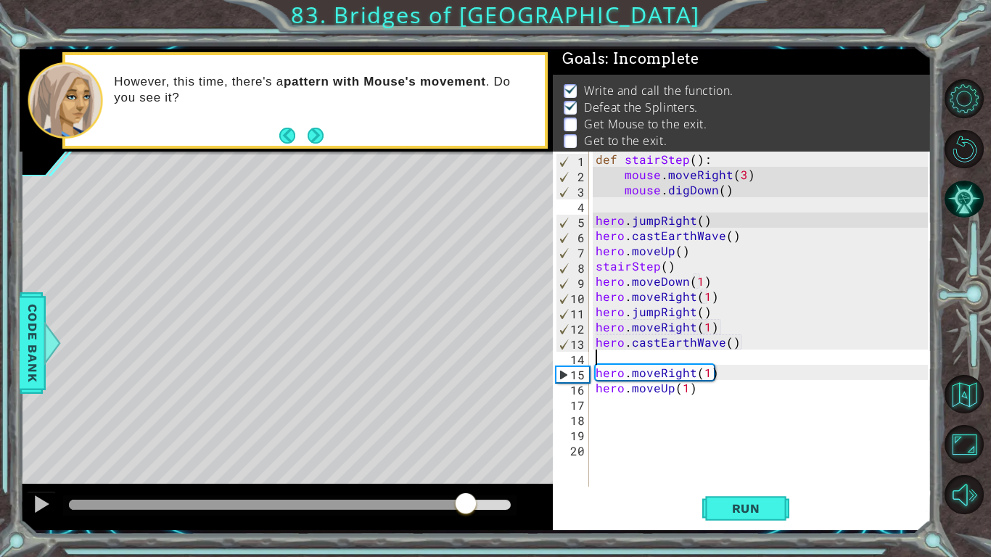
drag, startPoint x: 283, startPoint y: 507, endPoint x: 466, endPoint y: 509, distance: 182.9
click at [466, 509] on div at bounding box center [466, 505] width 26 height 26
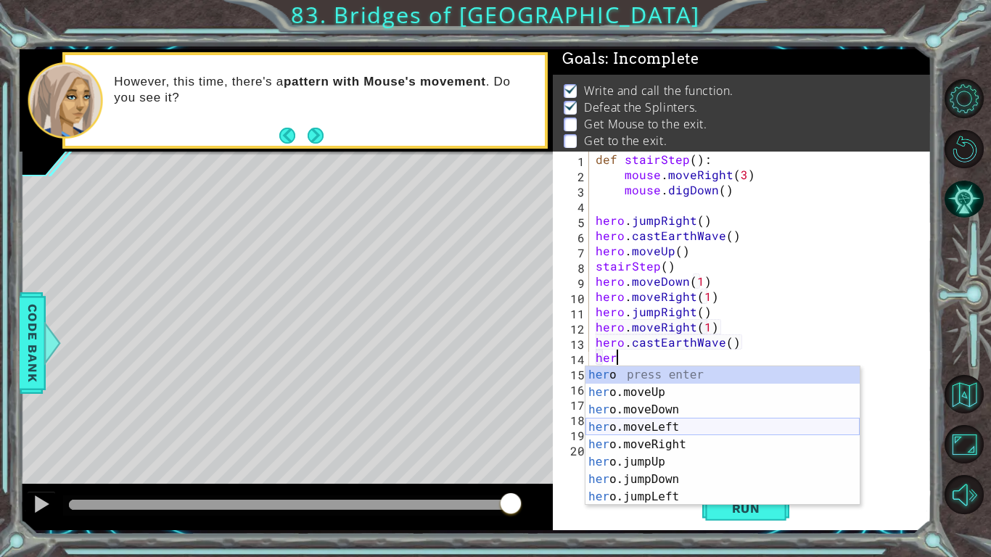
click at [704, 430] on div "her o press enter her o.moveUp press enter her o.moveDown press enter her o.mov…" at bounding box center [723, 453] width 274 height 174
type textarea "hero.moveLeft(1)"
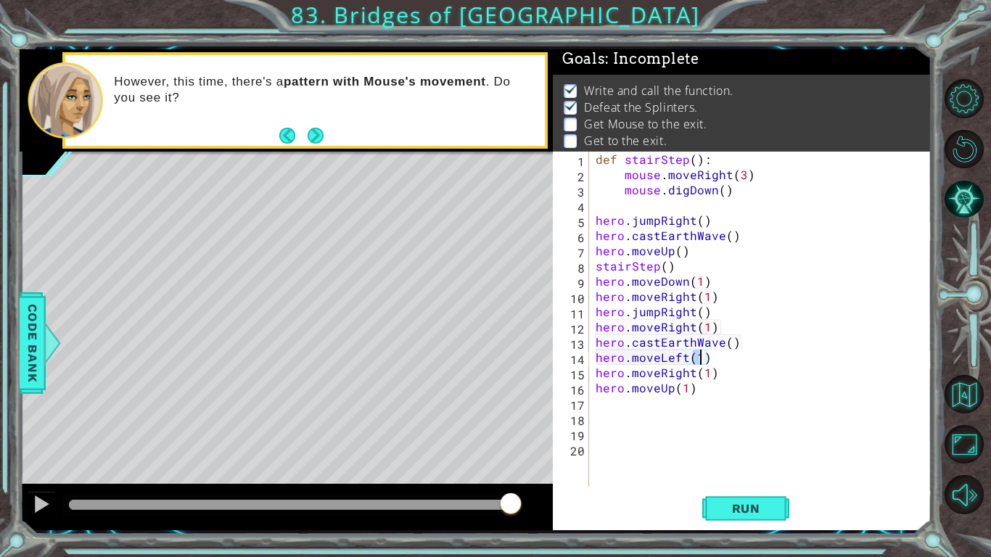
click at [729, 356] on div "def stairStep ( ) : mouse . moveRight ( 3 ) mouse . digDown ( ) hero . jumpRigh…" at bounding box center [764, 335] width 343 height 366
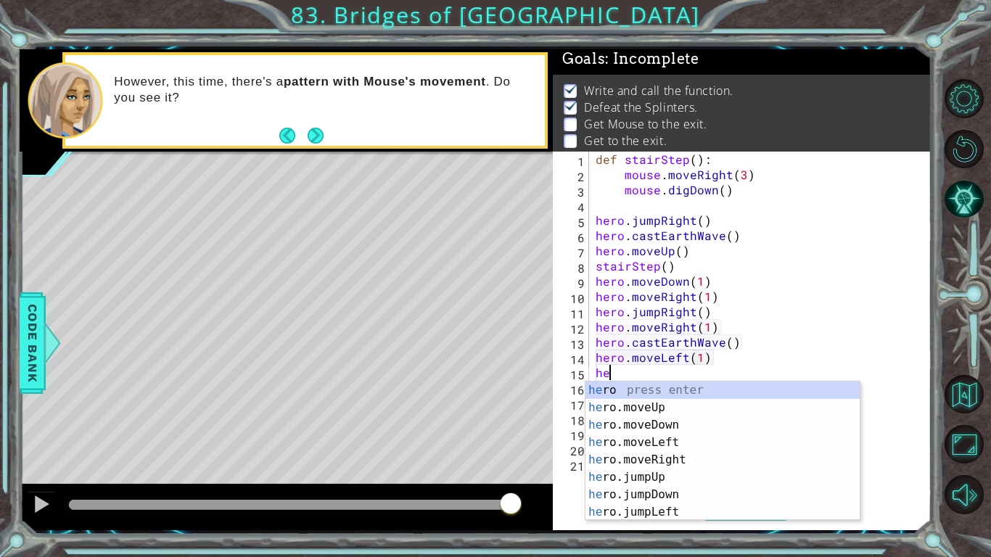
type textarea "her"
click at [670, 507] on div "her o press enter her o.moveUp press enter her o.moveDown press enter her o.mov…" at bounding box center [723, 469] width 274 height 174
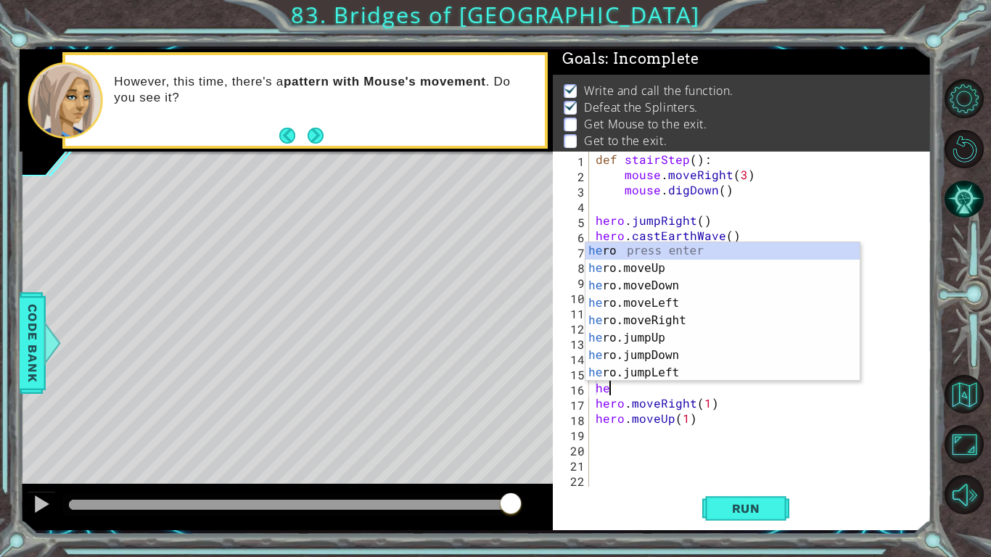
type textarea "her"
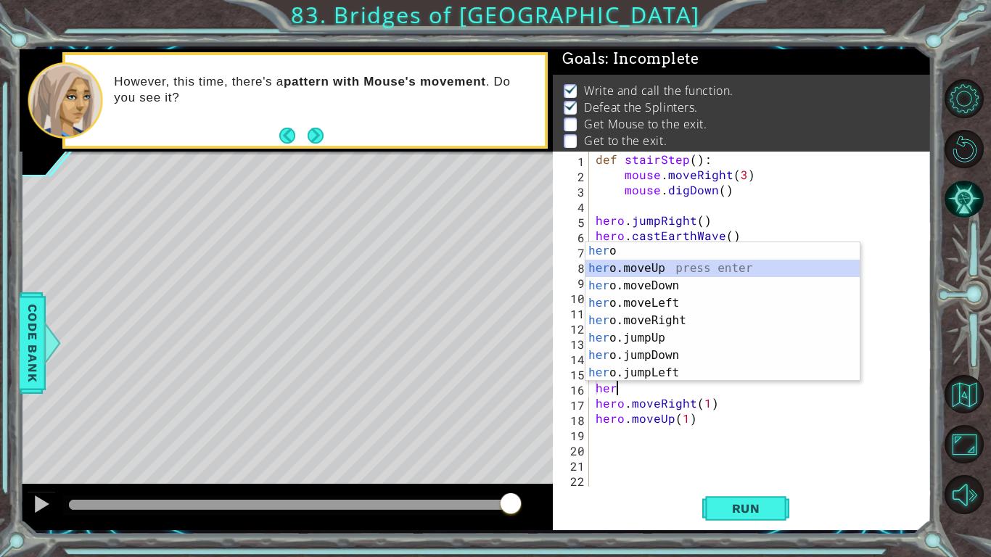
click at [741, 431] on div "def stairStep ( ) : mouse . moveRight ( 3 ) mouse . digDown ( ) hero . jumpRigh…" at bounding box center [764, 335] width 343 height 366
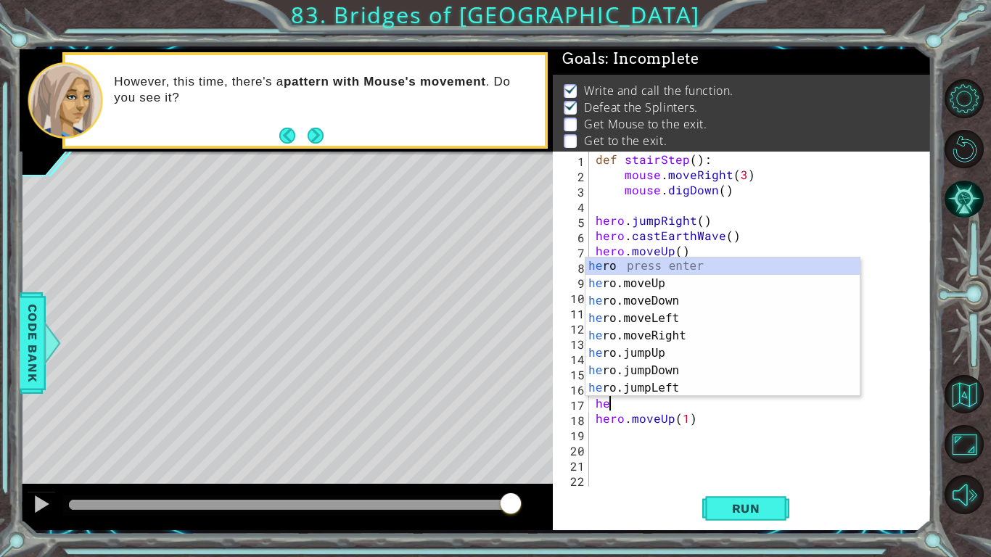
type textarea "h"
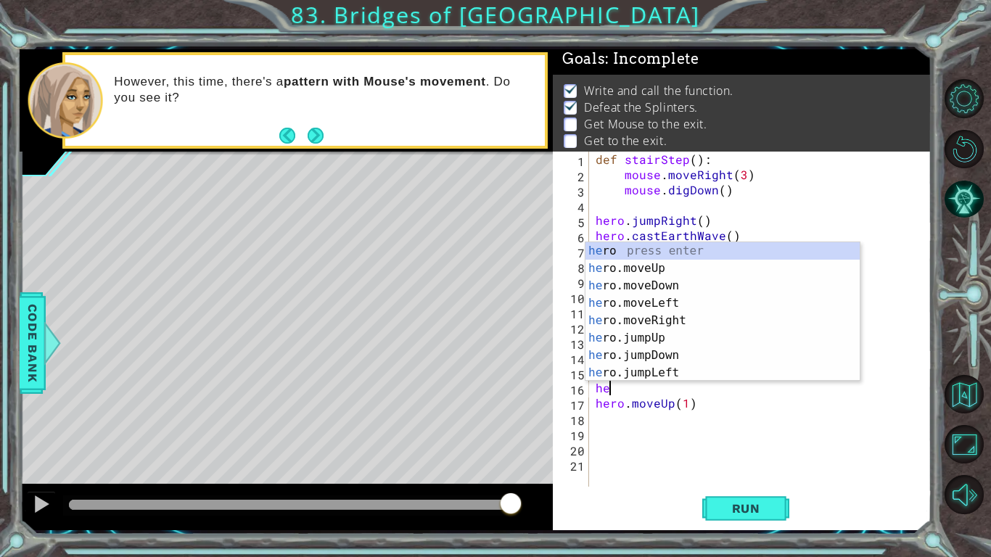
type textarea "h"
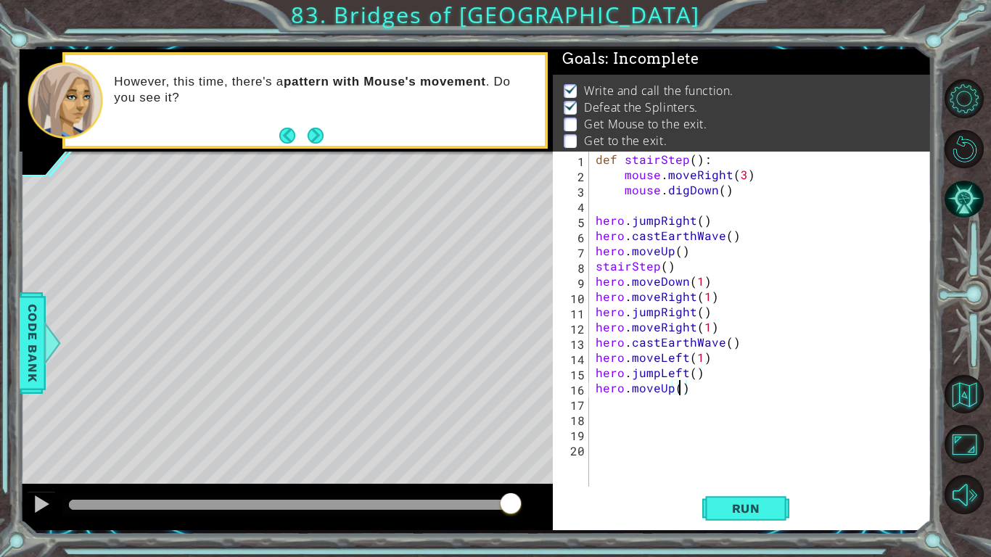
type textarea "hero.moveUp(2)"
click at [629, 409] on div "def stairStep ( ) : mouse . moveRight ( 3 ) mouse . digDown ( ) hero . jumpRigh…" at bounding box center [764, 335] width 343 height 366
type textarea "st"
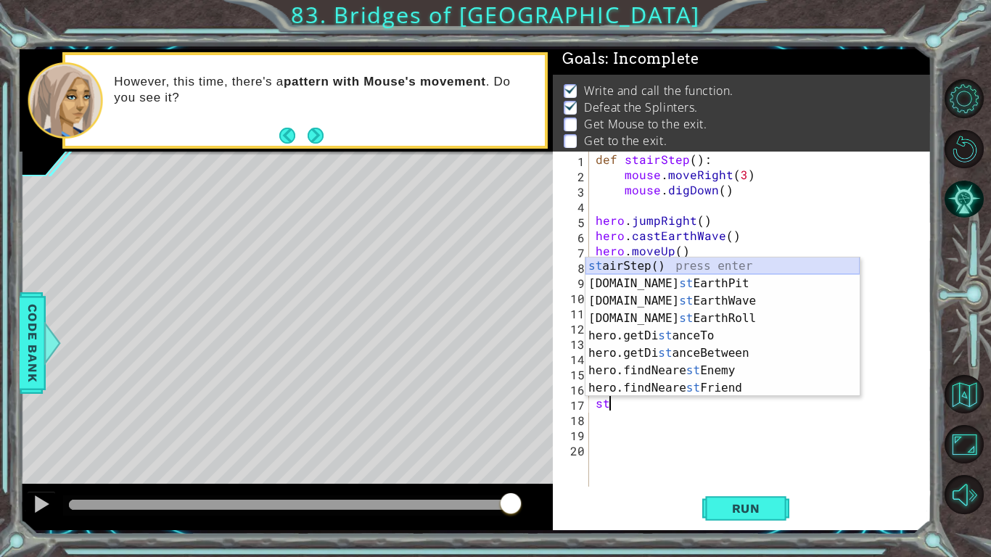
click at [720, 267] on div "st airStep() press enter [DOMAIN_NAME] st EarthPit press enter [DOMAIN_NAME] st…" at bounding box center [723, 345] width 274 height 174
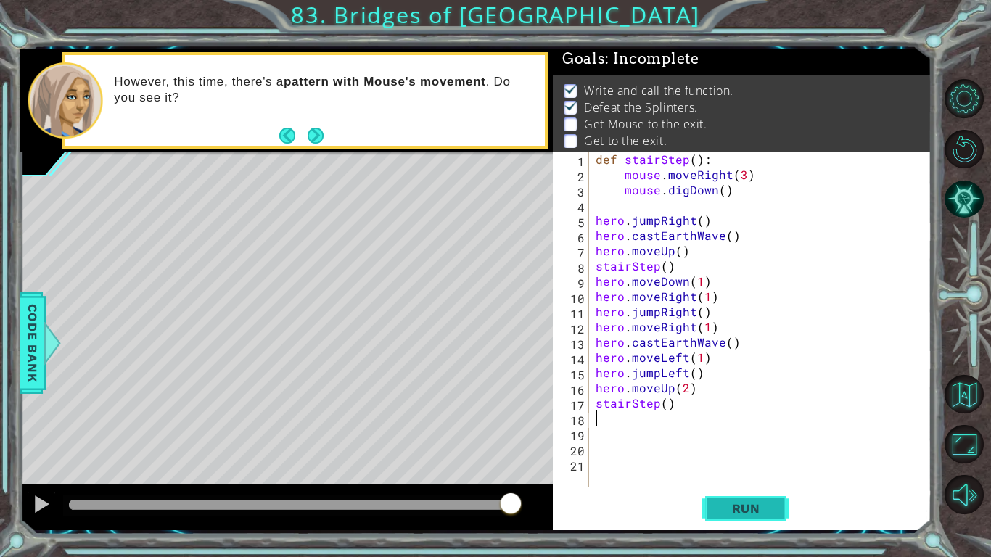
click at [737, 505] on span "Run" at bounding box center [746, 508] width 57 height 15
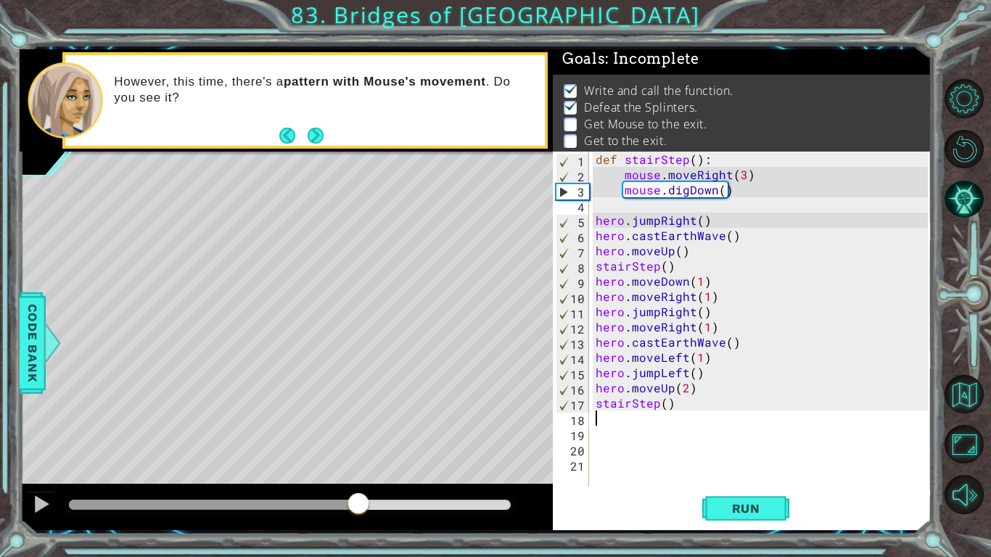
drag, startPoint x: 135, startPoint y: 495, endPoint x: 356, endPoint y: 486, distance: 221.5
click at [356, 486] on div at bounding box center [286, 507] width 533 height 46
drag, startPoint x: 407, startPoint y: 507, endPoint x: 390, endPoint y: 507, distance: 17.4
click at [390, 507] on div at bounding box center [390, 505] width 26 height 26
drag, startPoint x: 413, startPoint y: 510, endPoint x: 291, endPoint y: 509, distance: 121.9
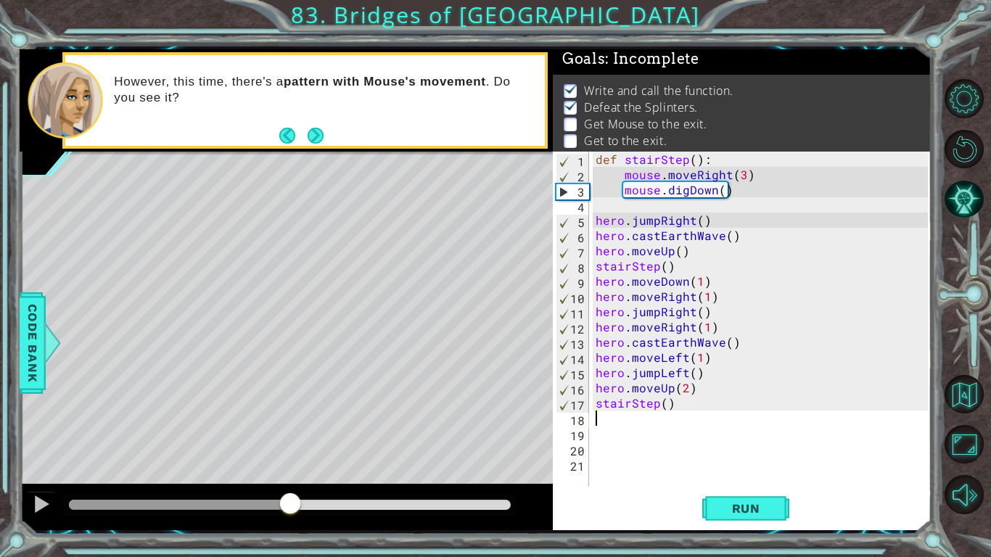
click at [291, 509] on div at bounding box center [290, 505] width 26 height 26
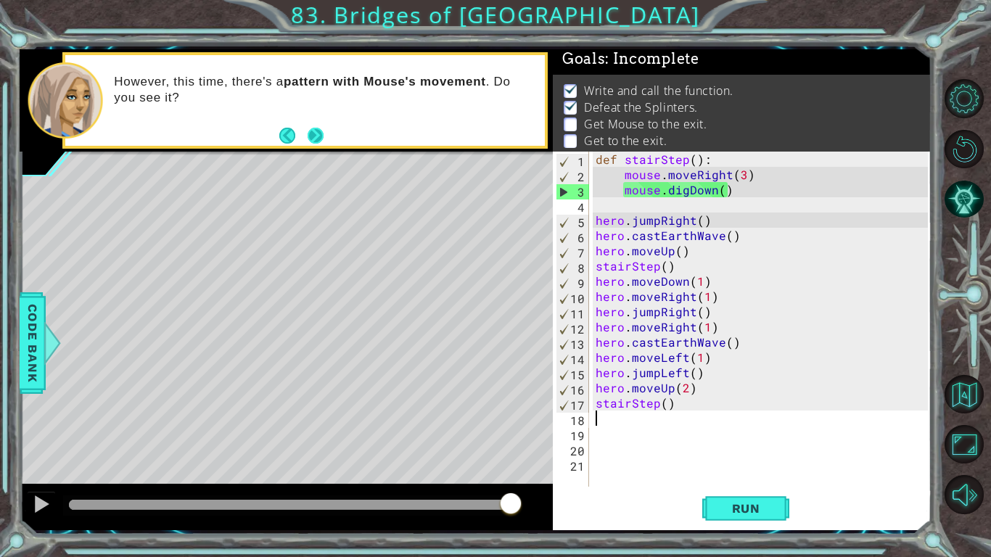
click at [306, 141] on button "Next" at bounding box center [314, 135] width 17 height 17
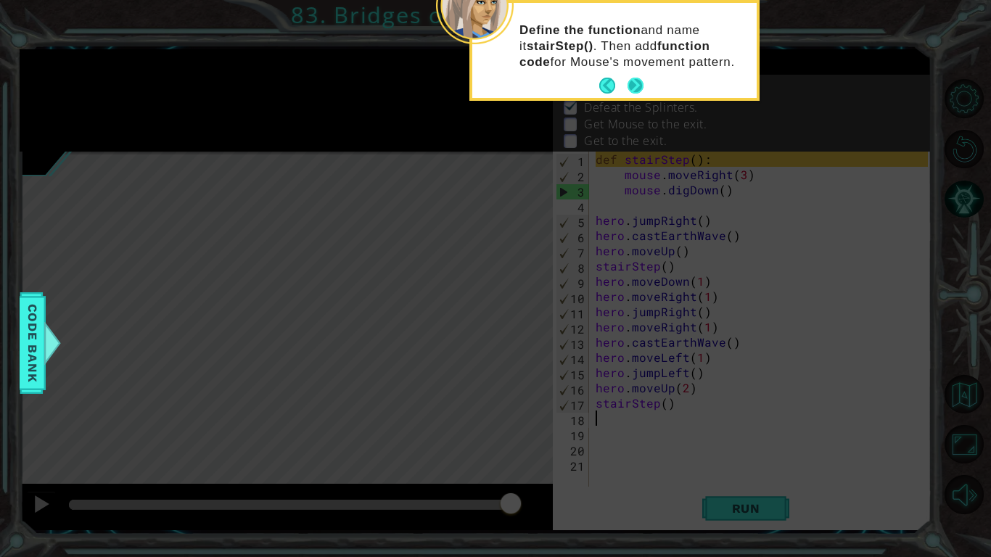
click at [642, 80] on button "Next" at bounding box center [636, 86] width 16 height 16
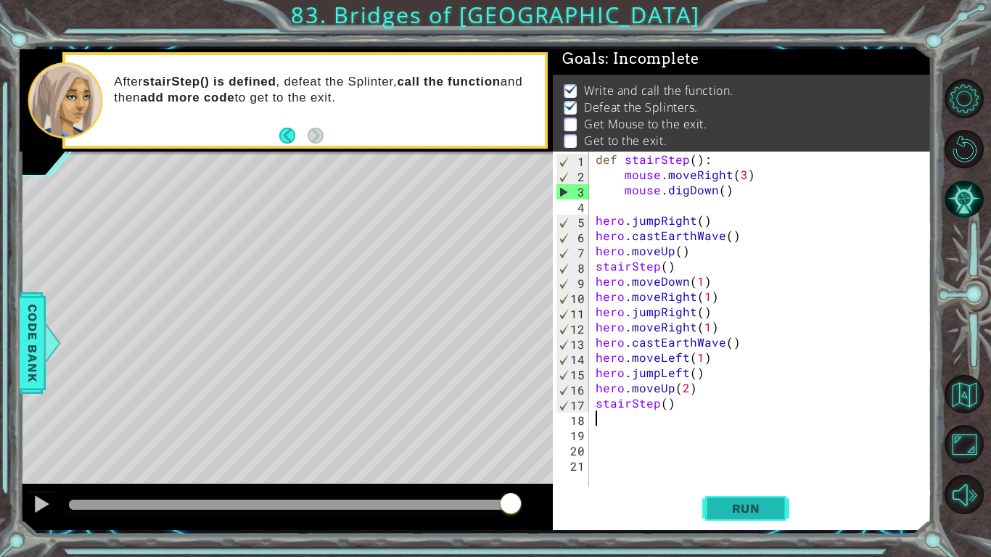
click at [738, 493] on button "Run" at bounding box center [745, 509] width 87 height 38
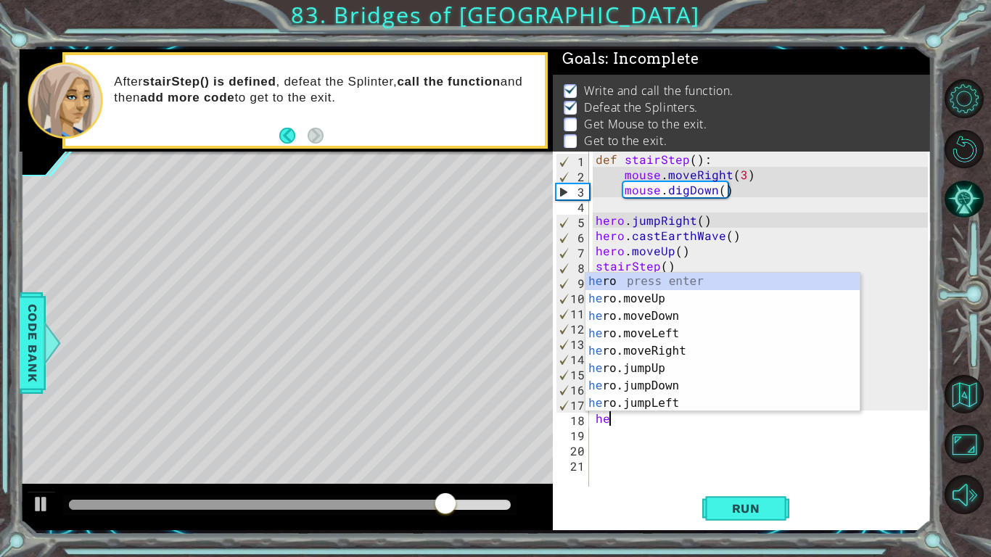
type textarea "her"
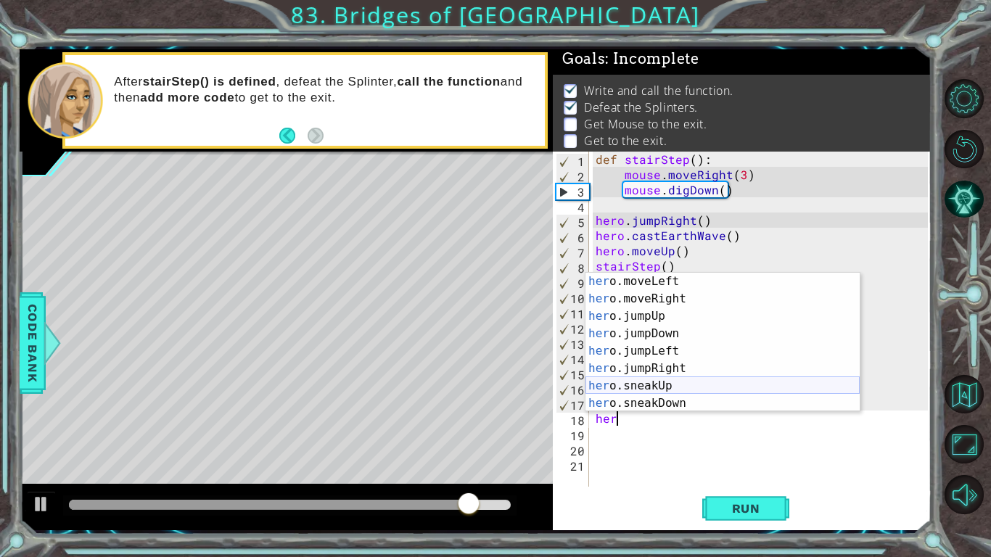
scroll to position [56, 0]
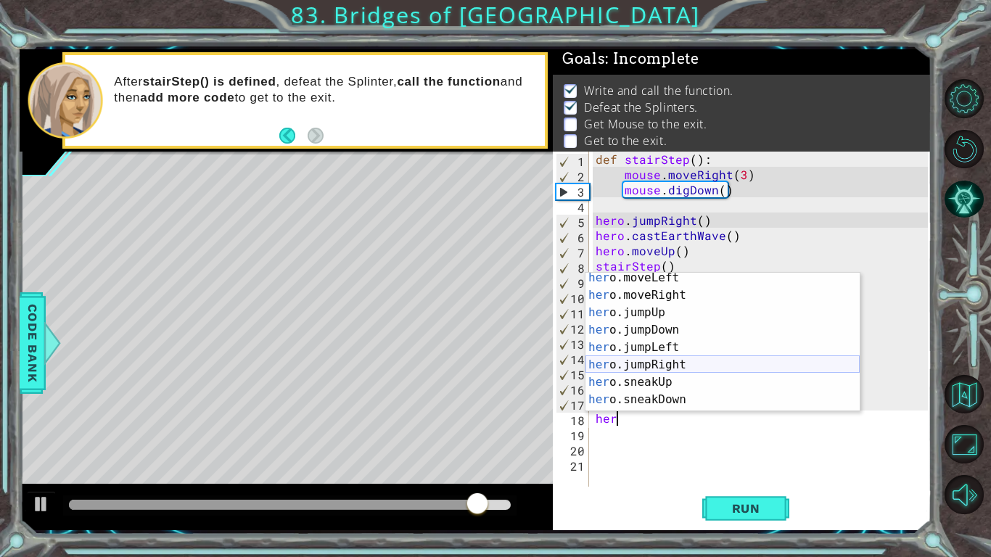
click at [718, 367] on div "her o.moveLeft press enter her o.moveRight press enter her o.jumpUp press enter…" at bounding box center [723, 356] width 274 height 174
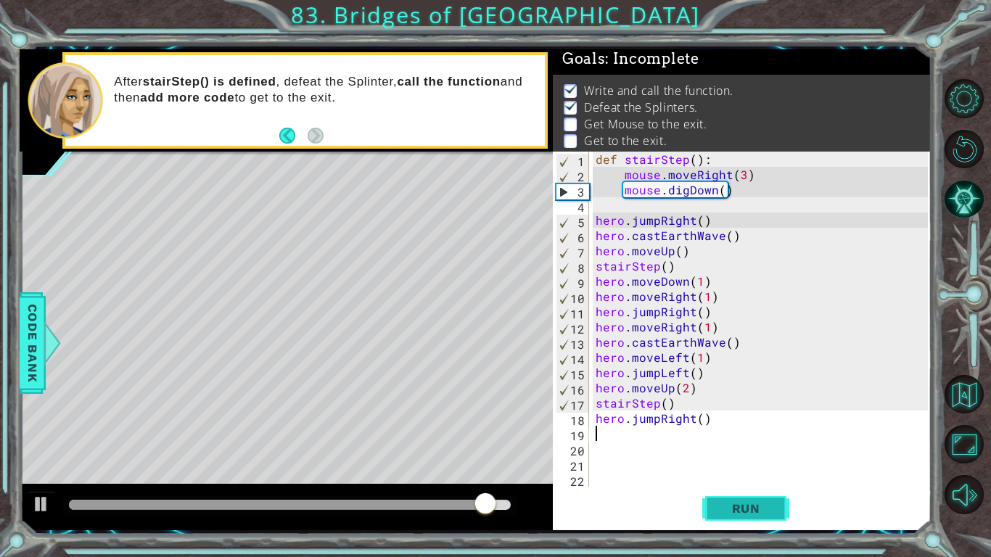
click at [731, 512] on span "Run" at bounding box center [746, 508] width 57 height 15
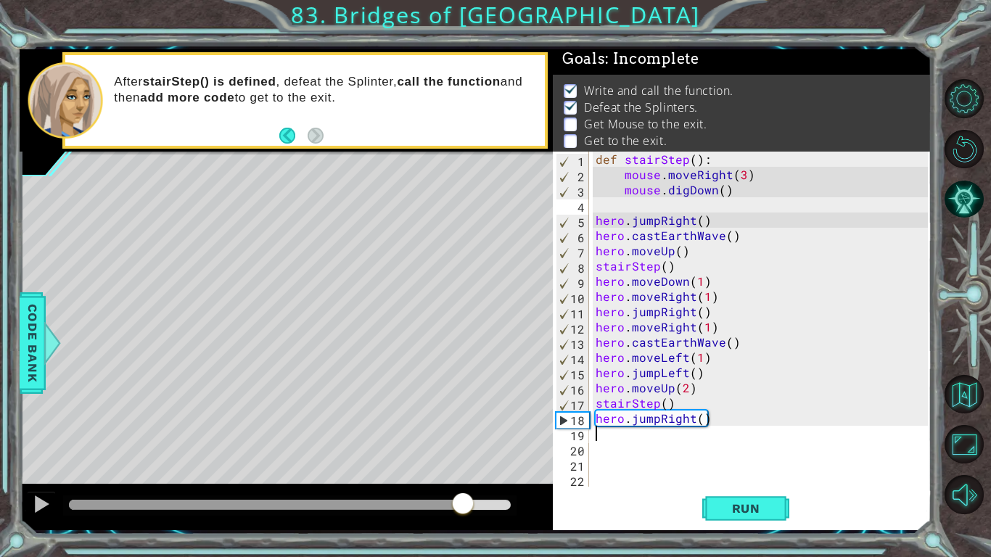
drag, startPoint x: 99, startPoint y: 500, endPoint x: 463, endPoint y: 488, distance: 364.5
click at [463, 488] on div at bounding box center [286, 507] width 533 height 46
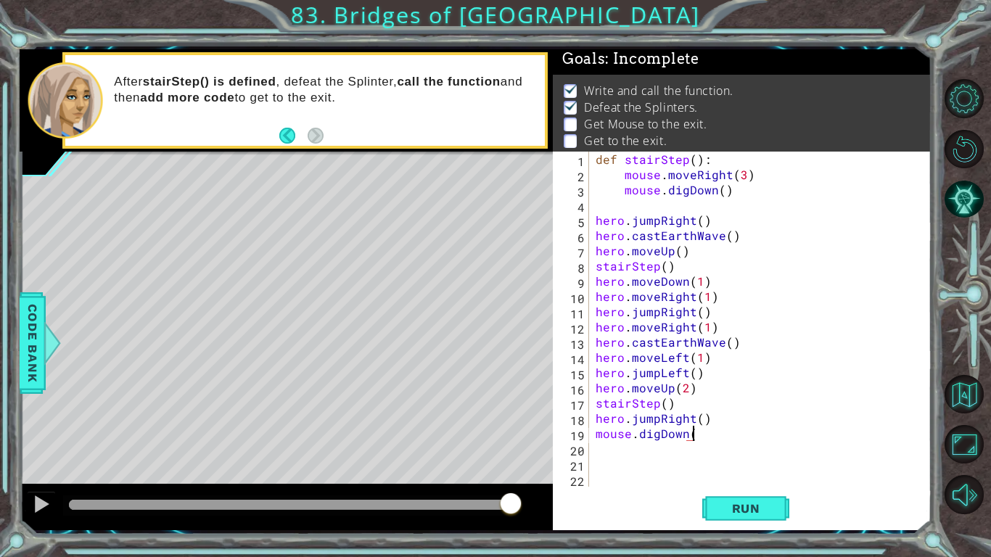
scroll to position [0, 6]
click at [719, 511] on span "Run" at bounding box center [746, 508] width 57 height 15
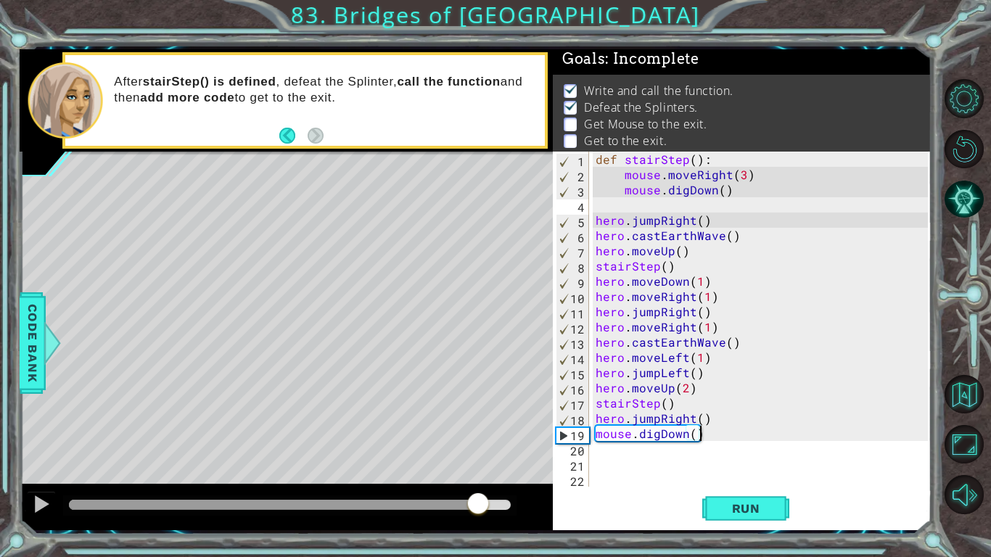
drag, startPoint x: 82, startPoint y: 504, endPoint x: 480, endPoint y: 498, distance: 397.7
click at [480, 498] on div at bounding box center [478, 505] width 26 height 26
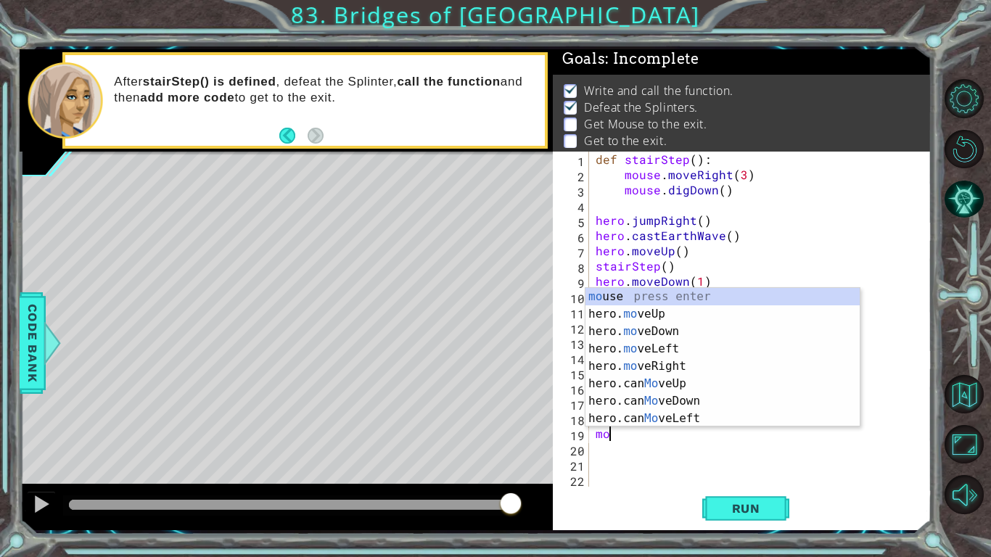
scroll to position [0, 0]
type textarea "m"
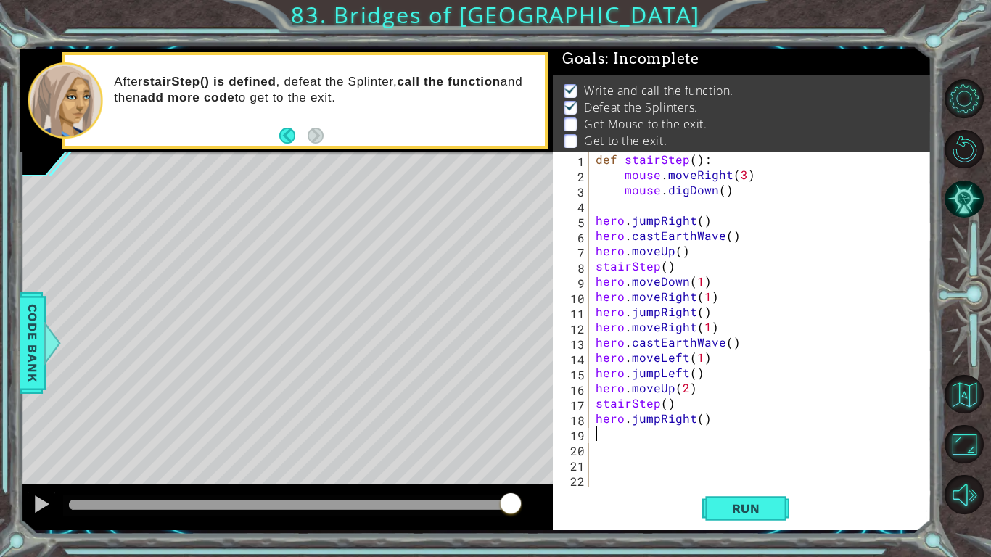
type textarea "hero.jumpRight()"
click at [686, 441] on div "def stairStep ( ) : mouse . moveRight ( 3 ) mouse . digDown ( ) hero . jumpRigh…" at bounding box center [764, 335] width 343 height 366
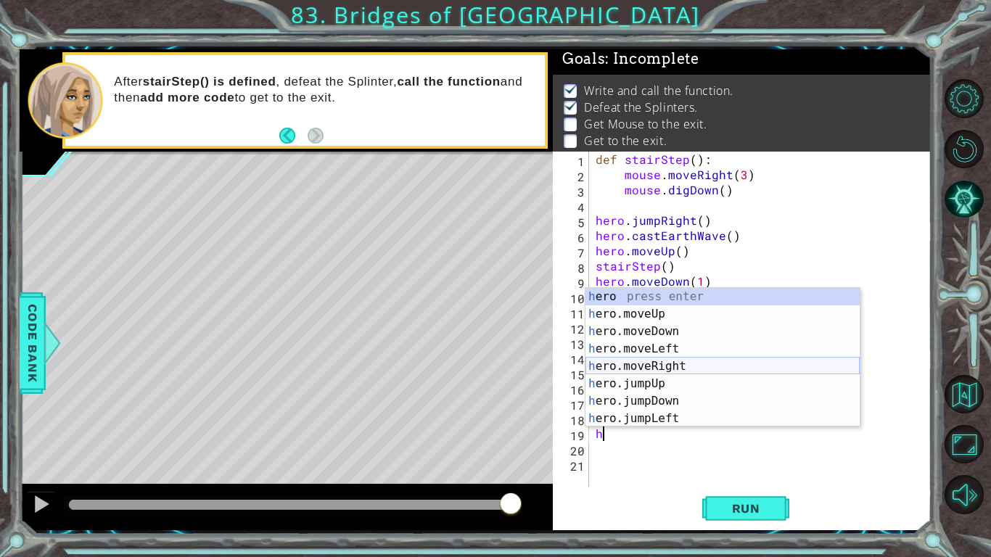
click at [730, 362] on div "h ero press enter h ero.moveUp press enter h ero.moveDown press enter h ero.mov…" at bounding box center [723, 375] width 274 height 174
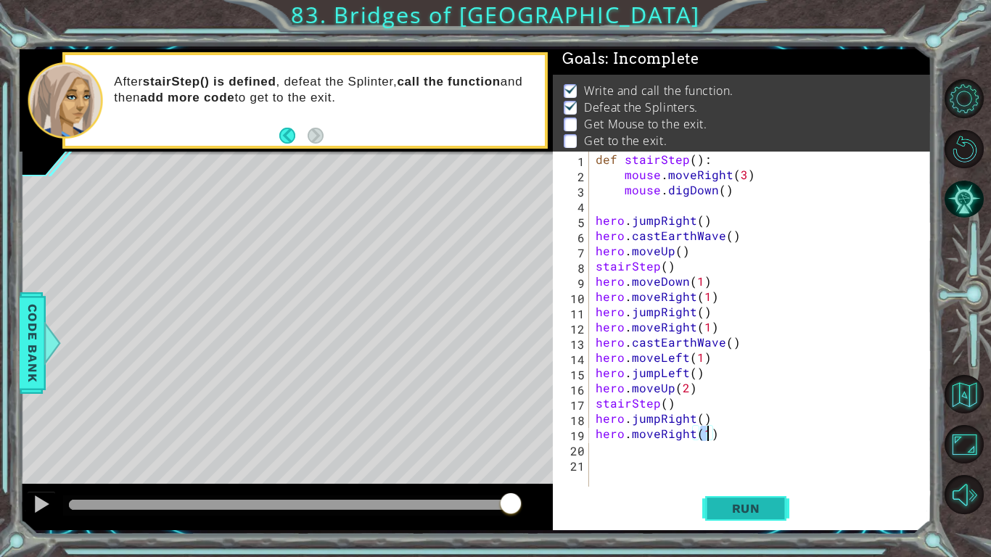
click at [747, 520] on button "Run" at bounding box center [745, 509] width 87 height 38
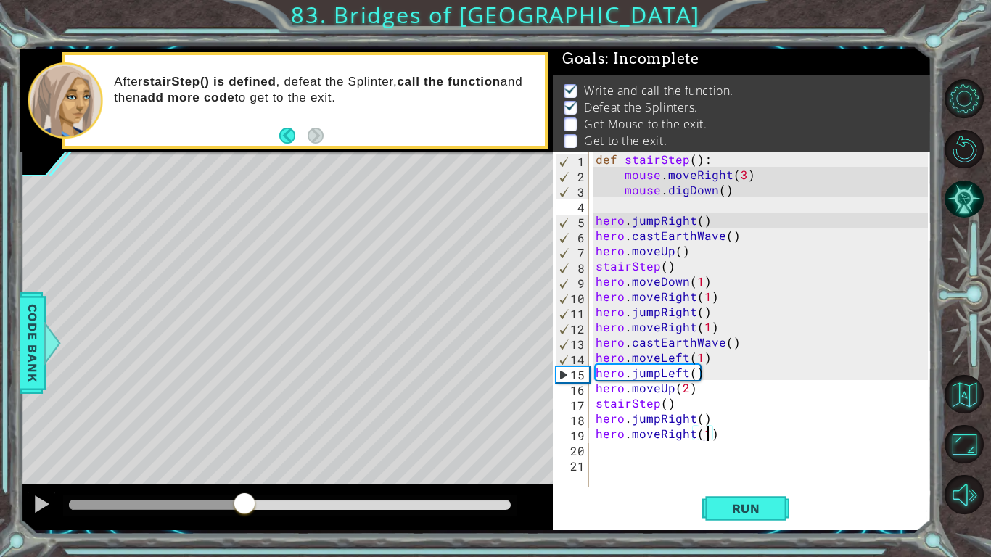
drag, startPoint x: 83, startPoint y: 500, endPoint x: 245, endPoint y: 488, distance: 162.3
click at [245, 488] on div at bounding box center [286, 507] width 533 height 46
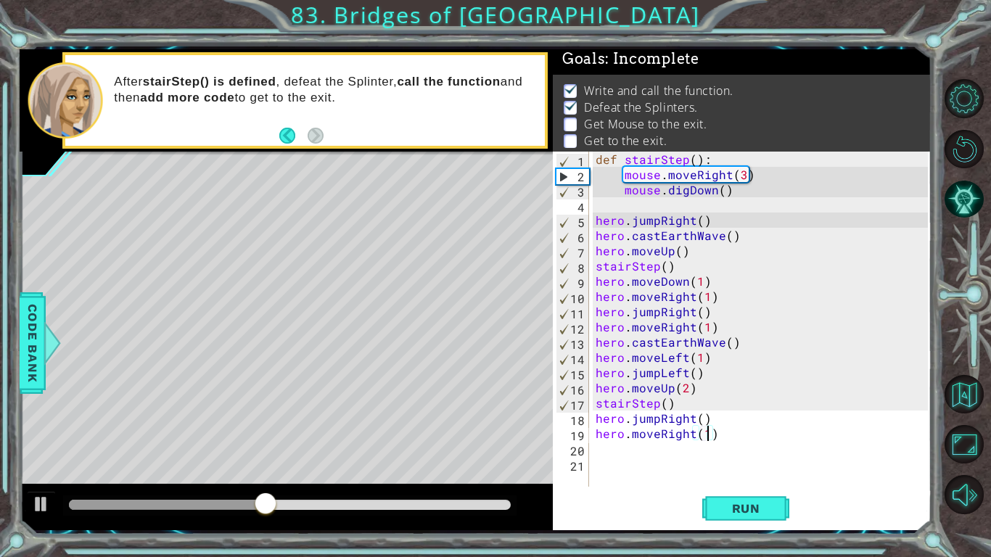
click at [763, 441] on div "def stairStep ( ) : mouse . moveRight ( 3 ) mouse . digDown ( ) hero . jumpRigh…" at bounding box center [764, 335] width 343 height 366
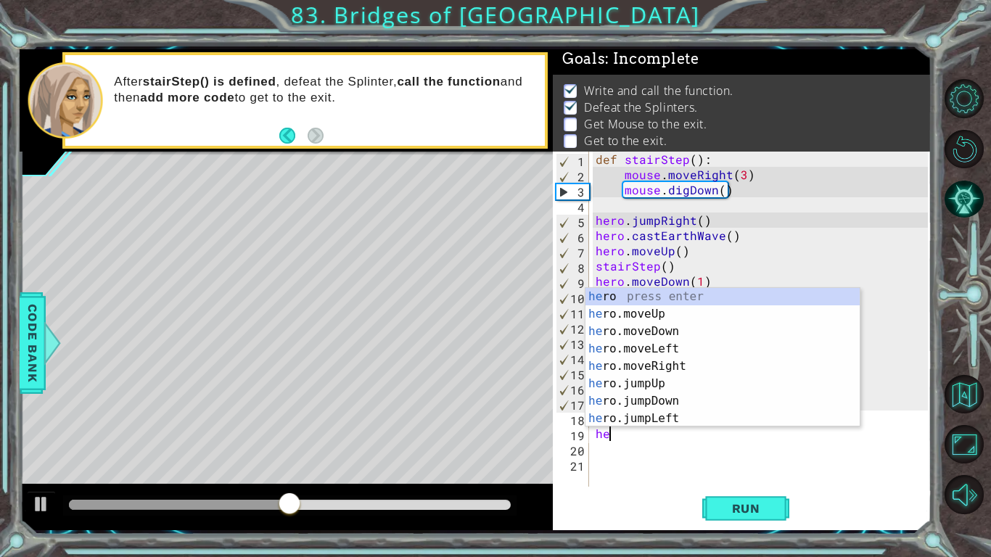
type textarea "h"
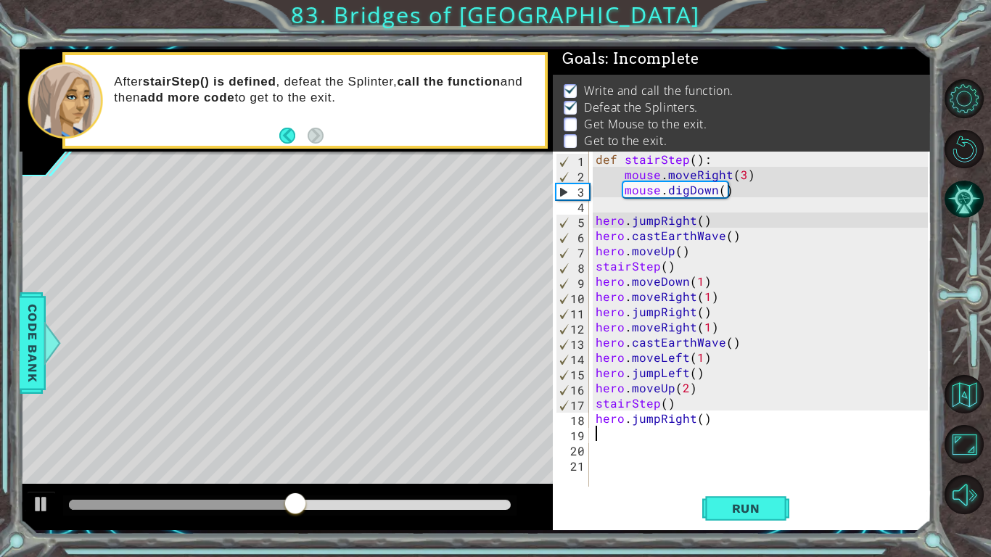
type textarea "hero.jumpRight()"
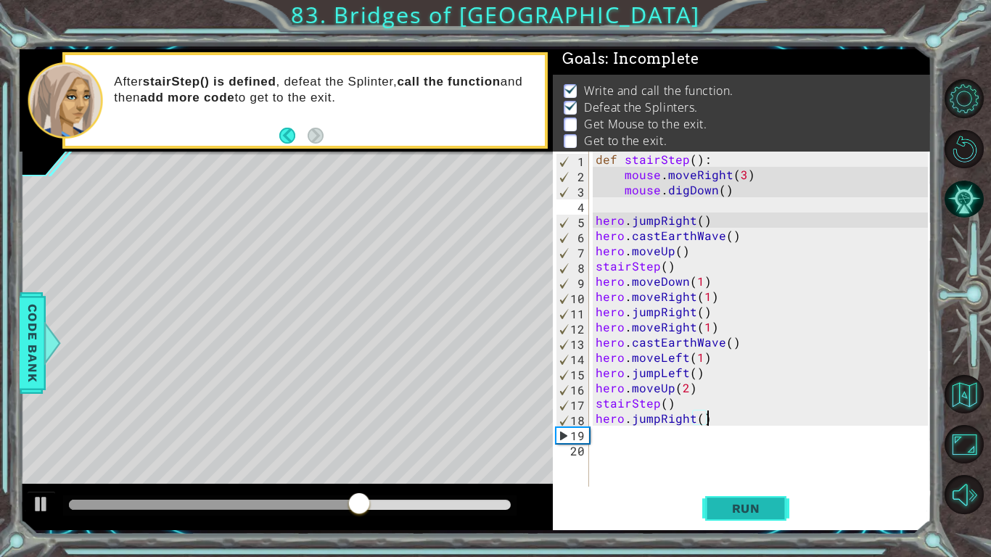
click at [763, 503] on span "Run" at bounding box center [746, 508] width 57 height 15
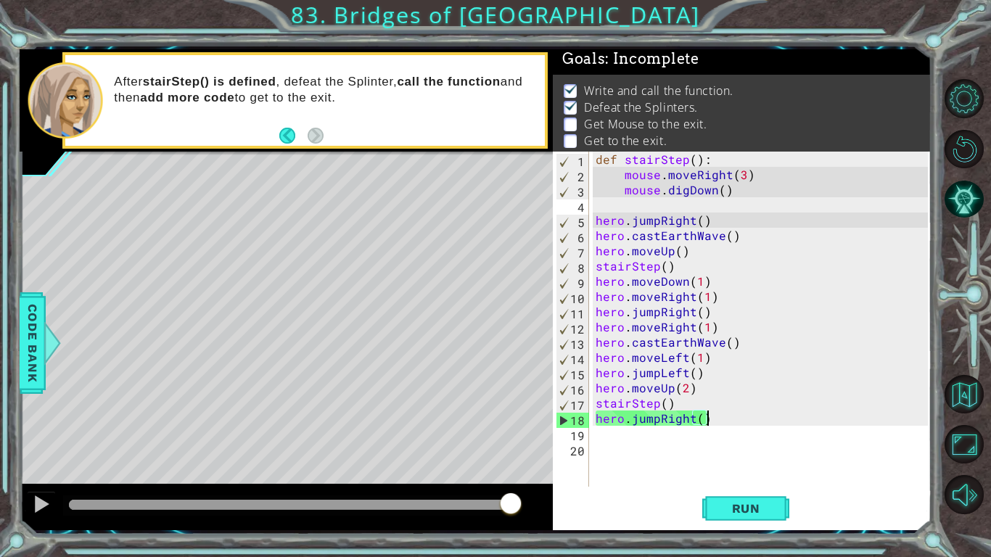
click at [636, 440] on div "def stairStep ( ) : mouse . moveRight ( 3 ) mouse . digDown ( ) hero . jumpRigh…" at bounding box center [764, 335] width 343 height 366
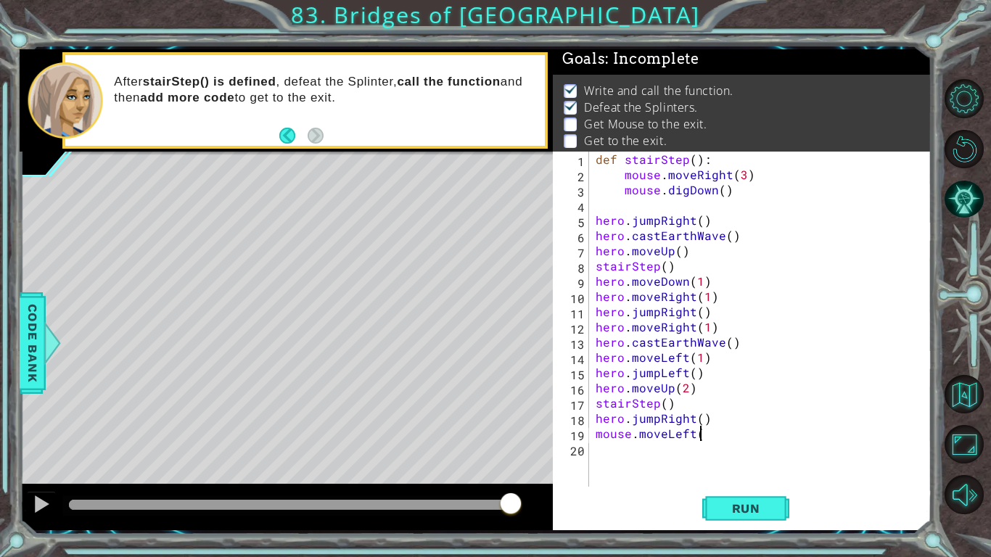
scroll to position [0, 6]
type textarea "mouse.moveLeft()"
click at [744, 500] on button "Run" at bounding box center [745, 509] width 87 height 38
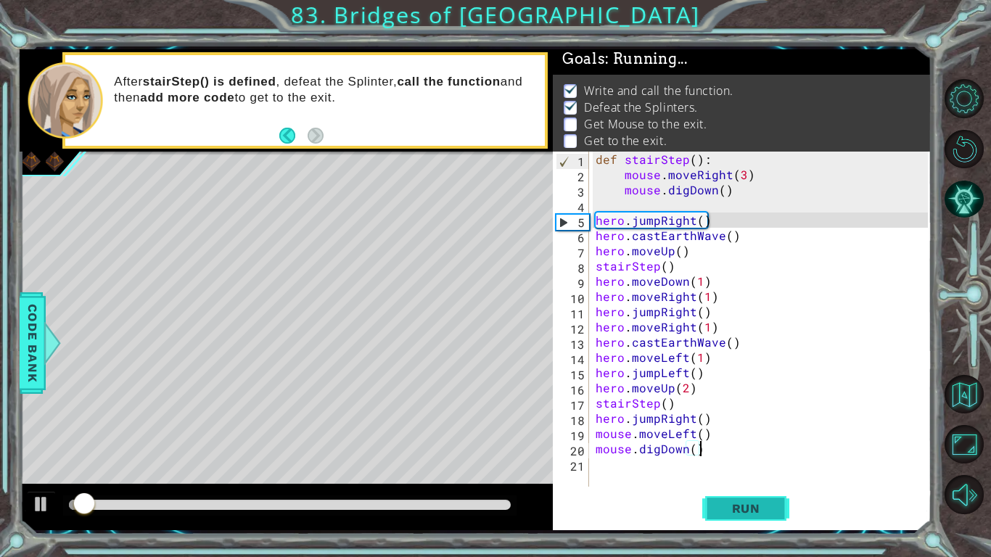
click at [744, 500] on button "Run" at bounding box center [745, 509] width 87 height 38
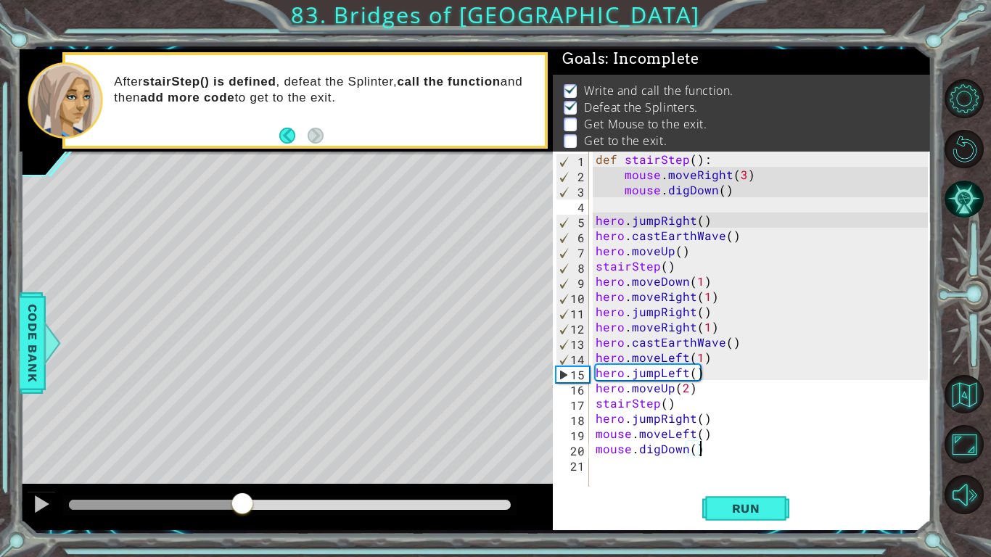
drag, startPoint x: 101, startPoint y: 503, endPoint x: 242, endPoint y: 506, distance: 141.5
click at [242, 506] on div at bounding box center [242, 505] width 26 height 26
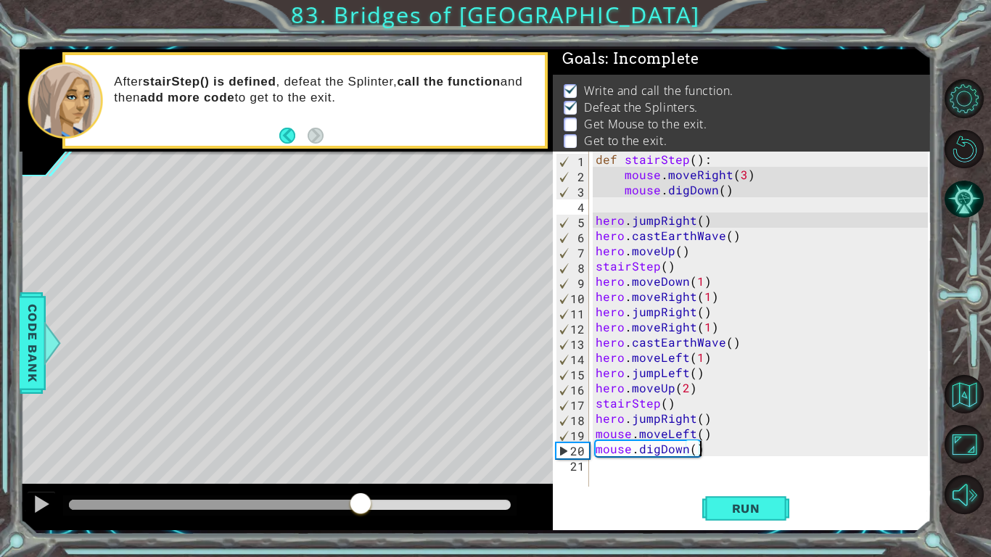
drag, startPoint x: 242, startPoint y: 506, endPoint x: 361, endPoint y: 488, distance: 119.7
click at [361, 488] on div at bounding box center [286, 507] width 533 height 46
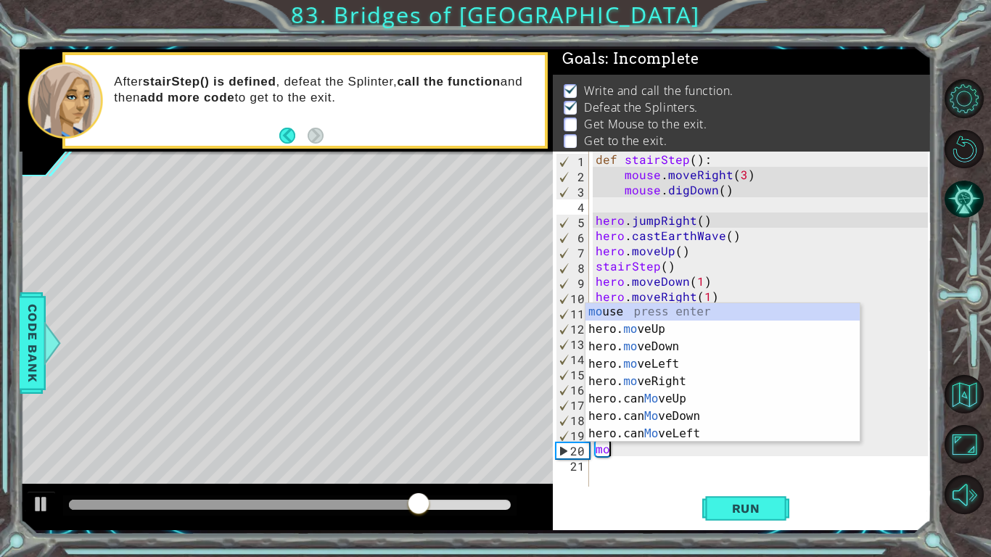
scroll to position [0, 0]
type textarea "m"
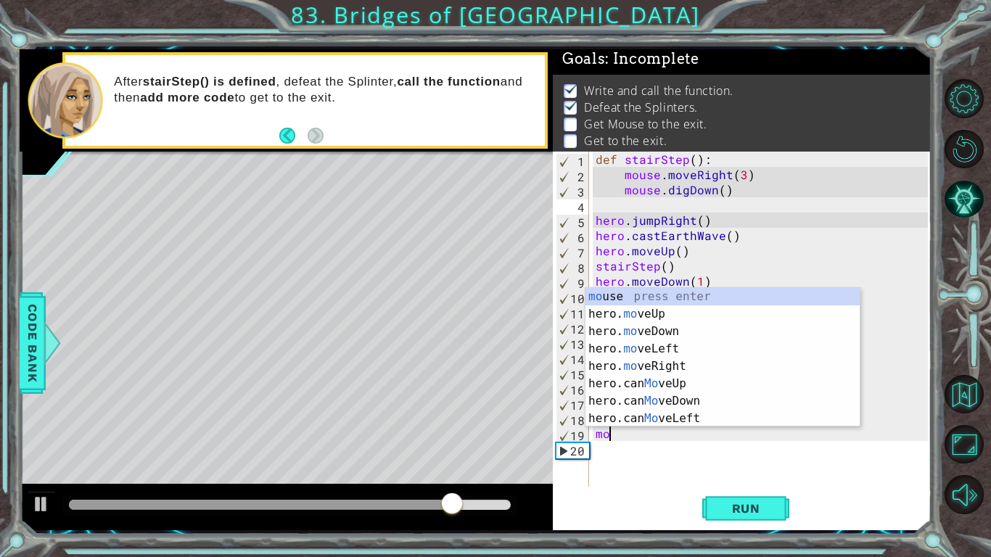
type textarea "m"
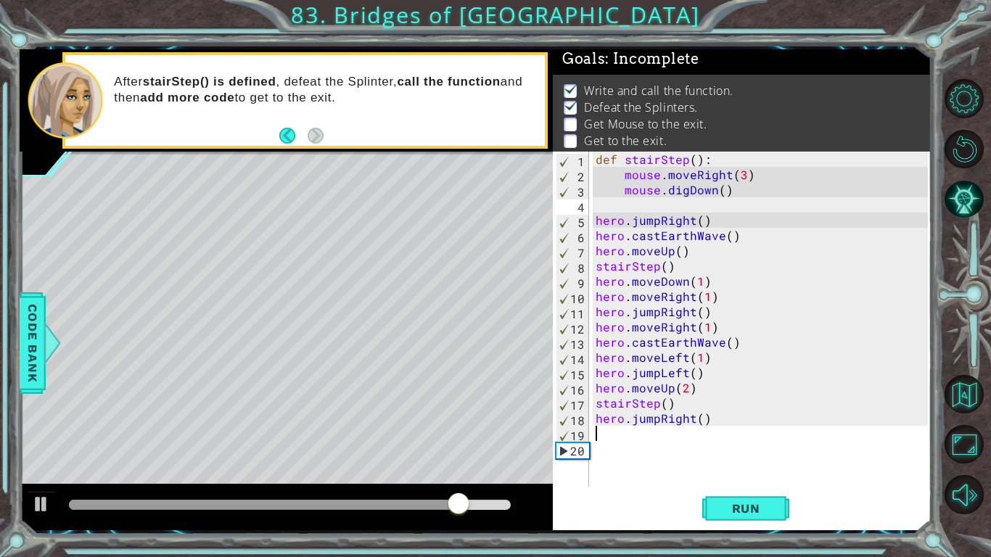
type textarea "hero.jumpRight()"
click at [777, 508] on button "Run" at bounding box center [745, 509] width 87 height 38
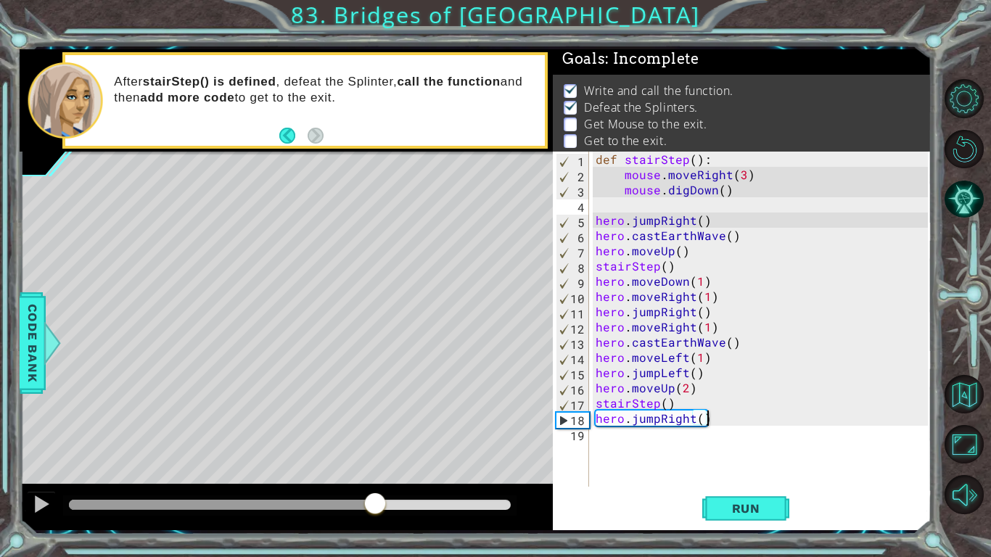
drag, startPoint x: 152, startPoint y: 499, endPoint x: 375, endPoint y: 495, distance: 222.8
click at [375, 495] on div at bounding box center [375, 505] width 26 height 26
click at [645, 437] on div "def stairStep ( ) : mouse . moveRight ( 3 ) mouse . digDown ( ) hero . jumpRigh…" at bounding box center [764, 335] width 343 height 366
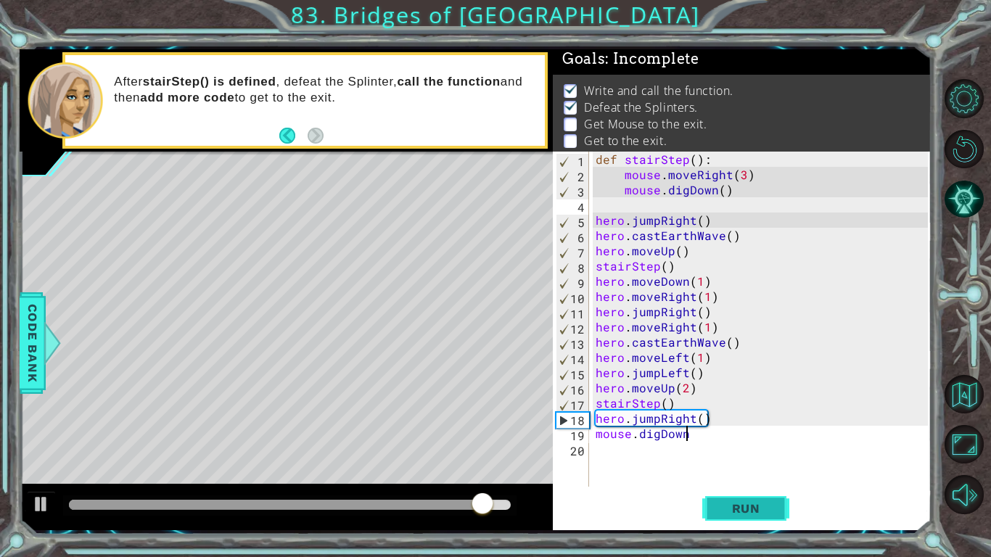
click at [749, 496] on button "Run" at bounding box center [745, 509] width 87 height 38
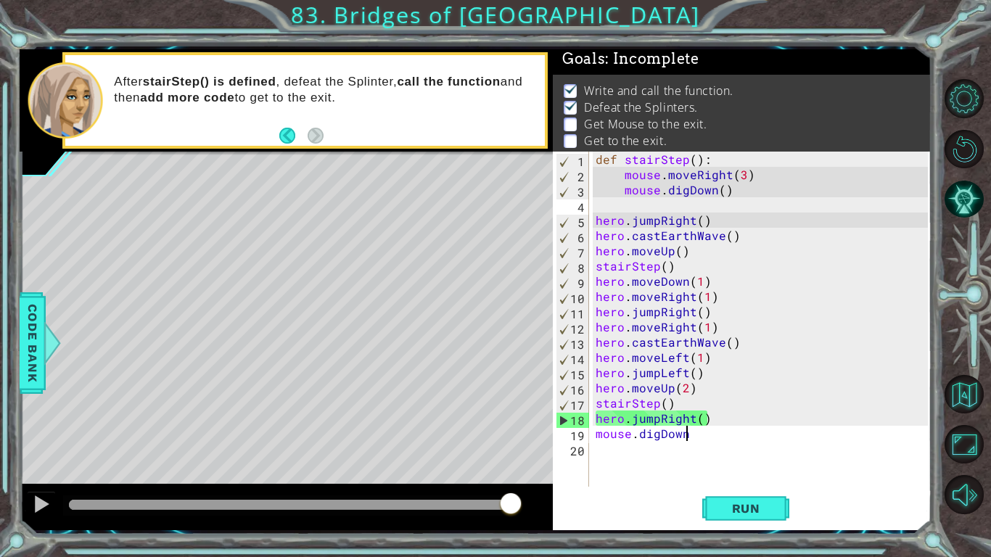
click at [544, 443] on div "methods hero moveUp() moveDown() moveLeft() moveRight() sneakUp() sneakDown() s…" at bounding box center [476, 289] width 912 height 481
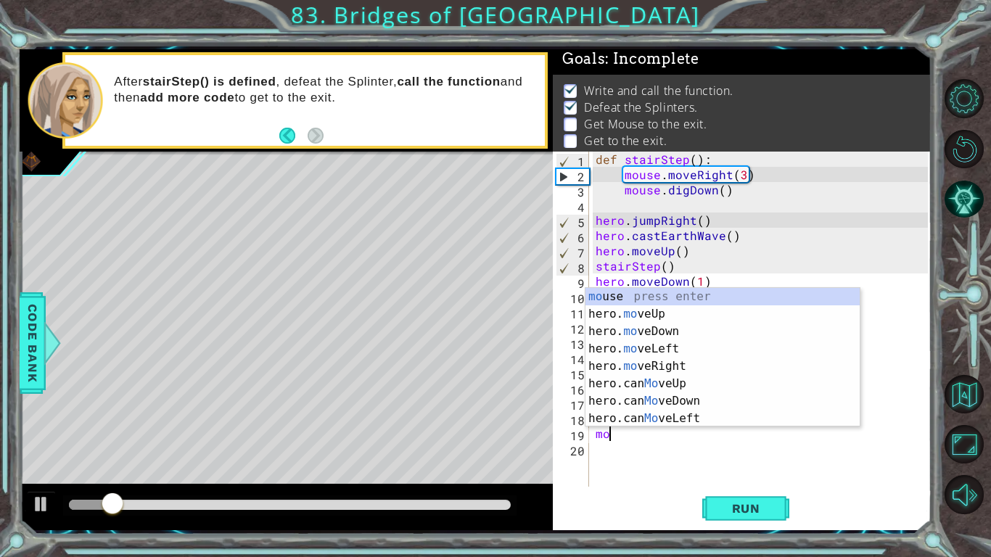
scroll to position [0, 0]
type textarea "m"
